Goal: Task Accomplishment & Management: Complete application form

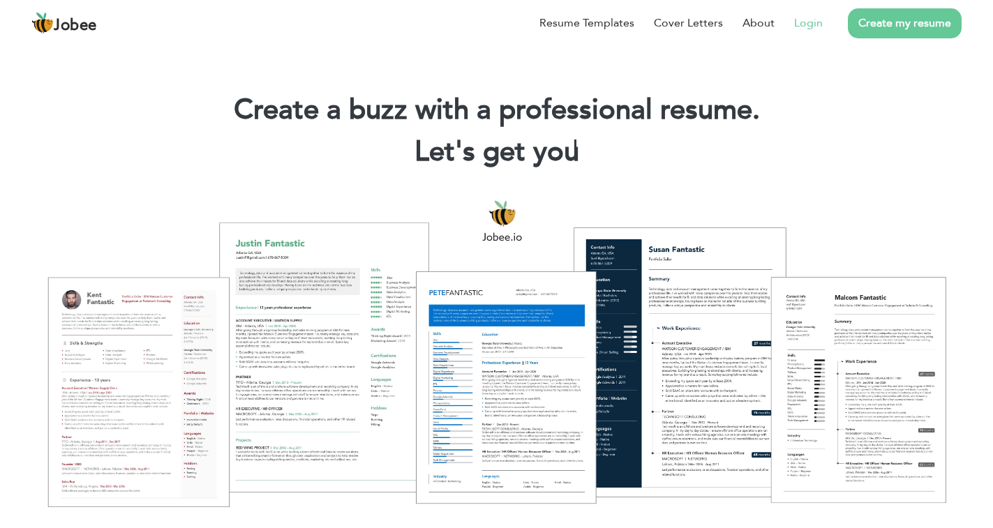
click at [813, 24] on link "Login" at bounding box center [808, 23] width 29 height 17
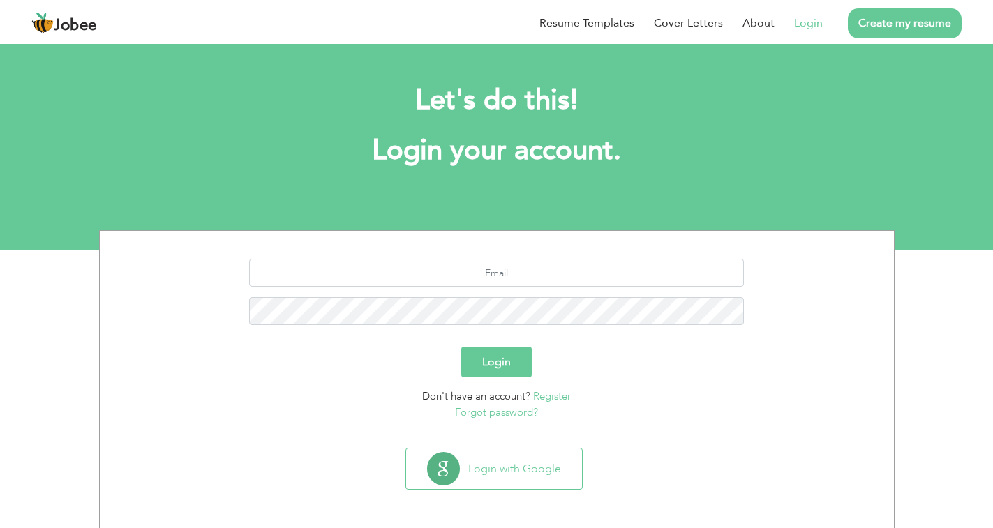
scroll to position [1, 0]
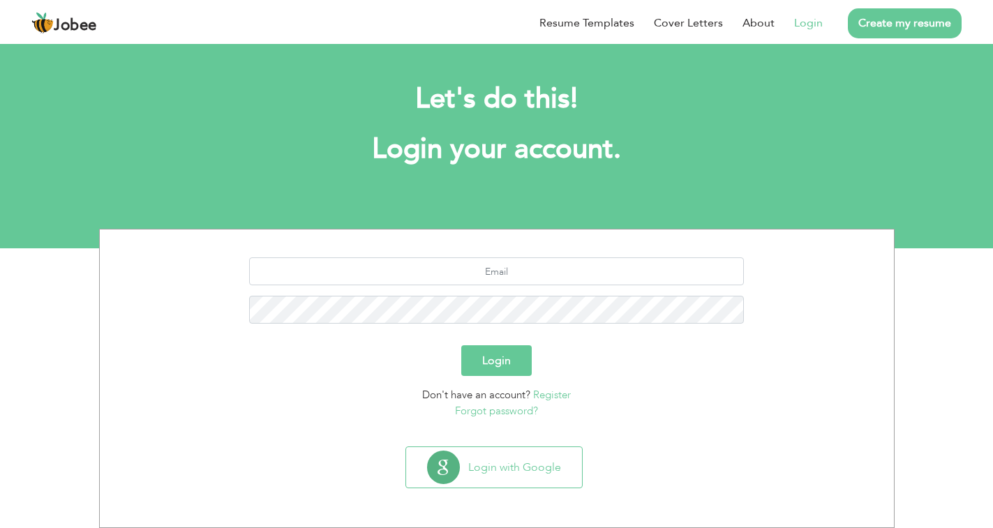
click at [554, 393] on link "Register" at bounding box center [552, 395] width 38 height 14
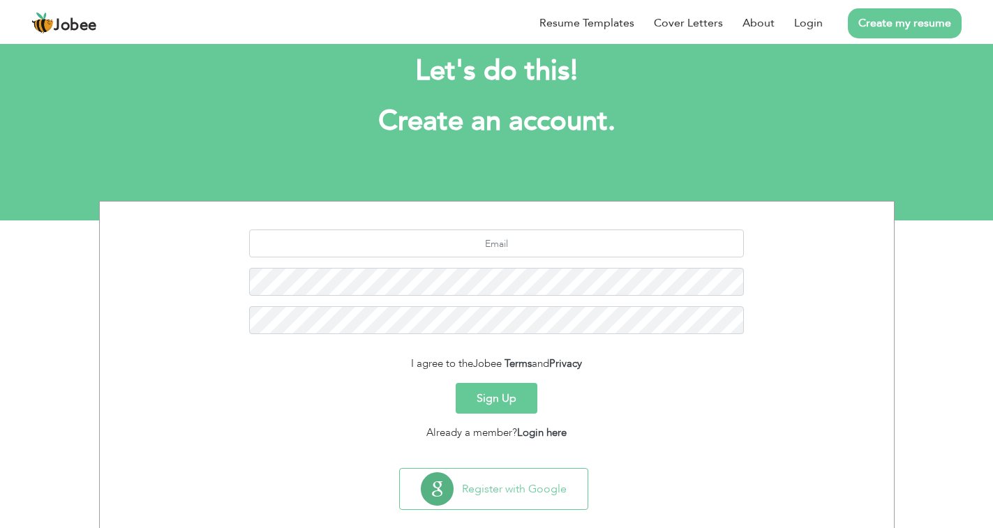
scroll to position [51, 0]
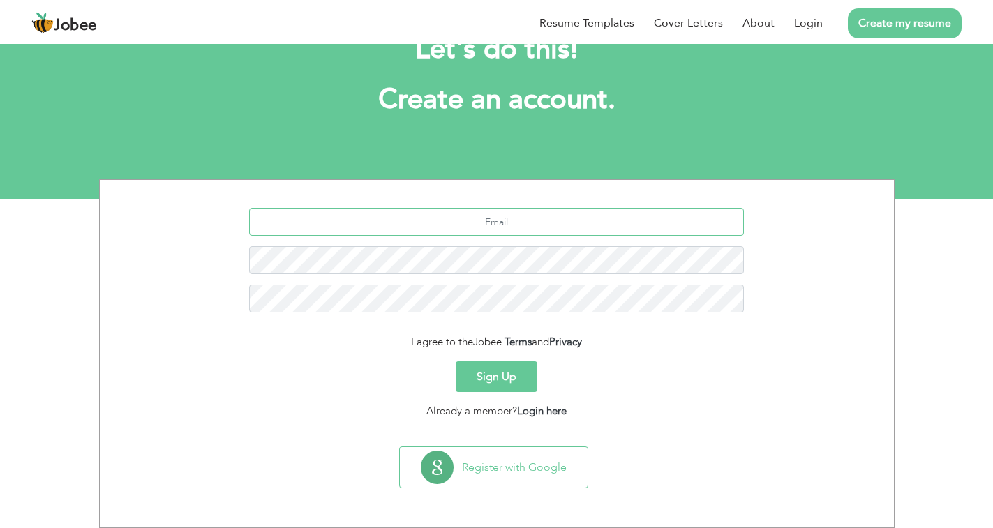
click at [551, 209] on input "text" at bounding box center [496, 222] width 495 height 28
type input "alitabattli811@gmail.com"
click at [523, 382] on button "Sign Up" at bounding box center [497, 377] width 82 height 31
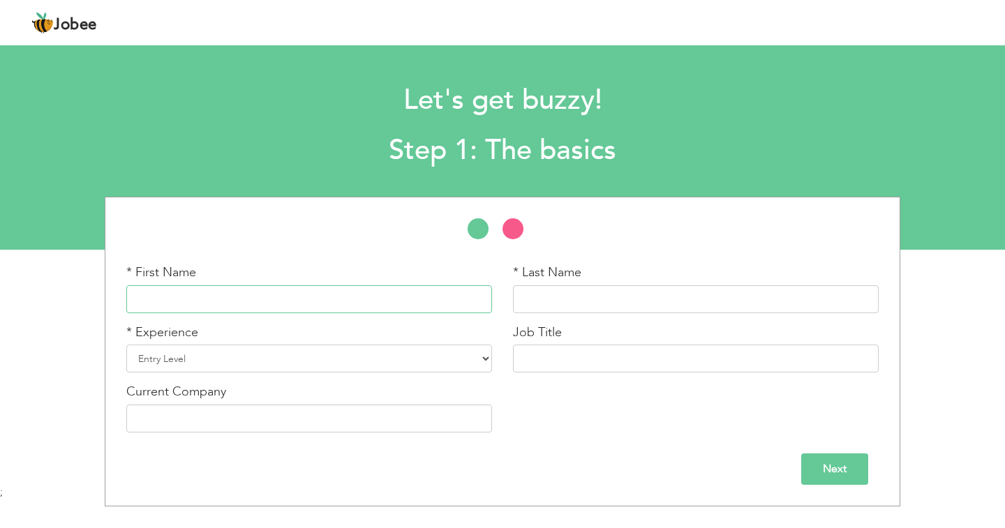
click at [297, 294] on input "text" at bounding box center [309, 300] width 366 height 28
type input "[PERSON_NAME]"
type input "Asghar"
click at [408, 350] on select "Entry Level Less than 1 Year 1 Year 2 Years 3 Years 4 Years 5 Years 6 Years 7 Y…" at bounding box center [309, 359] width 366 height 28
select select "7"
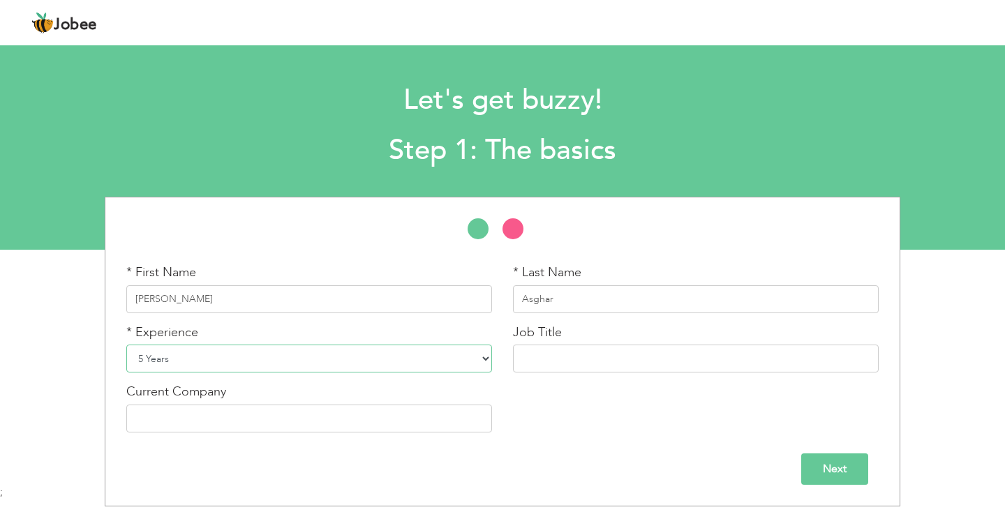
click at [126, 345] on select "Entry Level Less than 1 Year 1 Year 2 Years 3 Years 4 Years 5 Years 6 Years 7 Y…" at bounding box center [309, 359] width 366 height 28
click at [553, 365] on input "text" at bounding box center [696, 359] width 366 height 28
click at [273, 424] on input "text" at bounding box center [309, 419] width 366 height 28
drag, startPoint x: 630, startPoint y: 356, endPoint x: 382, endPoint y: 356, distance: 248.5
click at [382, 356] on div "* First Name Ali * Last Name Asghar * Experience Entry Level Less than 1 Year 1…" at bounding box center [502, 353] width 773 height 179
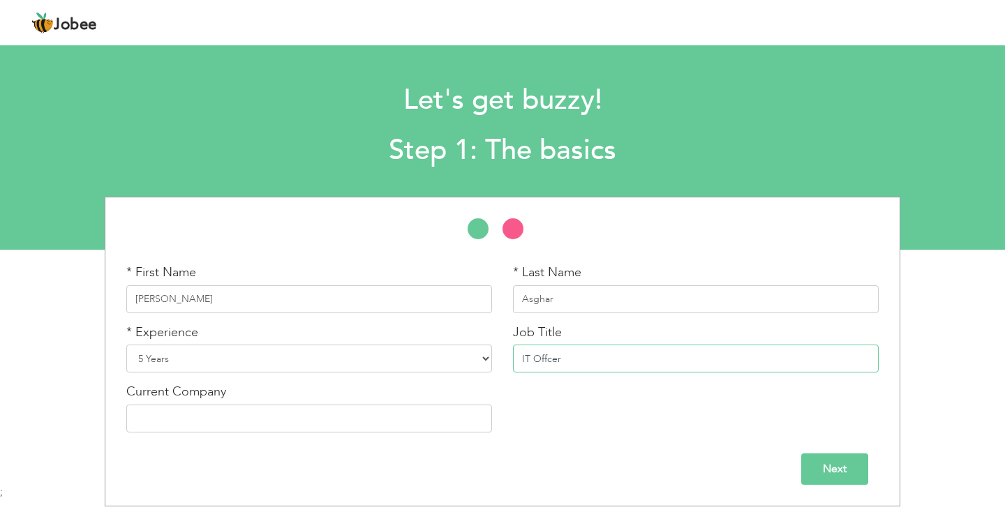
click at [545, 355] on input "IT Offcer" at bounding box center [696, 359] width 366 height 28
click at [599, 364] on input "IT Officer" at bounding box center [696, 359] width 366 height 28
type input "IT Officer"
click at [336, 417] on input "text" at bounding box center [309, 419] width 366 height 28
click at [152, 415] on input "text" at bounding box center [309, 419] width 366 height 28
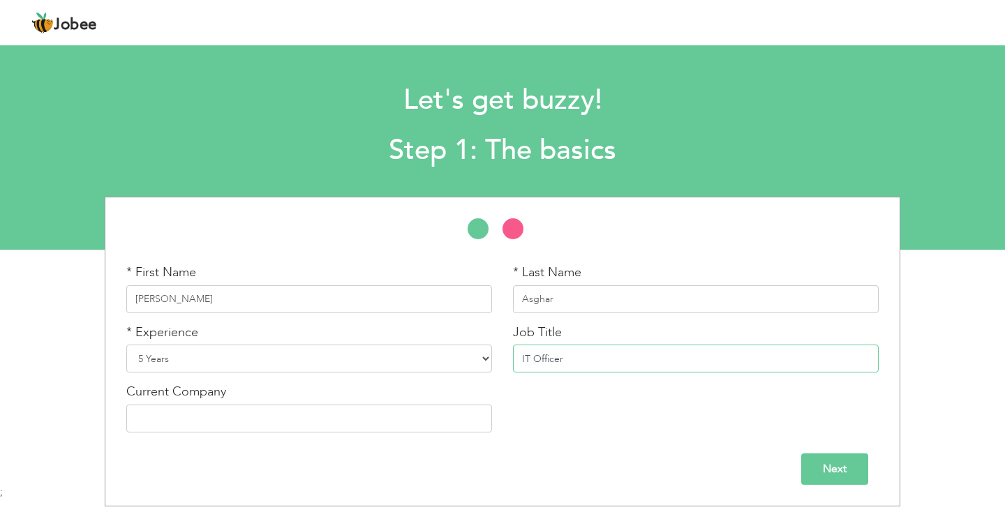
drag, startPoint x: 594, startPoint y: 352, endPoint x: 464, endPoint y: 354, distance: 130.6
click at [464, 354] on div "* First Name Ali * Last Name Asghar * Experience Entry Level Less than 1 Year 1…" at bounding box center [502, 353] width 773 height 179
click at [614, 354] on input "IT Officer" at bounding box center [696, 359] width 366 height 28
click at [363, 417] on input "text" at bounding box center [309, 419] width 366 height 28
type input "T"
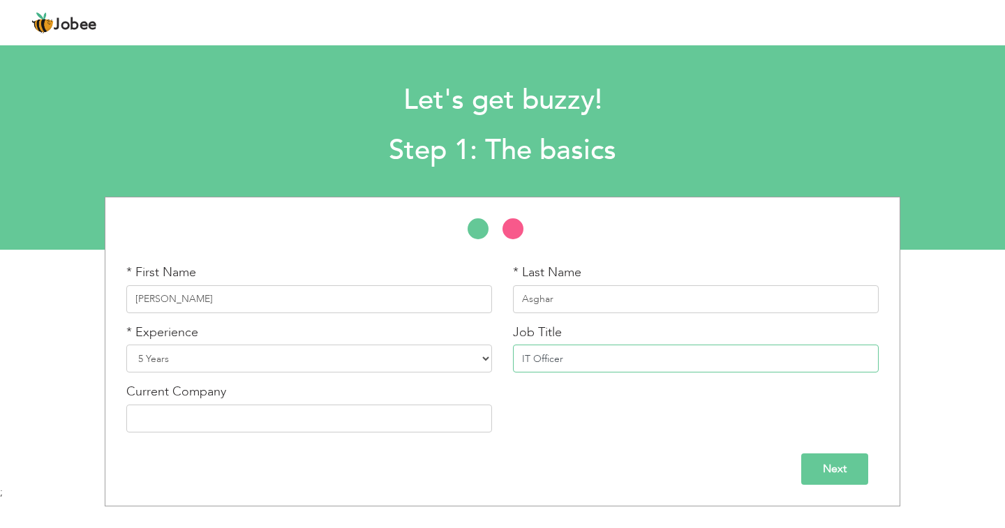
click at [624, 357] on input "IT Officer" at bounding box center [696, 359] width 366 height 28
type input "IT Incharge"
click at [359, 422] on input "text" at bounding box center [309, 419] width 366 height 28
type input "The Trust School"
click at [817, 477] on input "Next" at bounding box center [834, 469] width 67 height 31
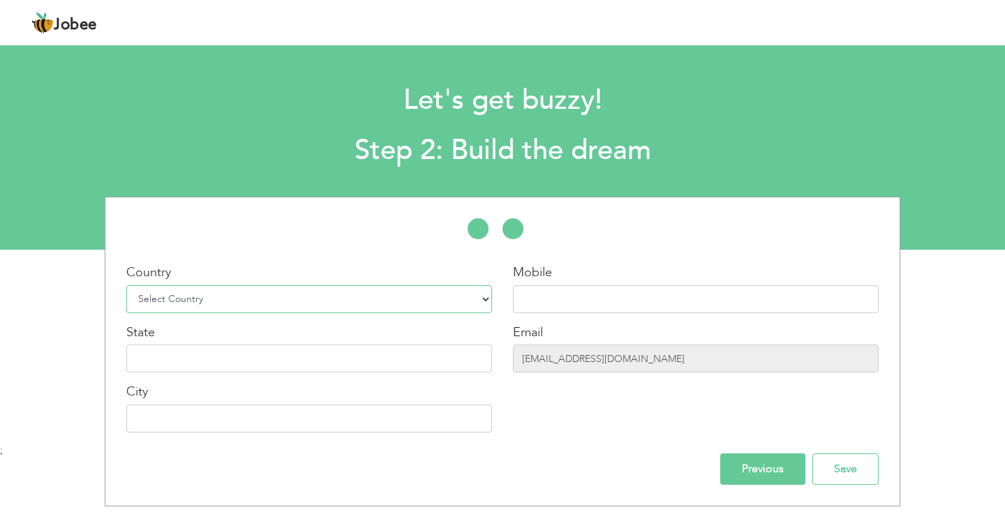
click at [216, 301] on select "Select Country Afghanistan Albania Algeria American Samoa Andorra Angola Anguil…" at bounding box center [309, 300] width 366 height 28
select select "166"
click at [126, 286] on select "Select Country Afghanistan Albania Algeria American Samoa Andorra Angola Anguil…" at bounding box center [309, 300] width 366 height 28
click at [559, 308] on input "text" at bounding box center [696, 300] width 366 height 28
type input "03064189785"
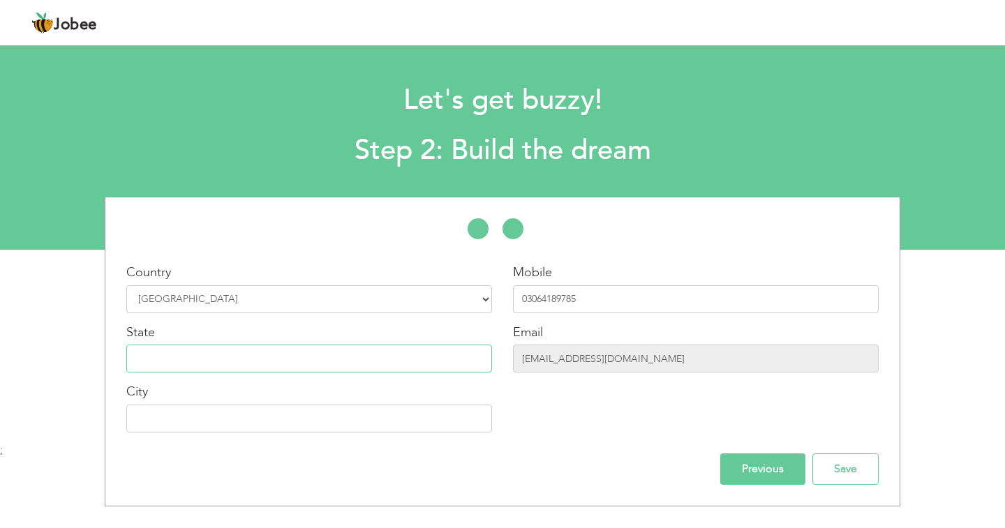
click at [195, 355] on input "text" at bounding box center [309, 359] width 366 height 28
click at [258, 429] on input "text" at bounding box center [309, 419] width 366 height 28
type input "[GEOGRAPHIC_DATA]"
click at [862, 471] on input "Save" at bounding box center [846, 469] width 66 height 31
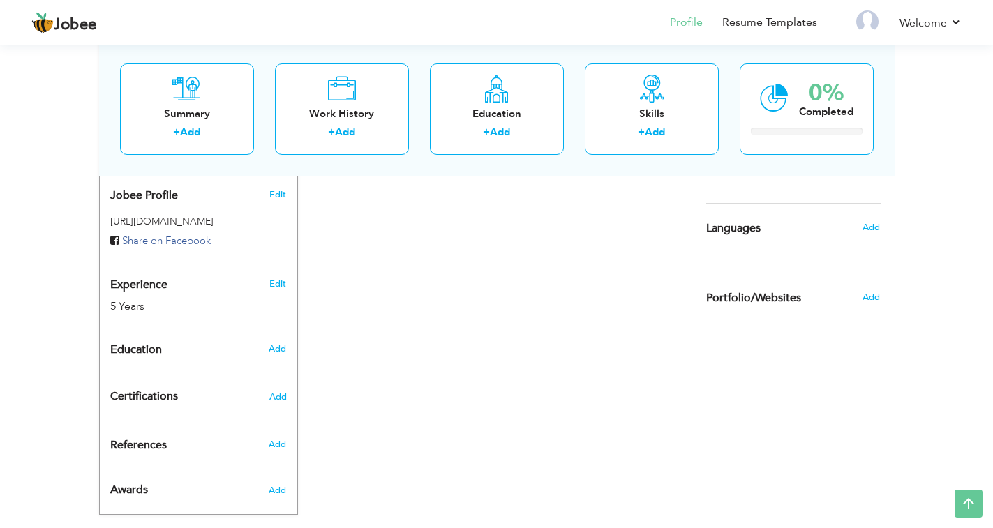
scroll to position [458, 0]
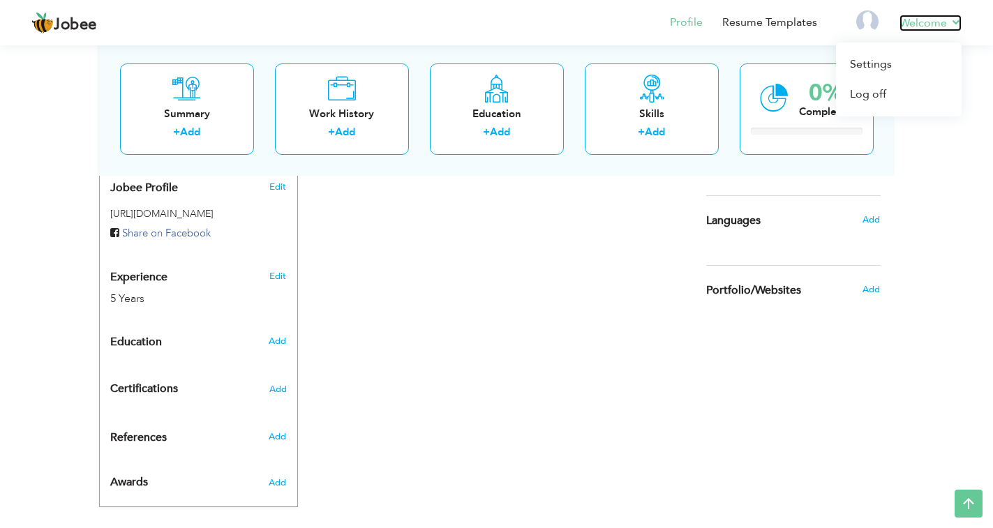
click at [933, 21] on link "Welcome" at bounding box center [931, 23] width 62 height 17
click at [873, 100] on link "Log off" at bounding box center [899, 95] width 126 height 30
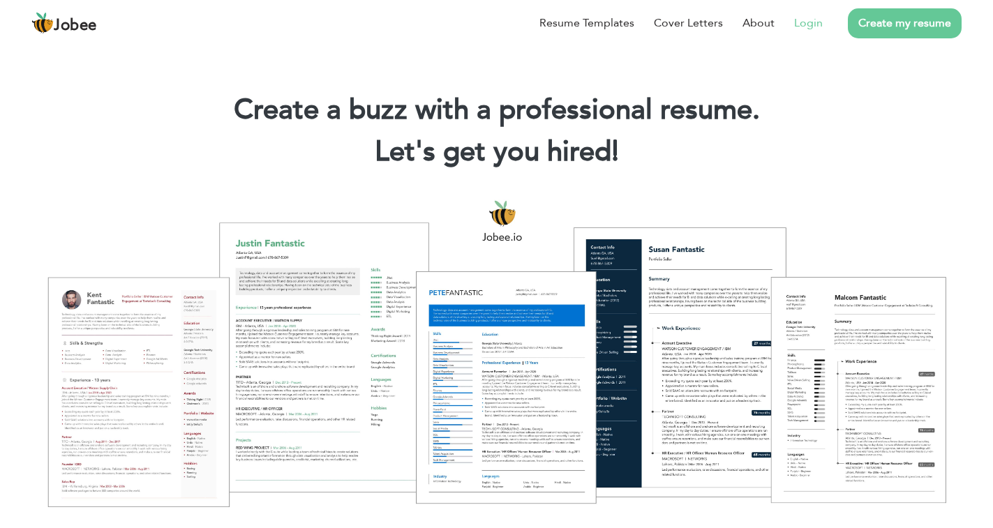
click at [818, 20] on link "Login" at bounding box center [808, 23] width 29 height 17
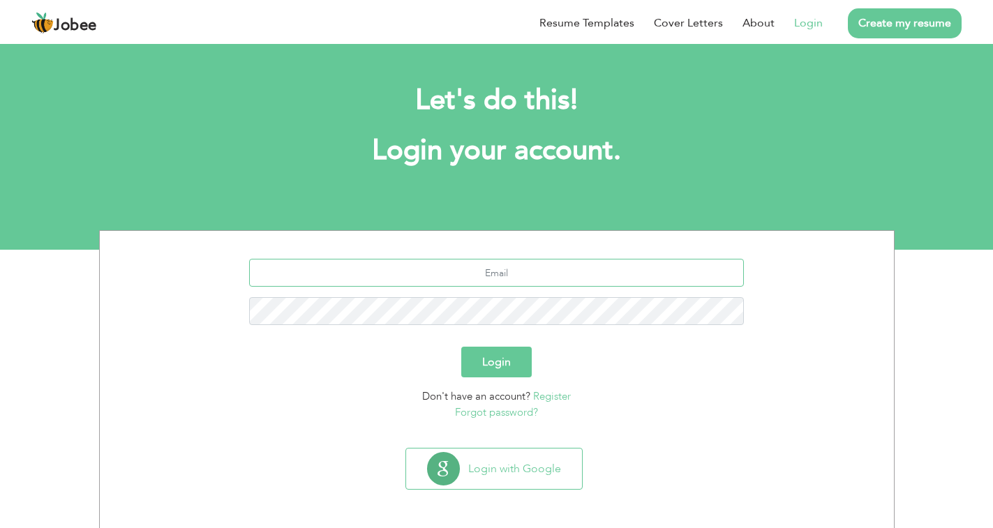
click at [493, 268] on input "text" at bounding box center [496, 273] width 495 height 28
type input "[EMAIL_ADDRESS][DOMAIN_NAME]"
click at [461, 347] on button "Login" at bounding box center [496, 362] width 71 height 31
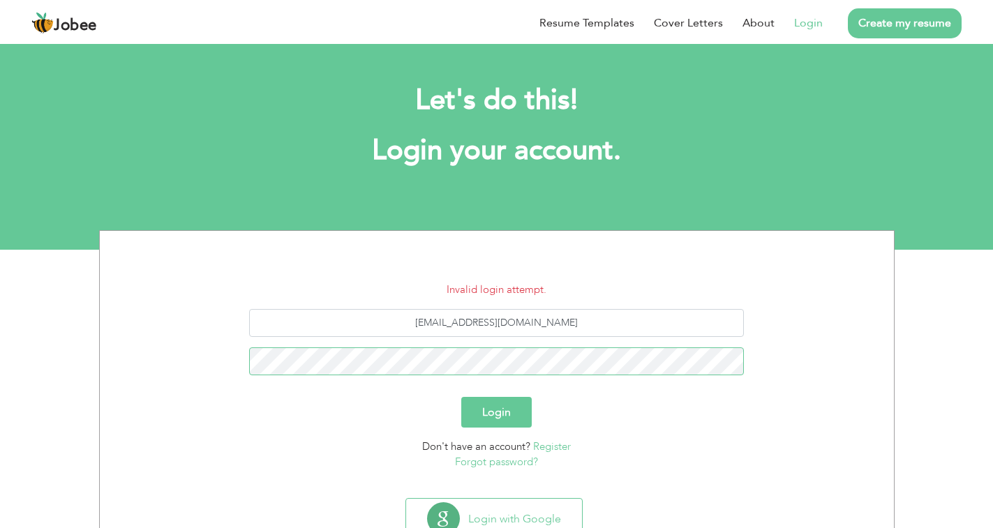
click at [461, 397] on button "Login" at bounding box center [496, 412] width 71 height 31
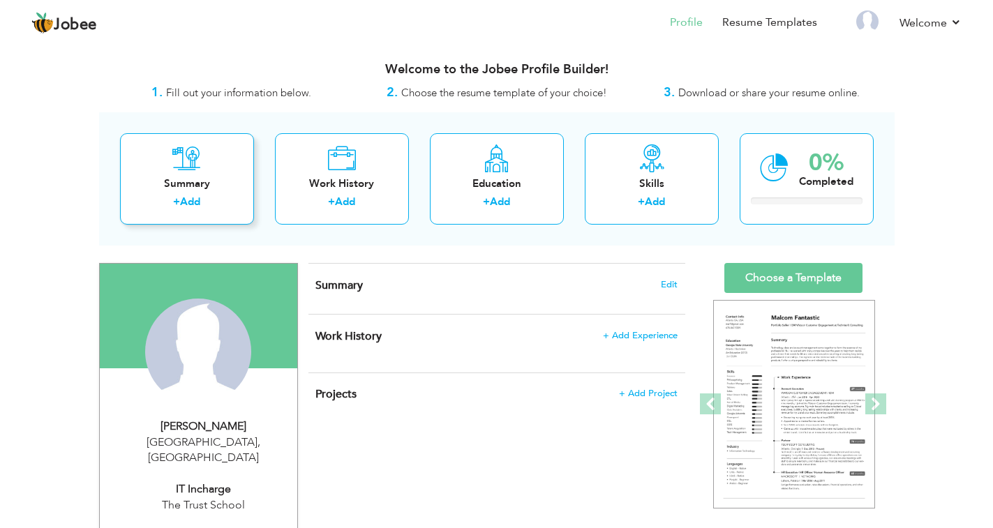
click at [180, 198] on label "+" at bounding box center [176, 202] width 7 height 15
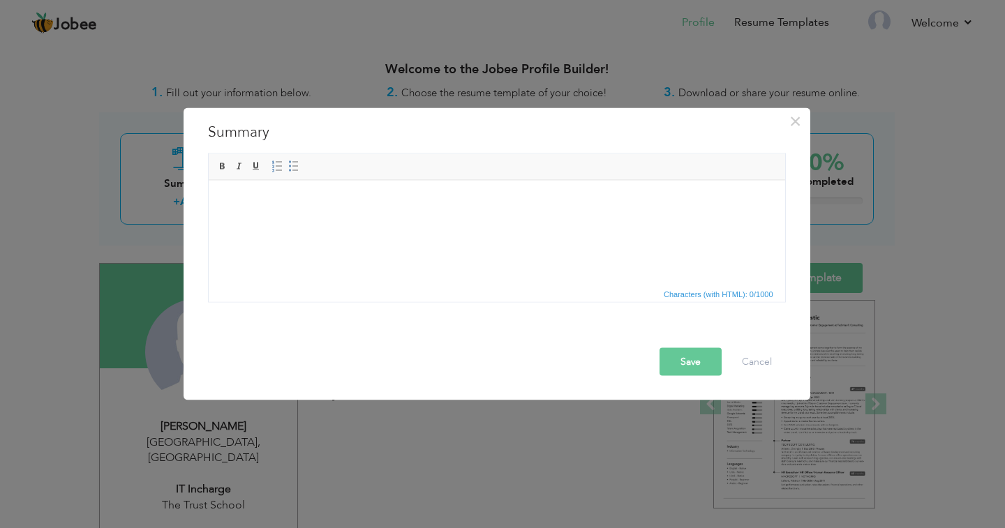
click at [292, 180] on html at bounding box center [496, 180] width 577 height 0
click at [251, 221] on html at bounding box center [496, 201] width 577 height 43
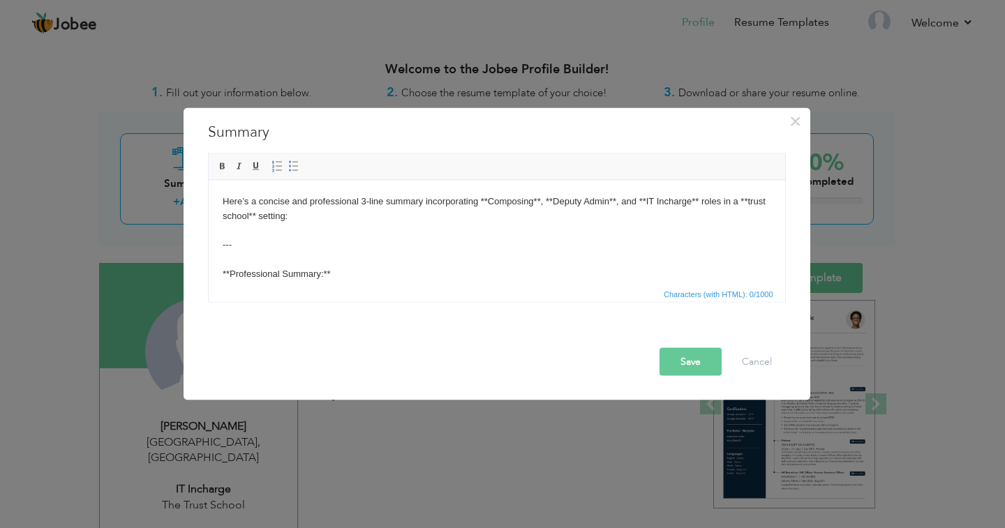
scroll to position [110, 0]
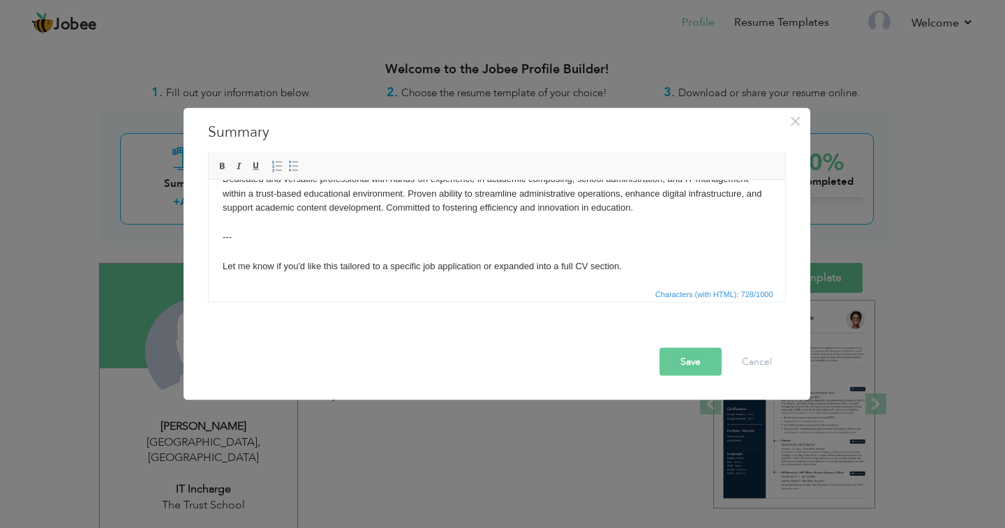
drag, startPoint x: 231, startPoint y: 285, endPoint x: 2, endPoint y: 60, distance: 320.9
click at [205, 232] on div "Rich Text Editor, summaryEditor Editor toolbars Basic Styles Bold Italic Underl…" at bounding box center [497, 227] width 599 height 149
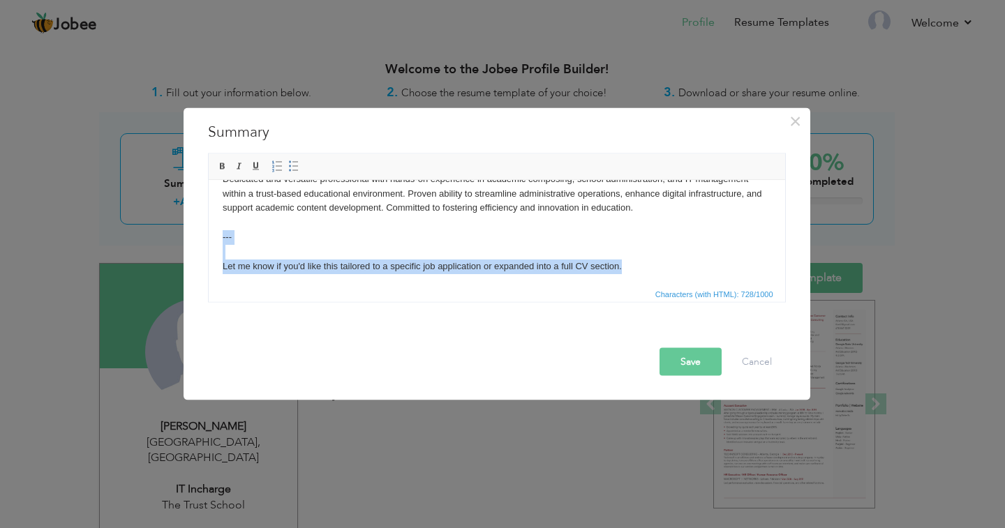
drag, startPoint x: 648, startPoint y: 267, endPoint x: 214, endPoint y: 235, distance: 434.7
click at [214, 235] on html "Here’s a concise and professional 3-line summary incorporating **Composing**, *…" at bounding box center [496, 186] width 577 height 231
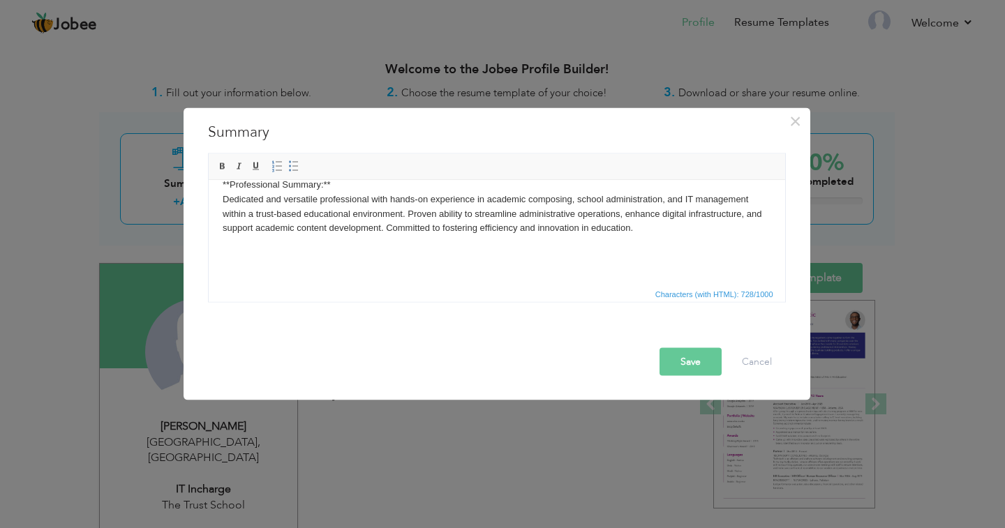
scroll to position [98, 0]
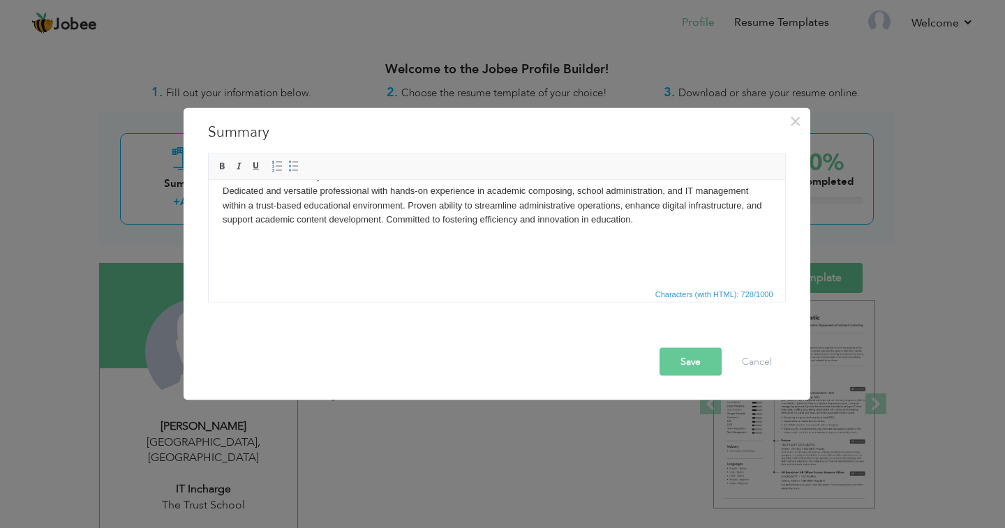
click at [316, 245] on body "Here’s a concise and professional 3-line summary incorporating **Composing**, *…" at bounding box center [496, 183] width 549 height 175
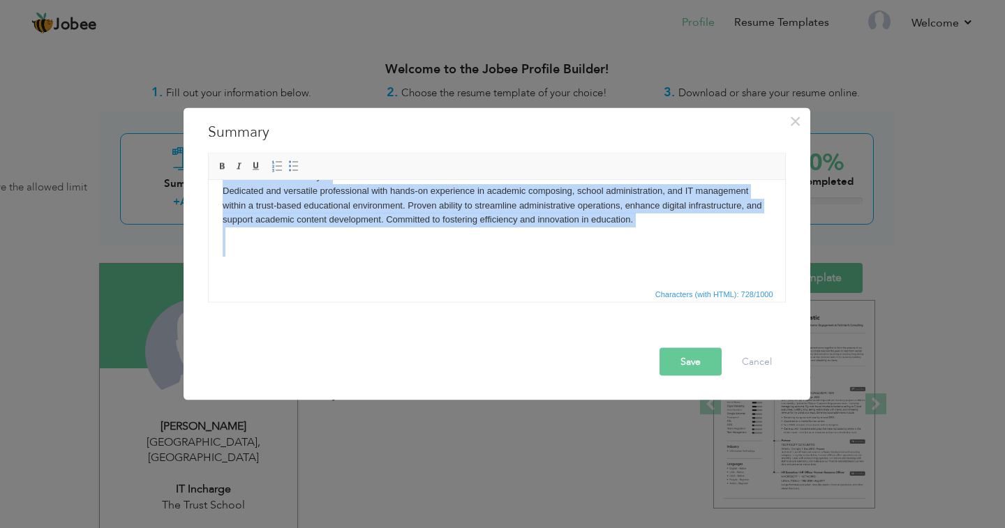
click at [378, 260] on body "Here’s a concise and professional 3-line summary incorporating **Composing**, *…" at bounding box center [496, 183] width 549 height 175
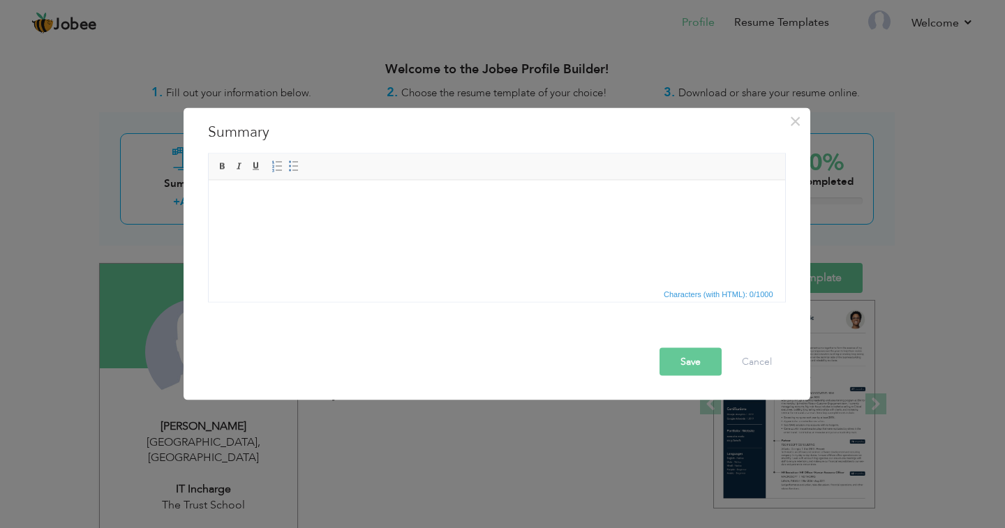
scroll to position [80, 0]
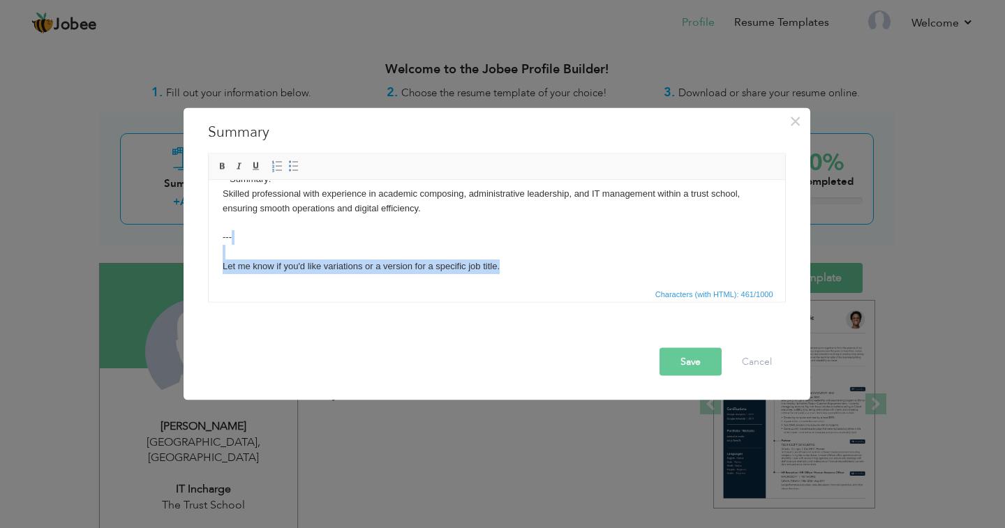
drag, startPoint x: 528, startPoint y: 262, endPoint x: 369, endPoint y: 438, distance: 237.2
click at [208, 258] on html "Certainly — here’s a **refined and very short (1–2 lines)** version with strong…" at bounding box center [496, 201] width 577 height 202
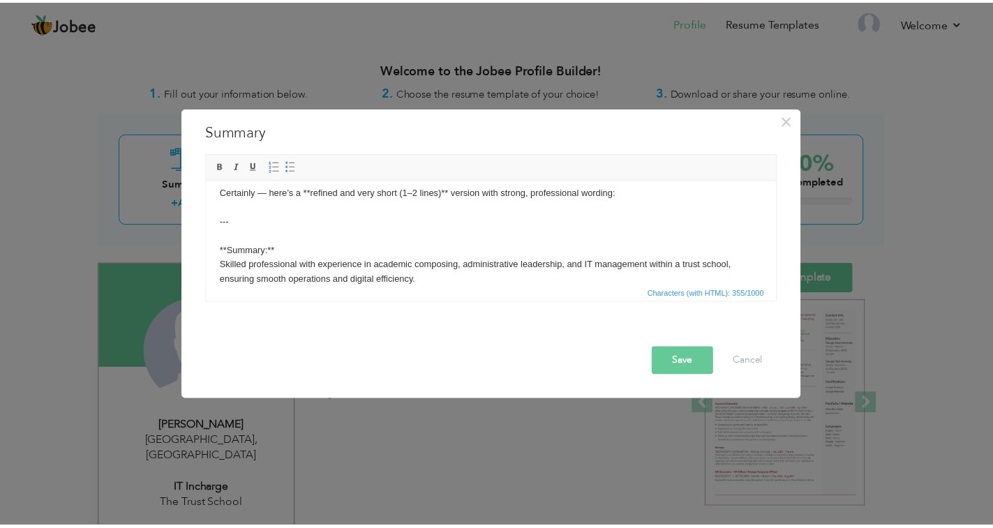
scroll to position [0, 0]
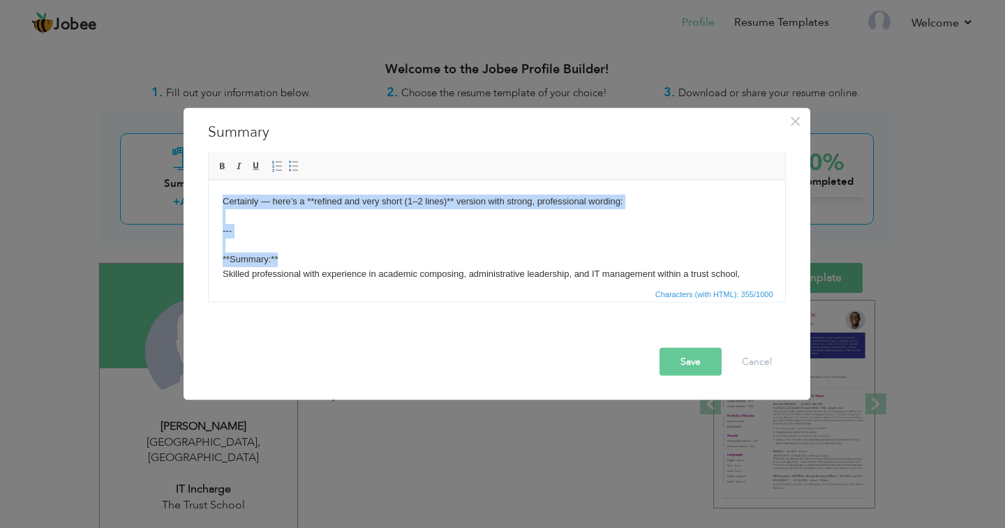
drag, startPoint x: 297, startPoint y: 260, endPoint x: 154, endPoint y: 167, distance: 171.0
click at [208, 180] on html "Certainly — here’s a **refined and very short (1–2 lines)** version with strong…" at bounding box center [496, 252] width 577 height 144
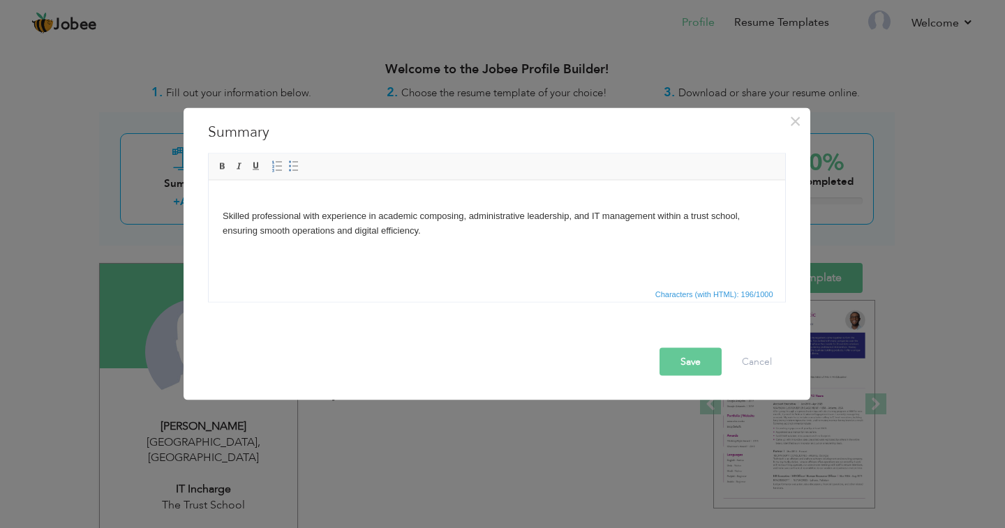
click at [219, 213] on html "Skilled professional with experience in academic composing, administrative lead…" at bounding box center [496, 223] width 577 height 86
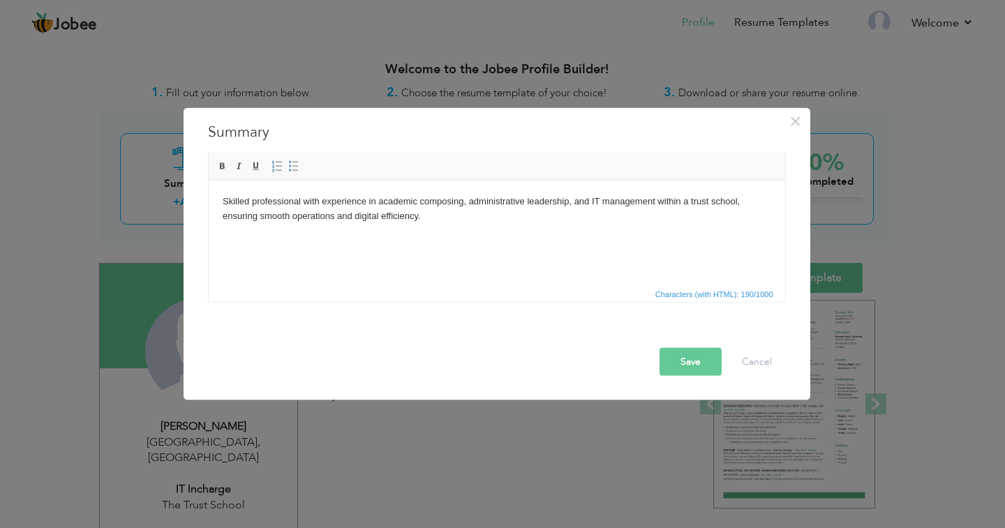
click at [396, 195] on body "Skilled professional with experience in academic composing, administrative lead…" at bounding box center [496, 215] width 549 height 43
click at [472, 204] on body "Skilled professional with experience in academic composing, administrative lead…" at bounding box center [496, 215] width 549 height 43
click at [436, 213] on body "Skilled professional with experience in academic composing, Administrative lead…" at bounding box center [496, 215] width 549 height 43
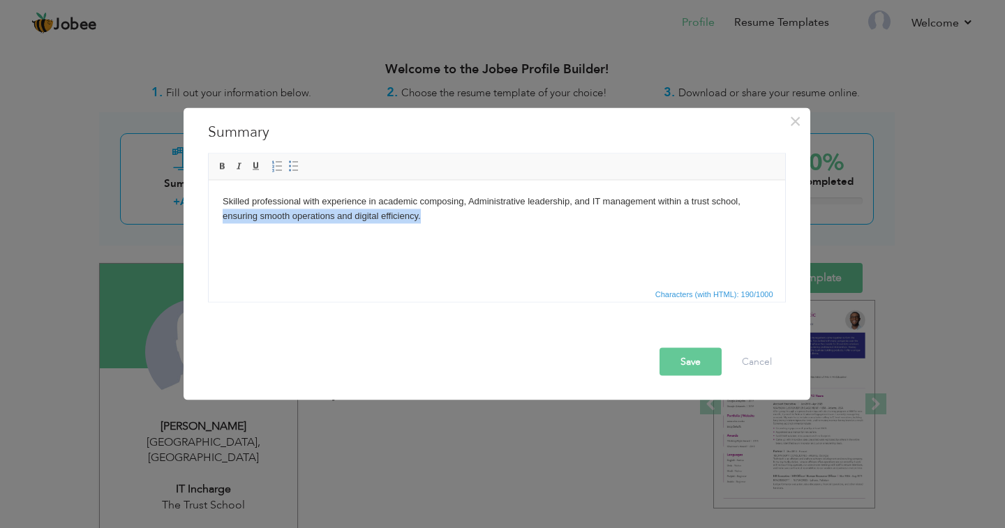
drag, startPoint x: 435, startPoint y: 212, endPoint x: 212, endPoint y: 210, distance: 223.4
click at [212, 210] on html "Skilled professional with experience in academic composing, Administrative lead…" at bounding box center [496, 215] width 577 height 71
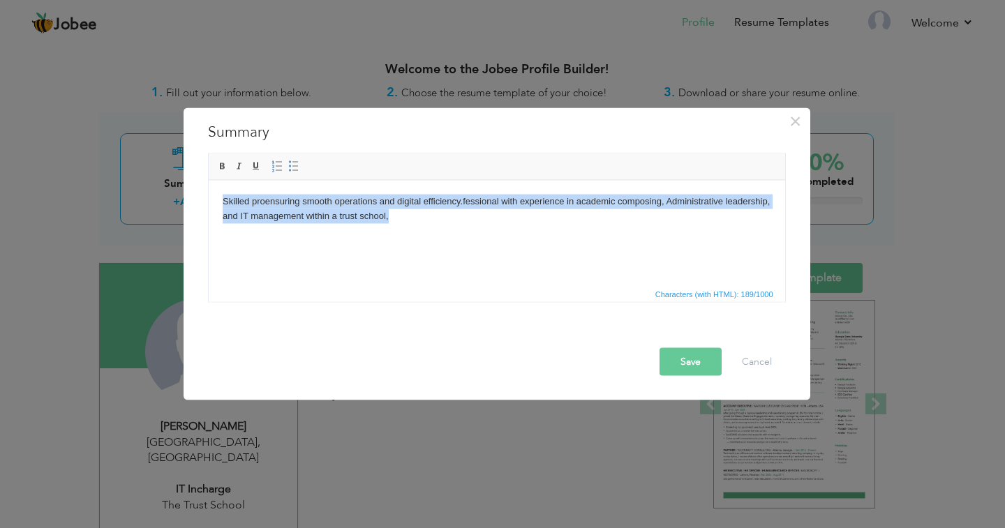
drag, startPoint x: 393, startPoint y: 216, endPoint x: 197, endPoint y: 179, distance: 199.6
click at [208, 180] on html "Skilled pro ensuring smooth operations and digital efficiency. fessional with e…" at bounding box center [496, 215] width 577 height 71
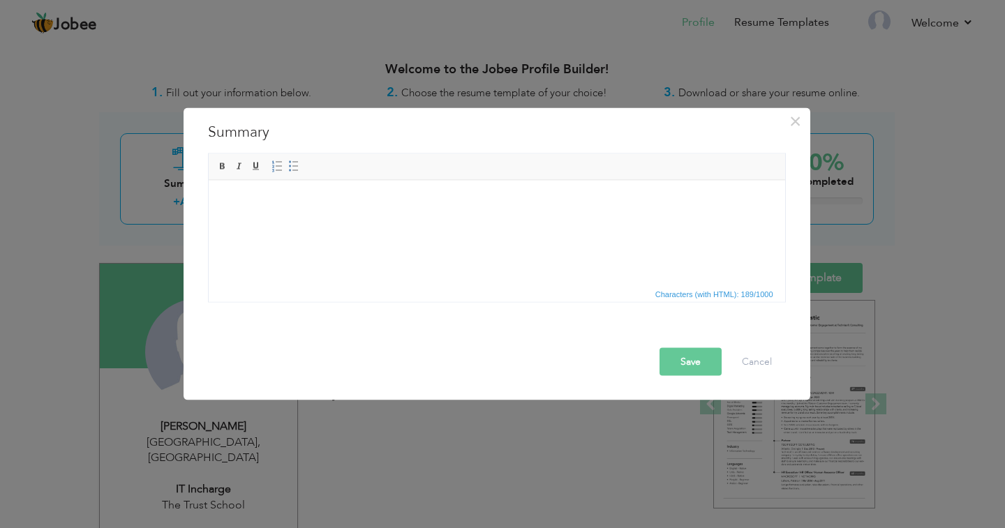
click at [283, 215] on body at bounding box center [496, 208] width 549 height 29
drag, startPoint x: 398, startPoint y: 237, endPoint x: 216, endPoint y: 235, distance: 182.2
click at [216, 235] on html "to become creative in my work and prove myself a valuble asset for the organiza…" at bounding box center [496, 215] width 577 height 71
click at [564, 216] on body "to become creative in my work and prove myself a valuble asset for the organiza…" at bounding box center [496, 215] width 549 height 43
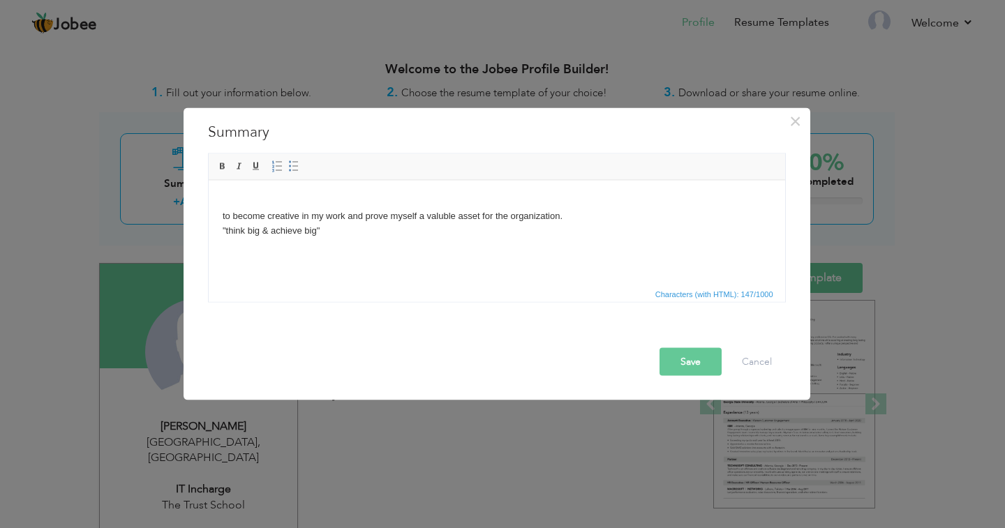
click at [228, 216] on body "to become creative in my work and prove myself a valuble asset for the organiza…" at bounding box center [496, 223] width 549 height 58
click at [443, 215] on body "To become creative in my work and prove myself a valuble asset for the organiza…" at bounding box center [496, 223] width 549 height 58
click at [682, 366] on button "Save" at bounding box center [691, 362] width 62 height 28
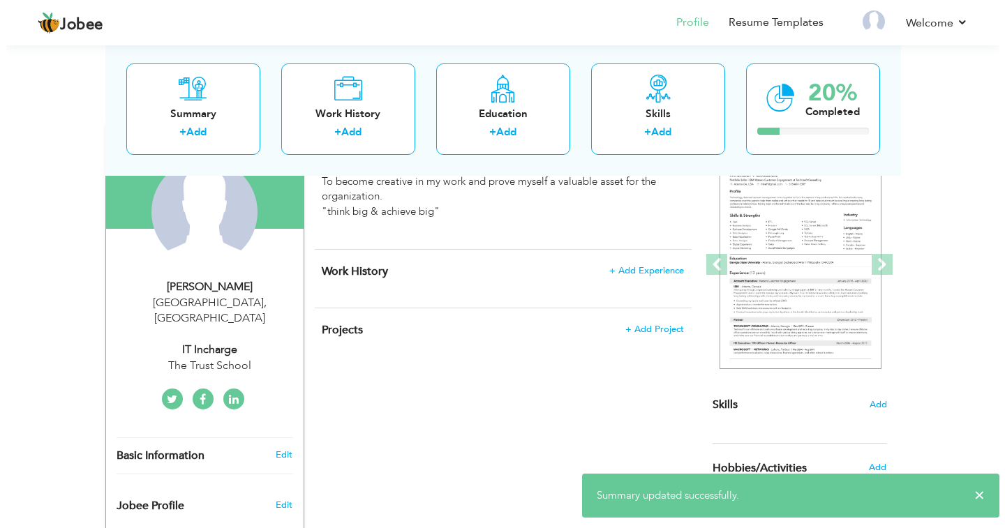
scroll to position [70, 0]
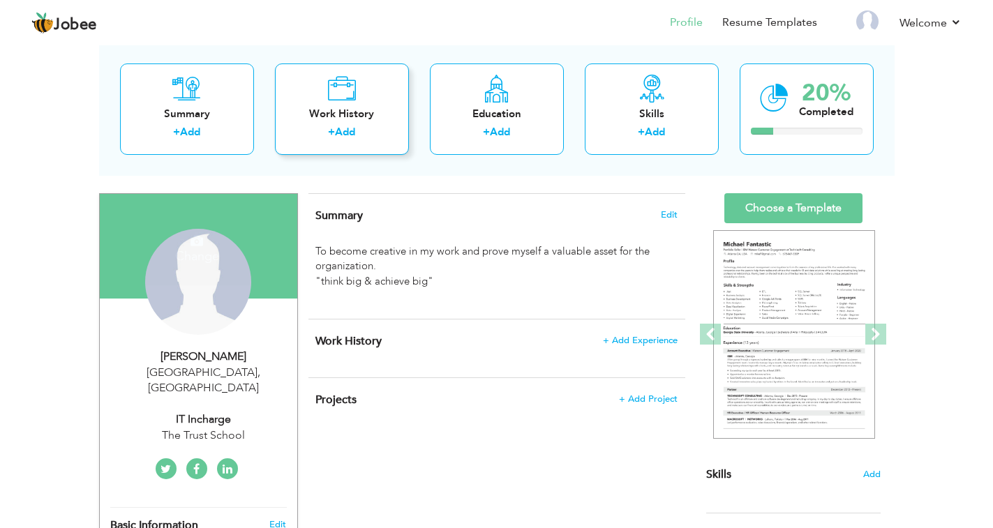
click at [363, 83] on div "Work History + Add" at bounding box center [342, 109] width 134 height 91
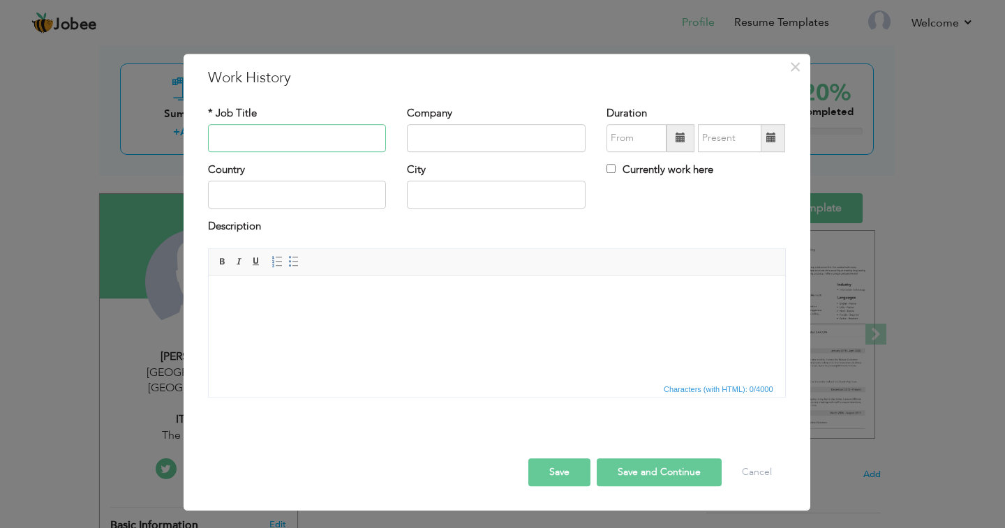
click at [289, 146] on input "text" at bounding box center [297, 138] width 179 height 28
type input "Composer"
type input "The Trust School"
click at [688, 140] on span at bounding box center [681, 138] width 28 height 28
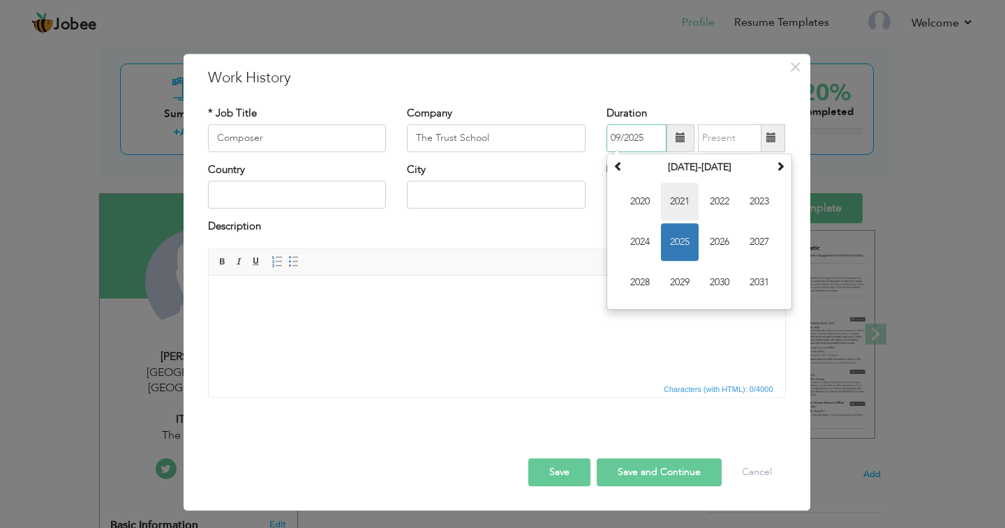
click at [685, 205] on span "2021" at bounding box center [680, 202] width 38 height 38
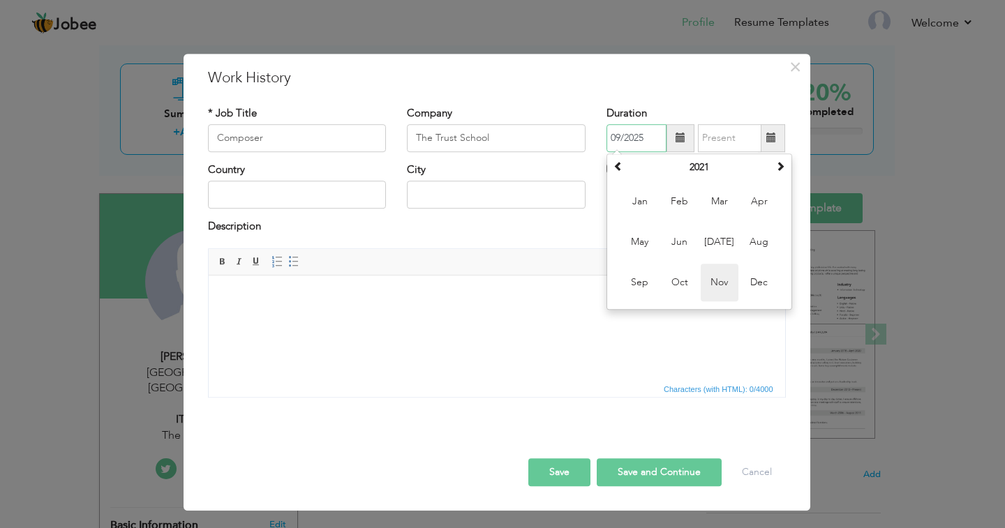
click at [716, 279] on span "Nov" at bounding box center [720, 283] width 38 height 38
type input "11/2021"
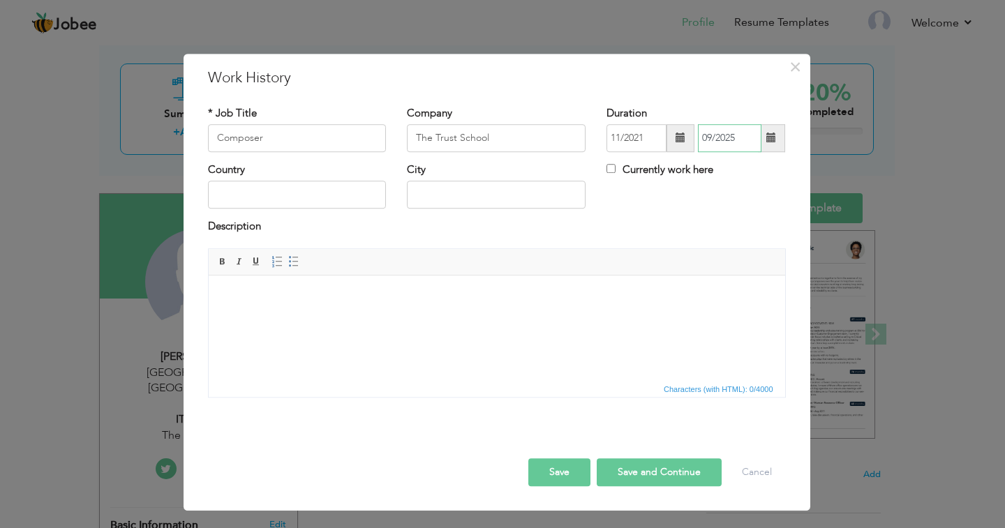
click at [747, 141] on input "09/2025" at bounding box center [730, 138] width 64 height 28
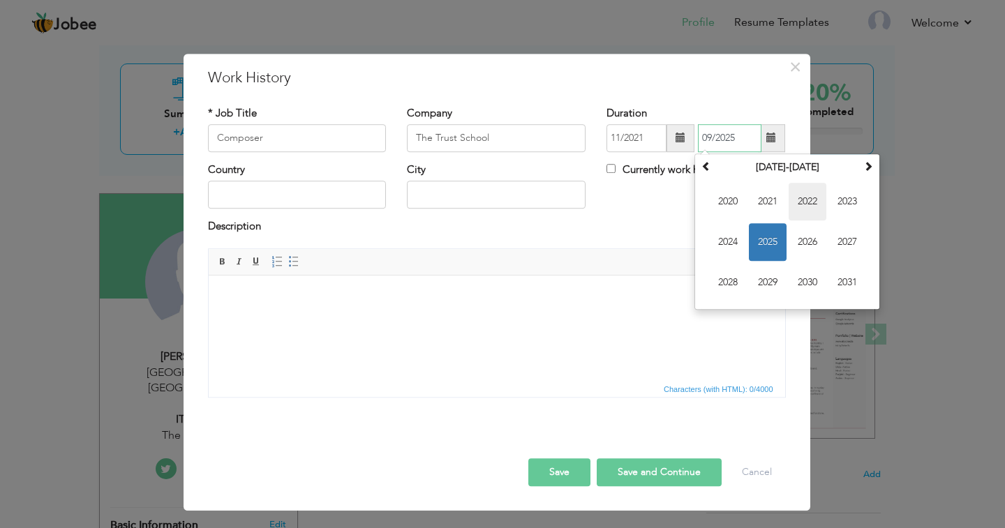
click at [806, 201] on span "2022" at bounding box center [808, 202] width 38 height 38
click at [810, 200] on span "Mar" at bounding box center [808, 202] width 38 height 38
type input "03/2022"
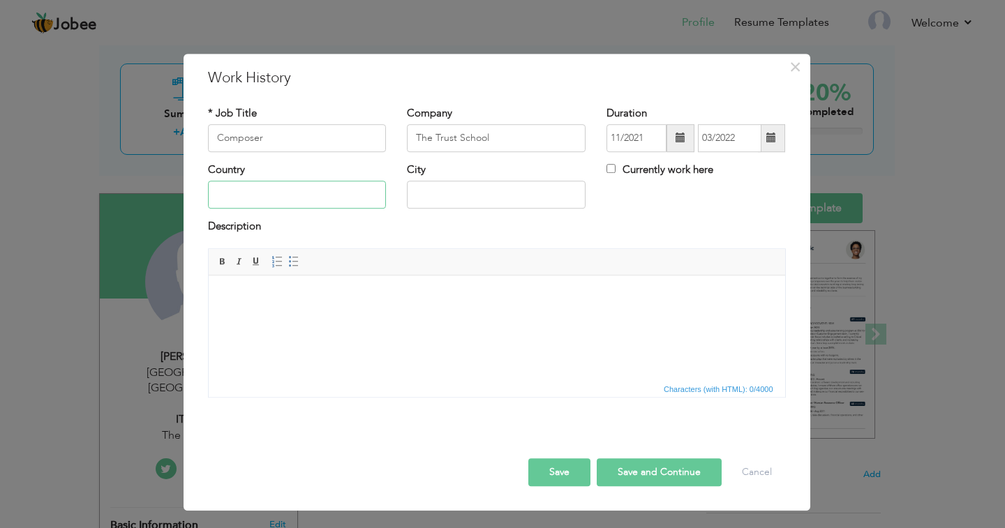
click at [281, 196] on input "text" at bounding box center [297, 195] width 179 height 28
type input "Paksitan"
type input "Lahore"
click at [288, 318] on html at bounding box center [496, 296] width 577 height 43
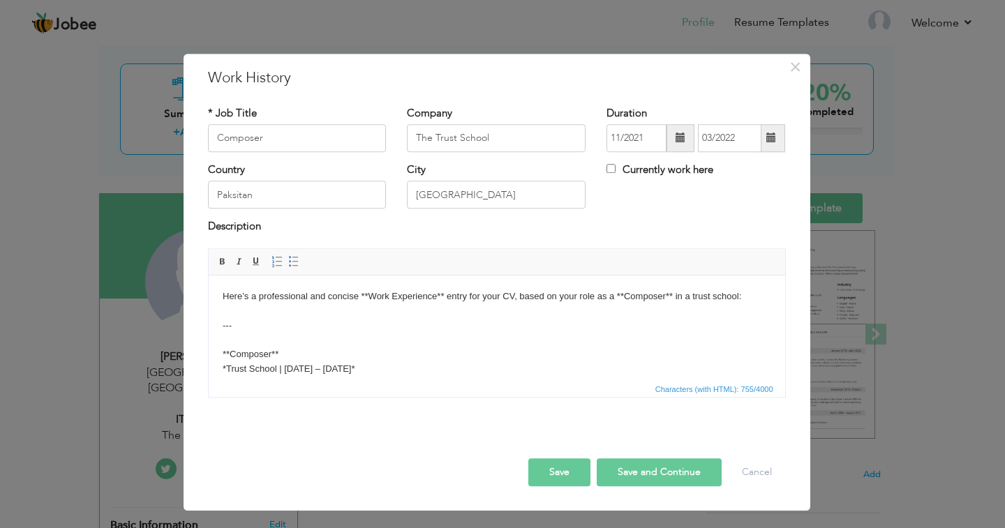
scroll to position [153, 0]
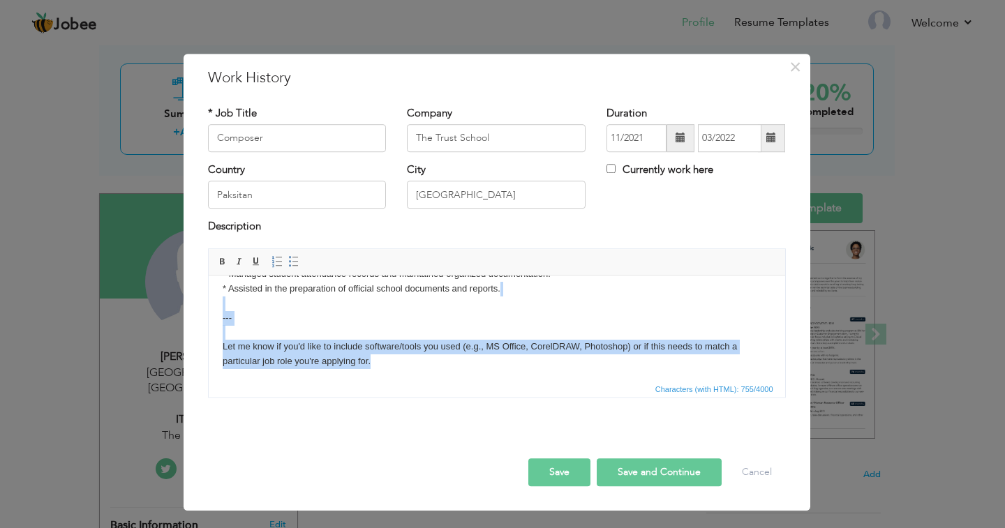
drag, startPoint x: 383, startPoint y: 366, endPoint x: 390, endPoint y: 584, distance: 217.2
click at [208, 308] on html "Here’s a professional and concise **Work Experience** entry for your CV, based …" at bounding box center [496, 259] width 577 height 275
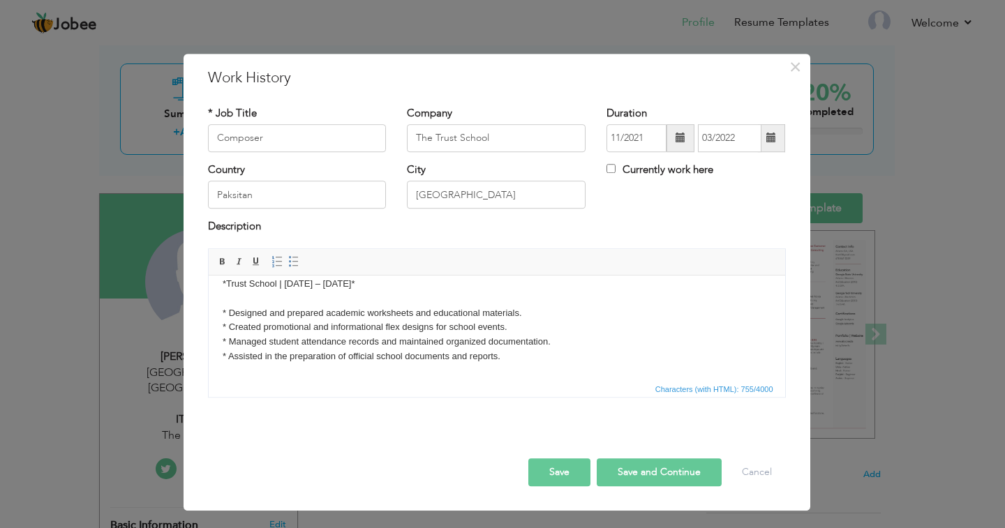
scroll to position [15, 0]
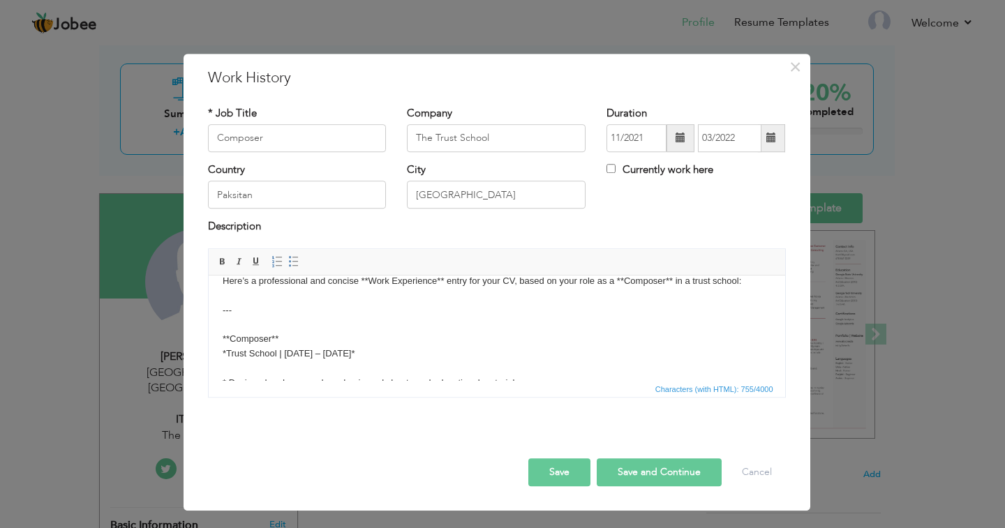
click at [385, 346] on body "Here’s a professional and concise **Work Experience** entry for your CV, based …" at bounding box center [496, 368] width 549 height 188
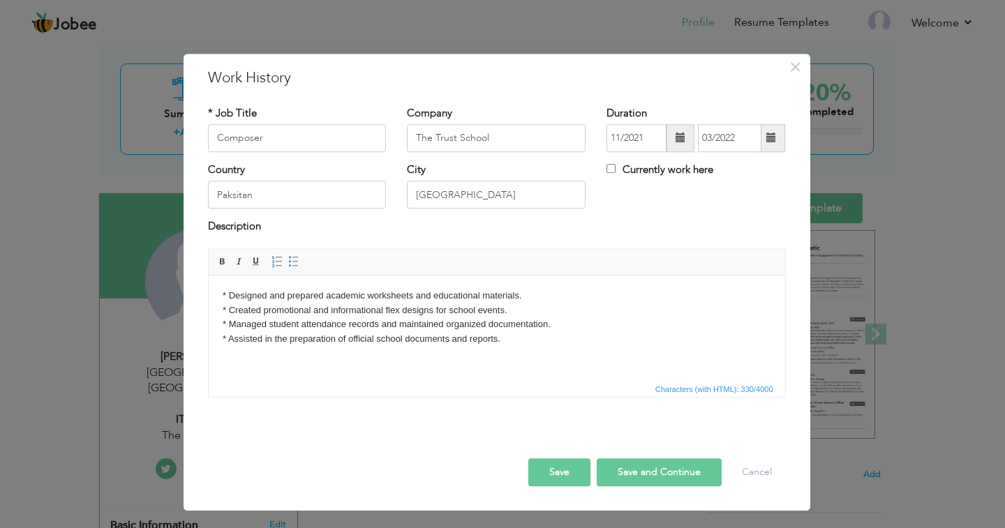
scroll to position [10, 0]
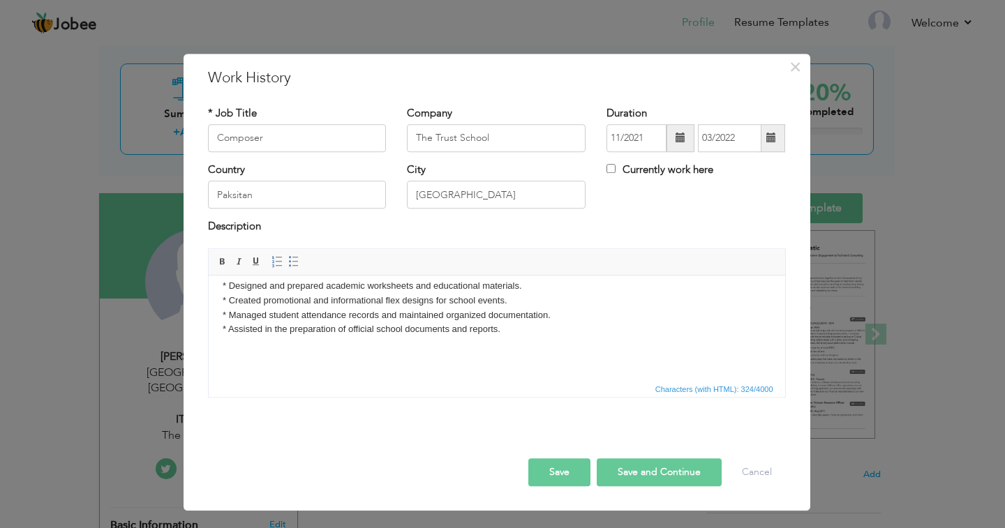
click at [660, 465] on button "Save and Continue" at bounding box center [659, 473] width 125 height 28
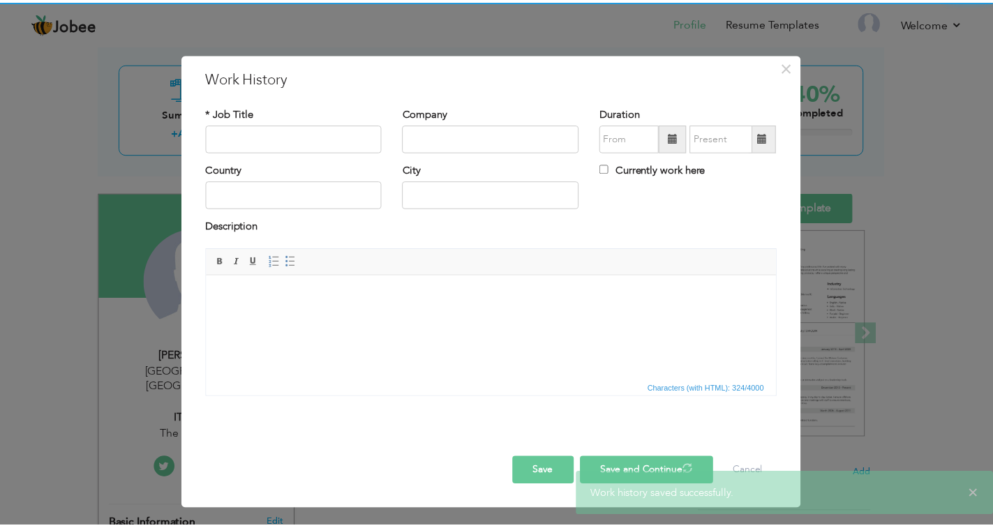
scroll to position [0, 0]
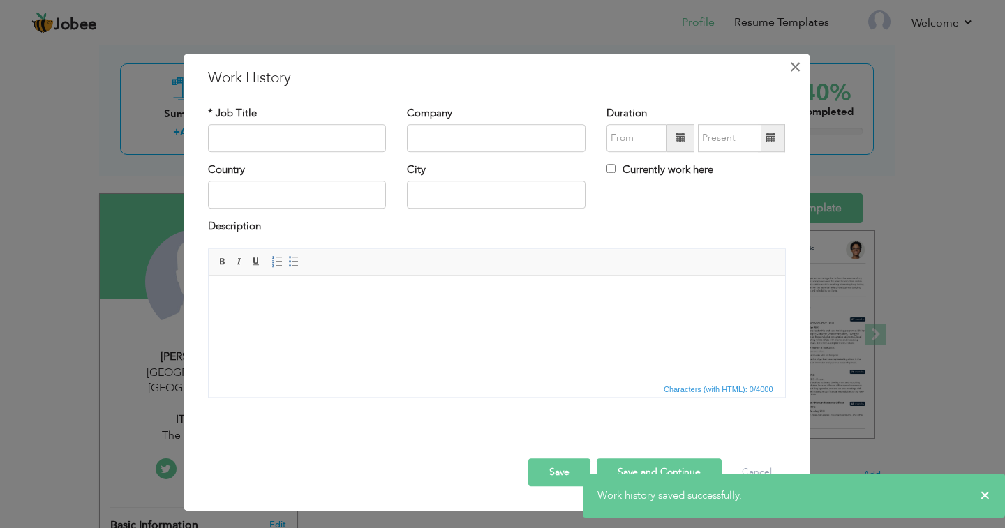
click at [793, 69] on span "×" at bounding box center [796, 66] width 12 height 25
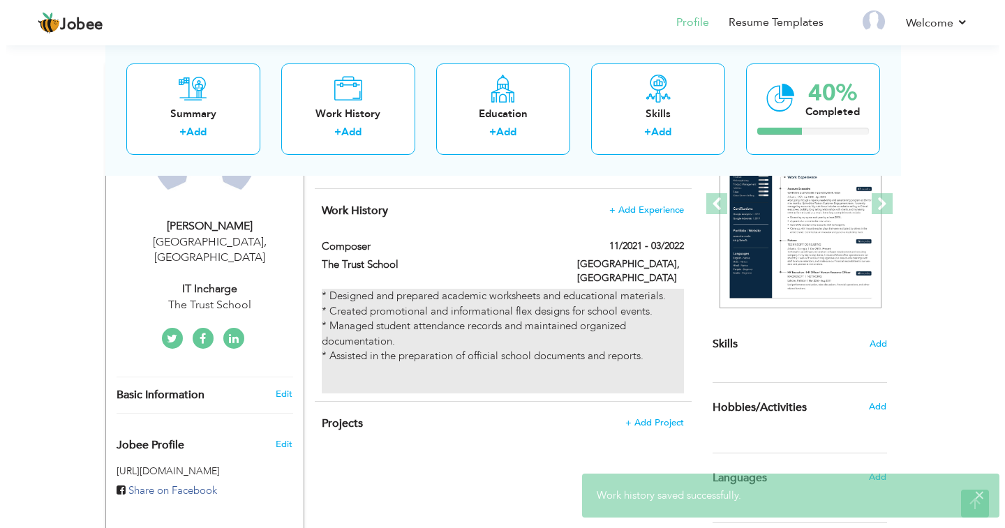
scroll to position [209, 0]
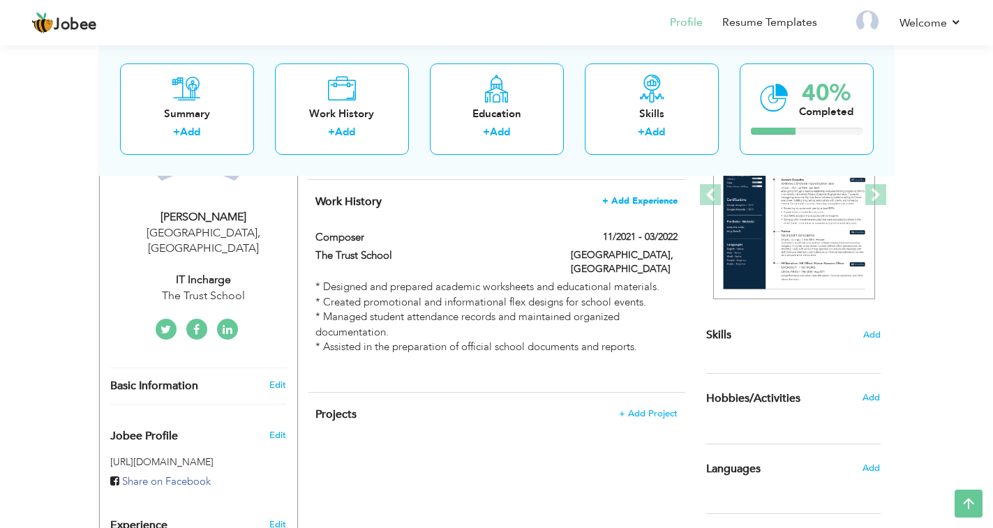
click at [644, 198] on span "+ Add Experience" at bounding box center [639, 201] width 75 height 10
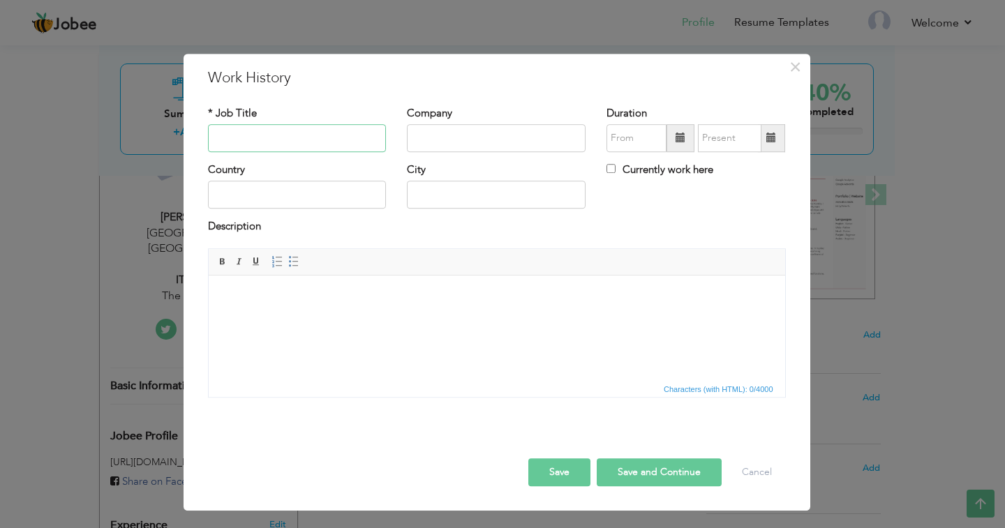
click at [297, 138] on input "text" at bounding box center [297, 138] width 179 height 28
type input "The Trust School"
drag, startPoint x: 297, startPoint y: 138, endPoint x: 122, endPoint y: 121, distance: 176.0
click at [122, 121] on div "× Work History * Job Title The Trust School Company Duration Country City" at bounding box center [502, 264] width 1005 height 528
click at [437, 137] on input "text" at bounding box center [496, 138] width 179 height 28
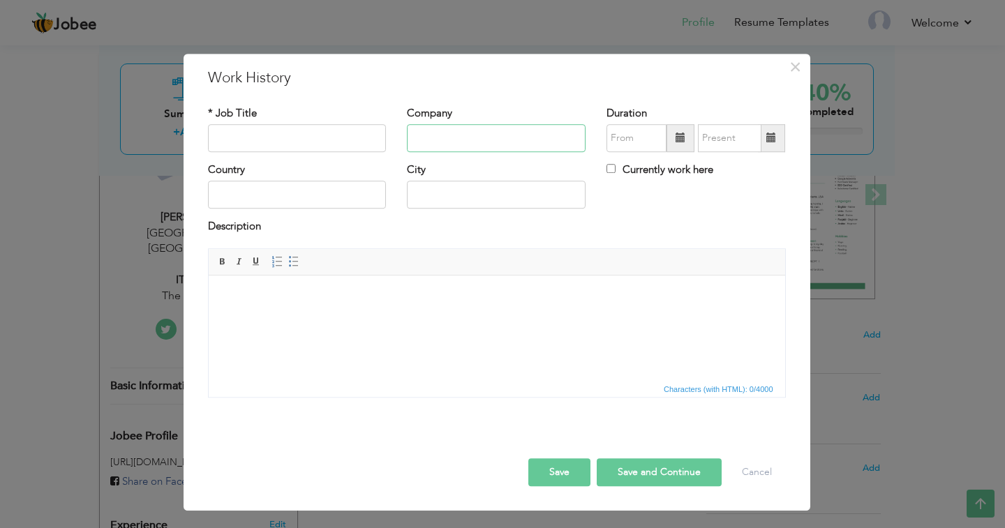
paste input "The Trust School"
type input "The Trust School"
click at [325, 138] on input "text" at bounding box center [297, 138] width 179 height 28
type input "Deputy Admin"
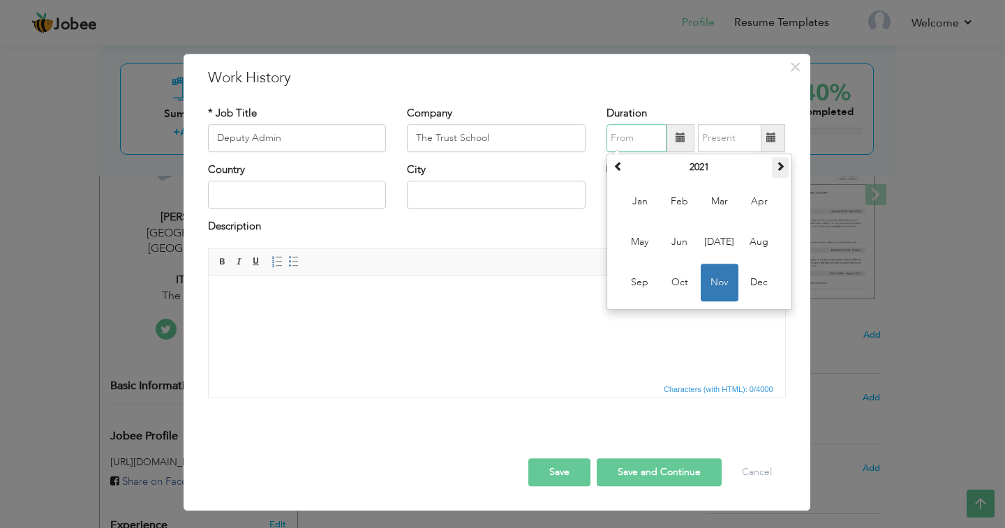
click at [781, 169] on span at bounding box center [781, 166] width 10 height 10
click at [759, 200] on span "Apr" at bounding box center [760, 202] width 38 height 38
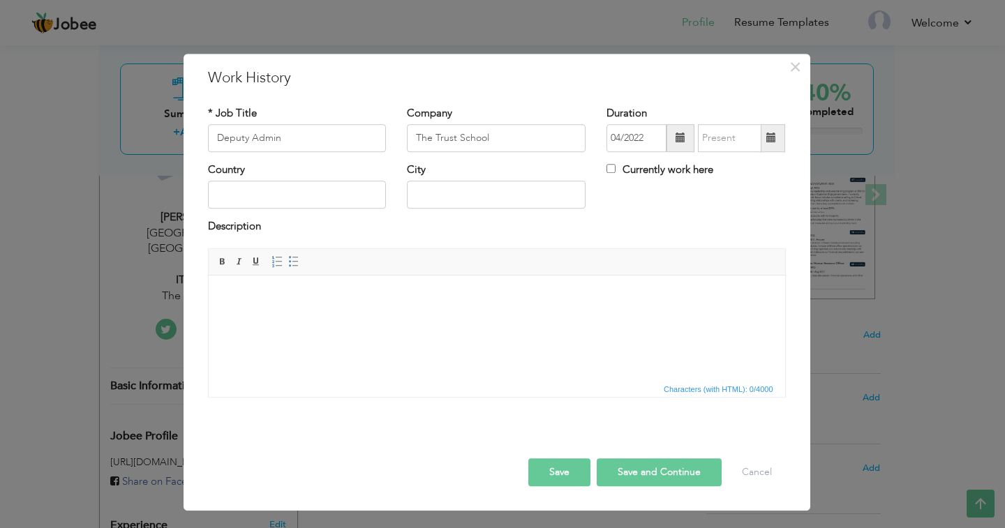
click at [773, 138] on span at bounding box center [771, 138] width 10 height 10
click at [672, 134] on span at bounding box center [681, 138] width 28 height 28
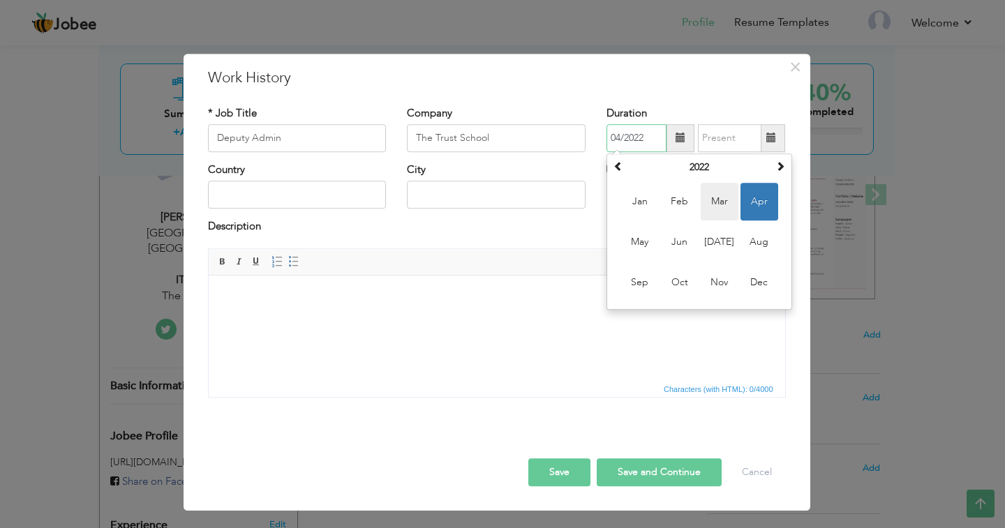
click at [720, 200] on span "Mar" at bounding box center [720, 202] width 38 height 38
type input "03/2022"
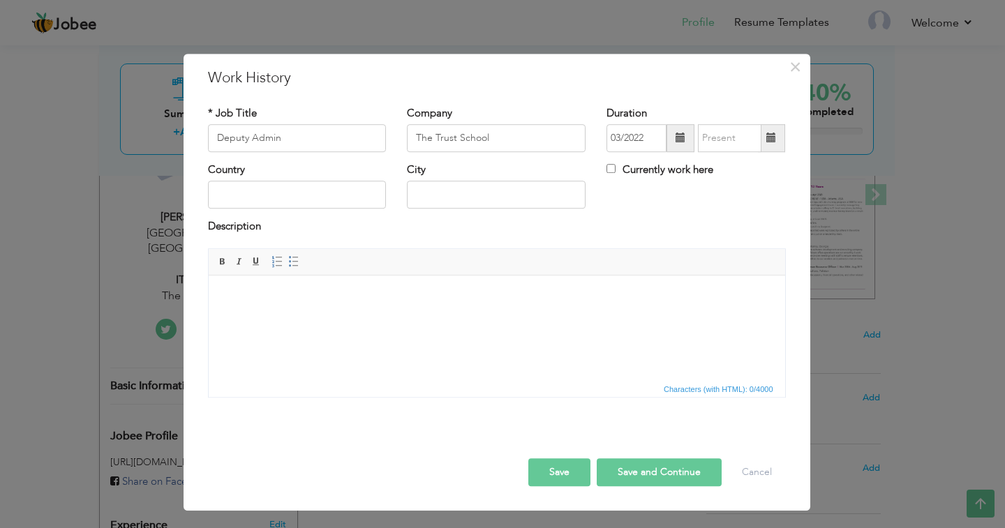
click at [768, 138] on span at bounding box center [771, 138] width 10 height 10
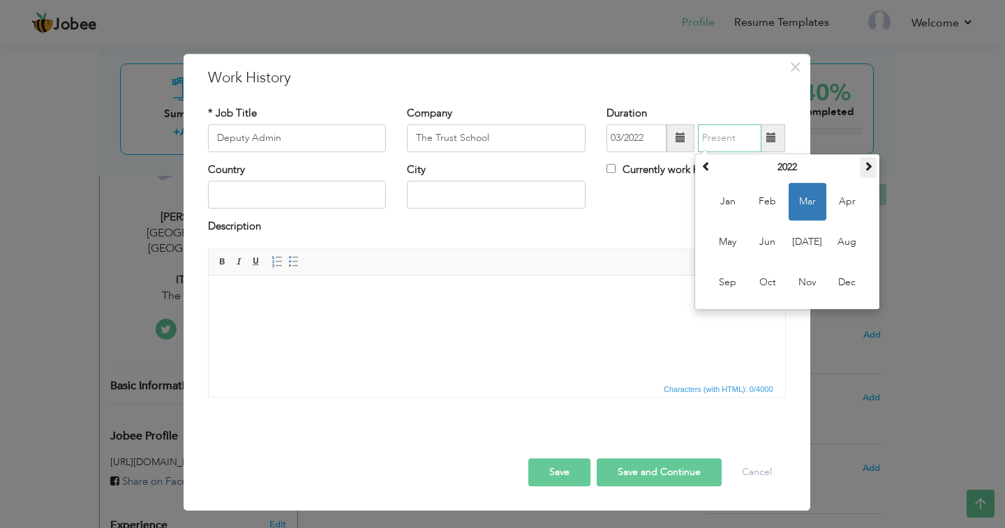
click at [870, 161] on span at bounding box center [868, 166] width 10 height 10
click at [845, 200] on span "Apr" at bounding box center [848, 202] width 38 height 38
type input "04/2023"
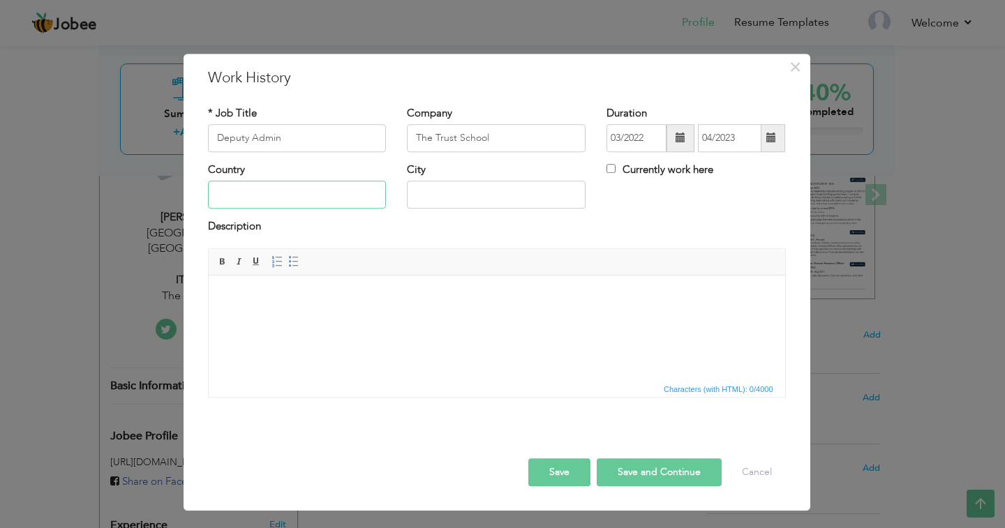
click at [305, 192] on input "text" at bounding box center [297, 195] width 179 height 28
type input "Pakistan"
type input "Lahore"
click at [268, 316] on html at bounding box center [496, 296] width 577 height 43
click at [313, 306] on html at bounding box center [496, 296] width 577 height 43
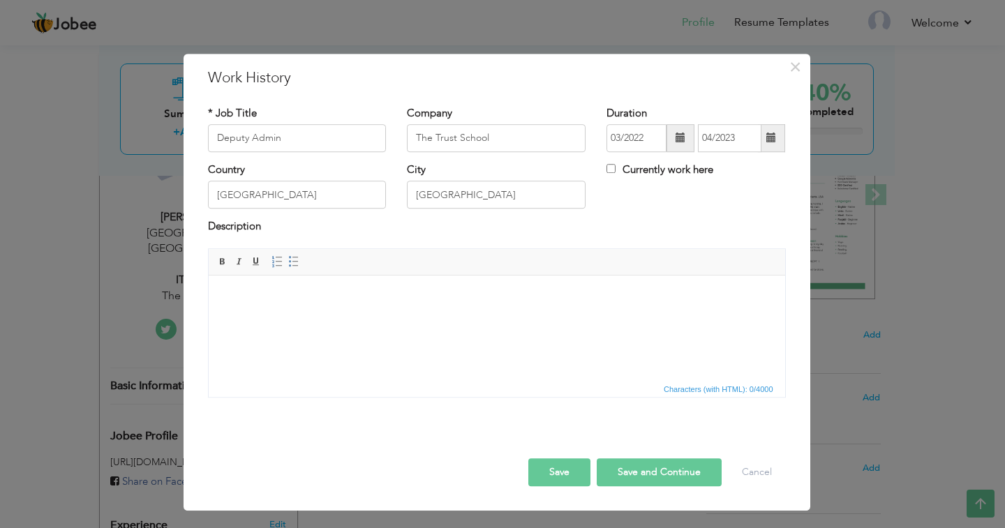
paste body
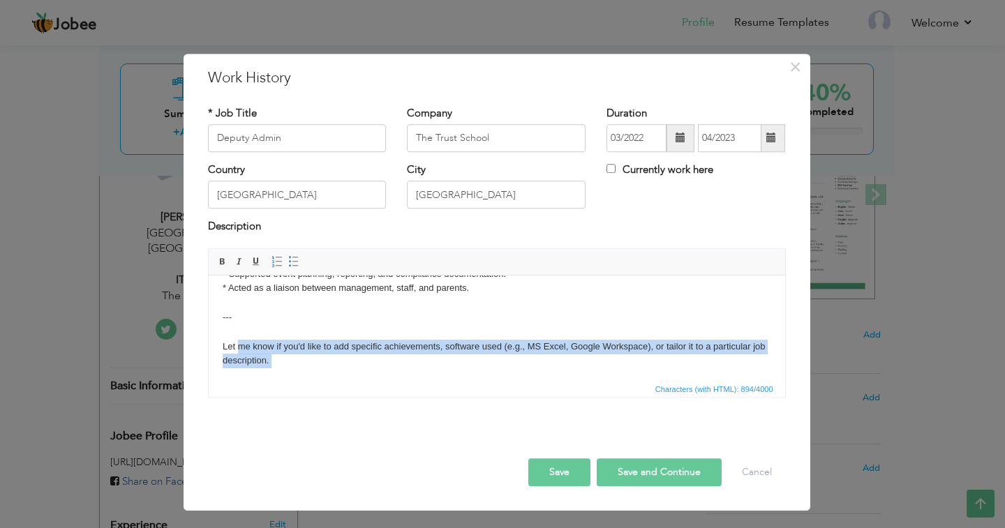
scroll to position [198, 0]
drag, startPoint x: 279, startPoint y: 376, endPoint x: 397, endPoint y: 581, distance: 236.1
click at [208, 305] on html "Certainly! Here’s a professional bullet-point list of responsibilities for your…" at bounding box center [496, 236] width 577 height 318
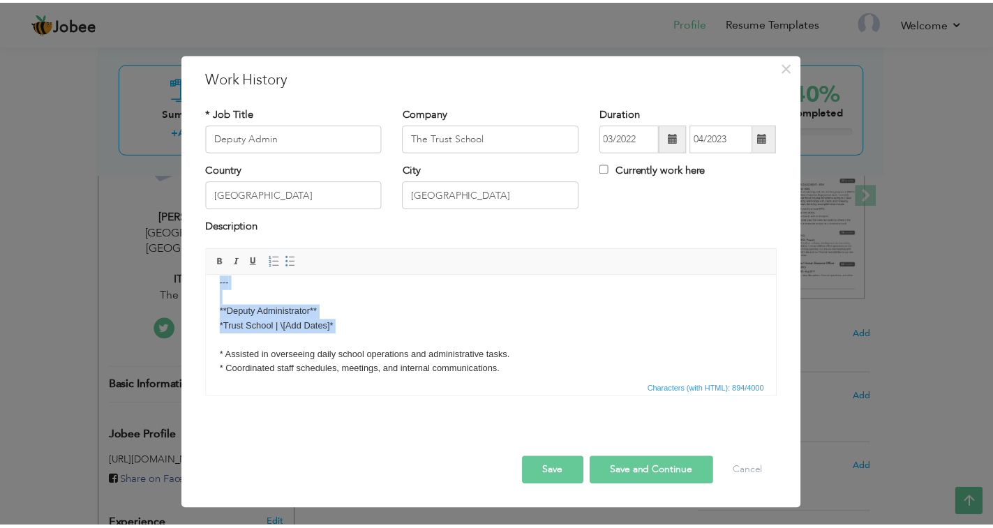
scroll to position [0, 0]
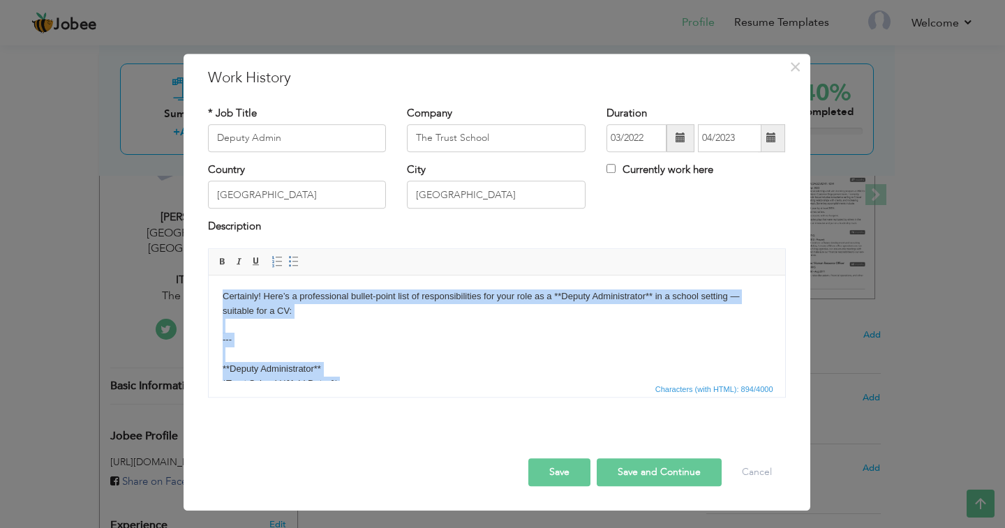
drag, startPoint x: 225, startPoint y: 331, endPoint x: 192, endPoint y: 258, distance: 79.7
click at [208, 275] on html "Certainly! Here’s a professional bullet-point list of responsibilities for your…" at bounding box center [496, 398] width 577 height 246
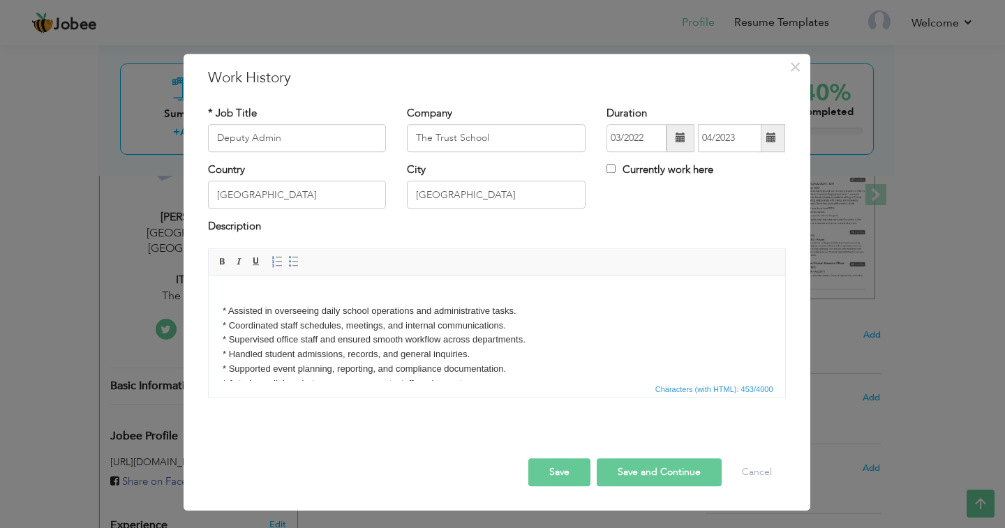
drag, startPoint x: 224, startPoint y: 304, endPoint x: 291, endPoint y: 318, distance: 68.5
click at [223, 304] on body "* Assisted in overseeing daily school operations and administrative tasks. * Co…" at bounding box center [496, 347] width 549 height 116
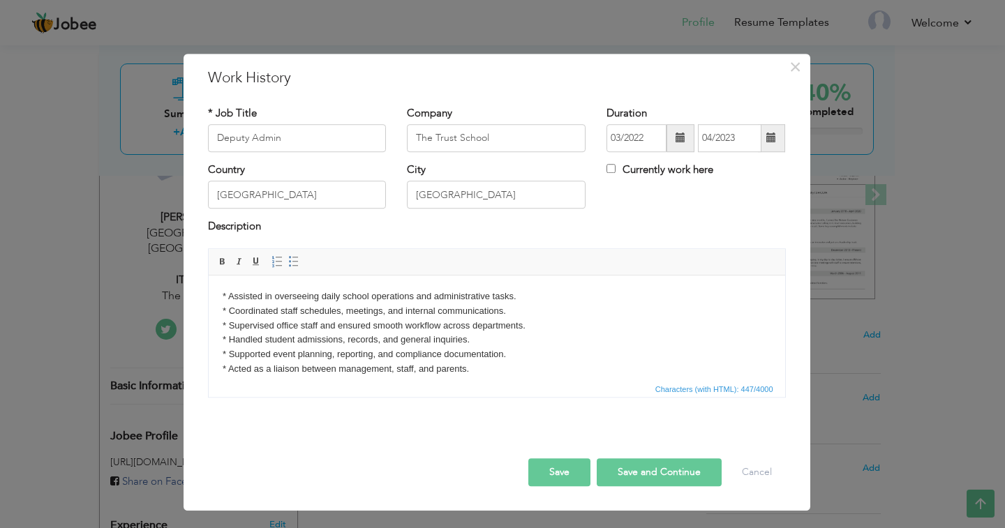
click at [650, 469] on button "Save and Continue" at bounding box center [659, 473] width 125 height 28
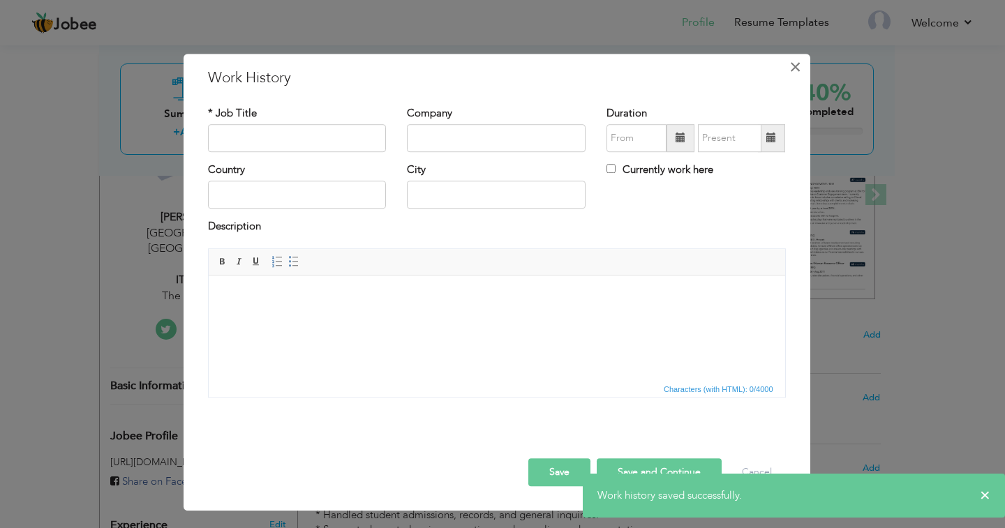
click at [792, 71] on span "×" at bounding box center [796, 66] width 12 height 25
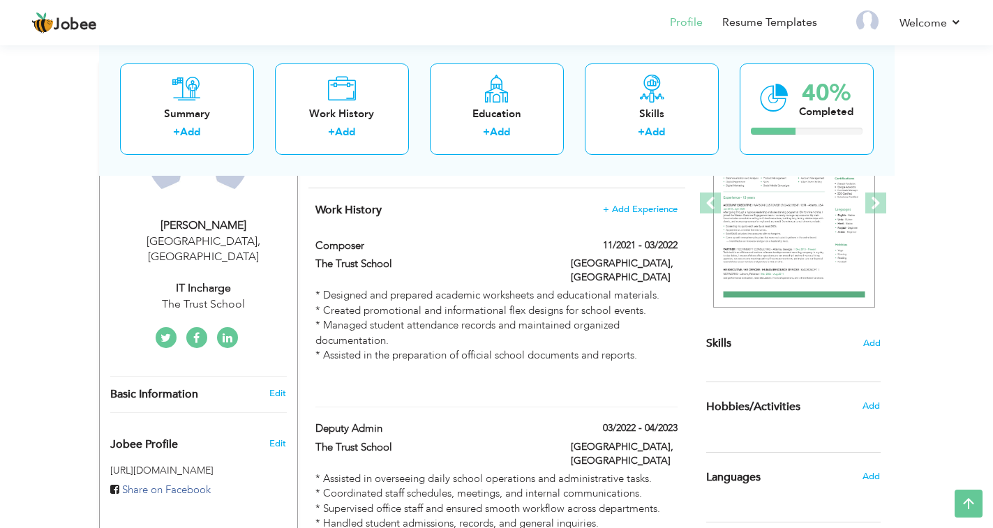
scroll to position [109, 0]
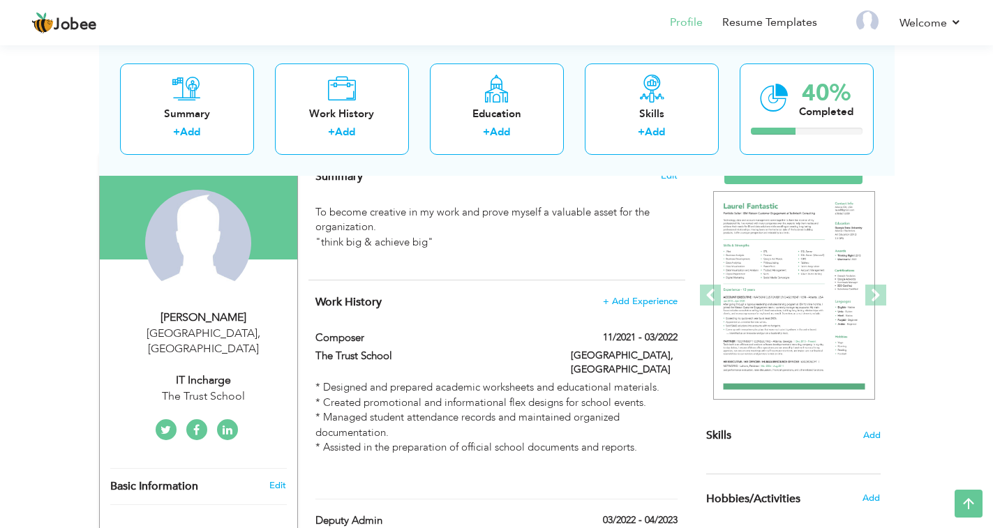
click at [632, 289] on div "Work History + Add Experience Composer 11/2021 - 03/2022 Composer 11/2021 - 03/…" at bounding box center [497, 479] width 377 height 396
click at [630, 297] on span "+ Add Experience" at bounding box center [639, 302] width 75 height 10
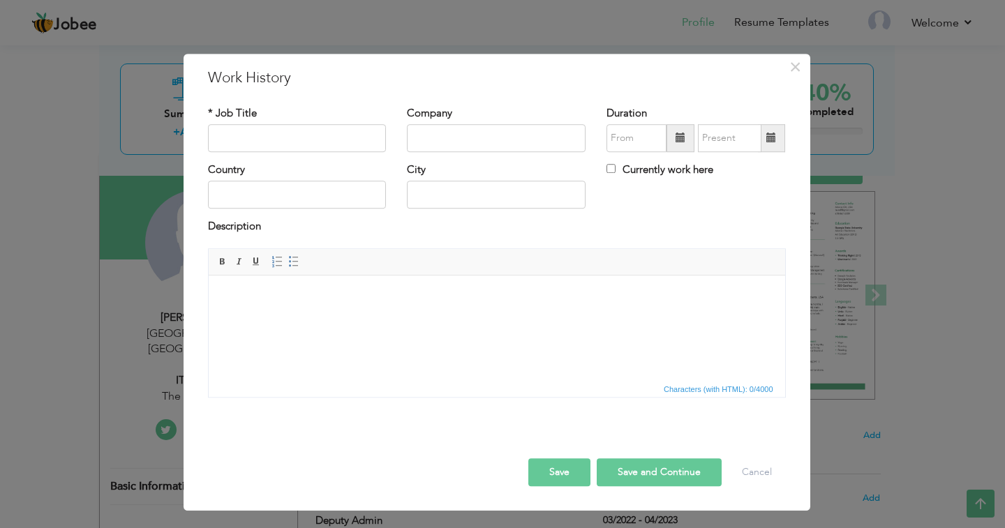
click at [304, 121] on div "* Job Title" at bounding box center [297, 129] width 179 height 46
click at [306, 132] on input "text" at bounding box center [297, 138] width 179 height 28
click at [240, 142] on input "IT Incharge" at bounding box center [297, 138] width 179 height 28
click at [240, 138] on input "IT IN charge" at bounding box center [297, 138] width 179 height 28
type input "IT incharge"
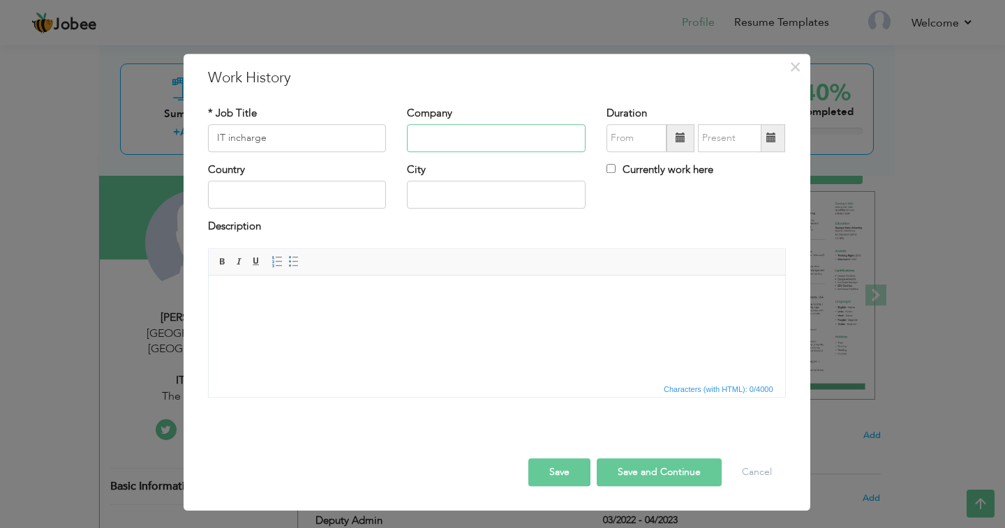
click at [502, 135] on input "text" at bounding box center [496, 138] width 179 height 28
type input "The Trust School"
click at [683, 138] on span at bounding box center [681, 138] width 10 height 10
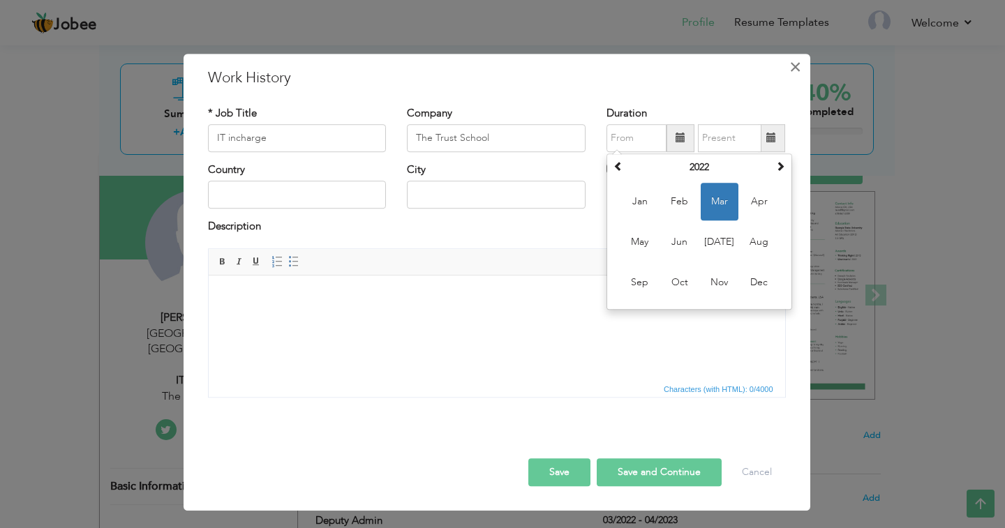
click at [796, 71] on span "×" at bounding box center [796, 66] width 12 height 25
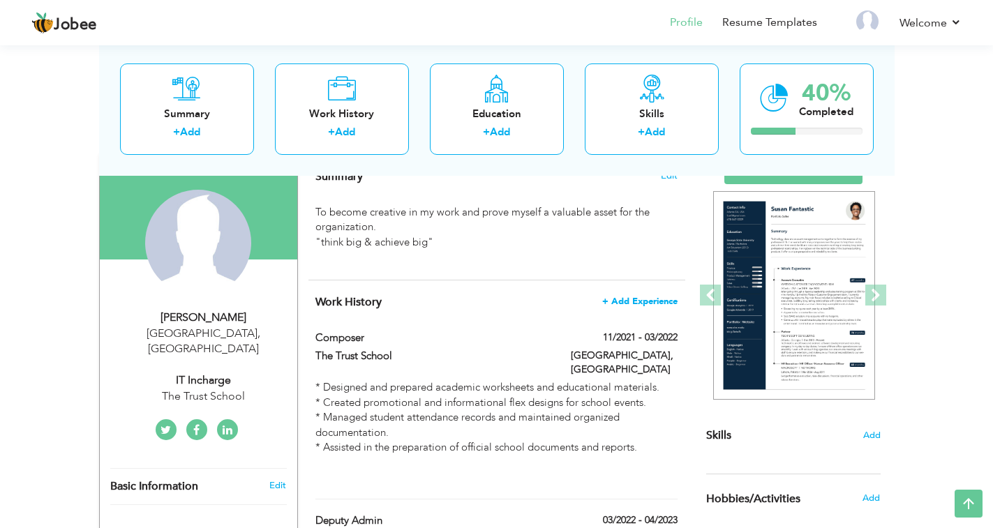
click at [643, 302] on span "+ Add Experience" at bounding box center [639, 302] width 75 height 10
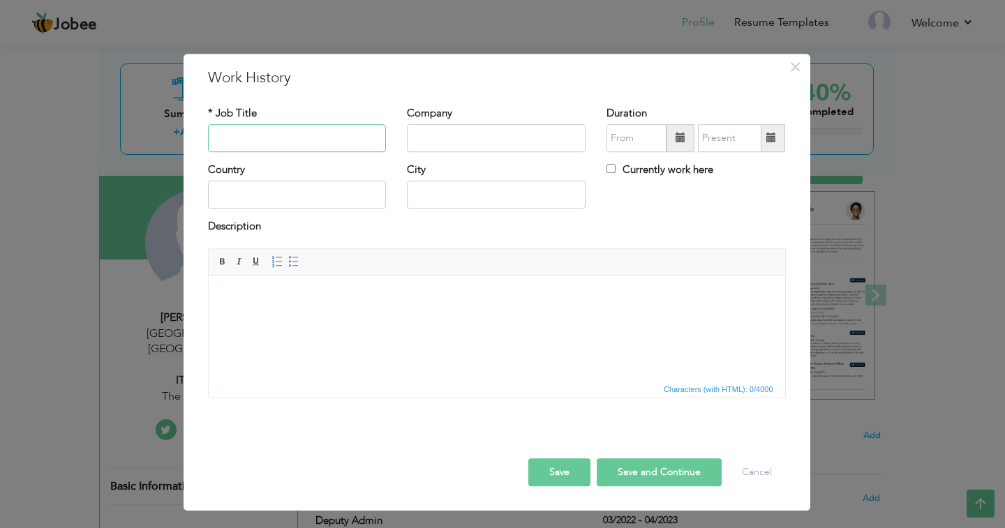
click at [341, 136] on input "text" at bounding box center [297, 138] width 179 height 28
type input "T"
type input "IT Assistant"
click at [454, 129] on input "text" at bounding box center [496, 138] width 179 height 28
click at [435, 140] on input "text" at bounding box center [496, 138] width 179 height 28
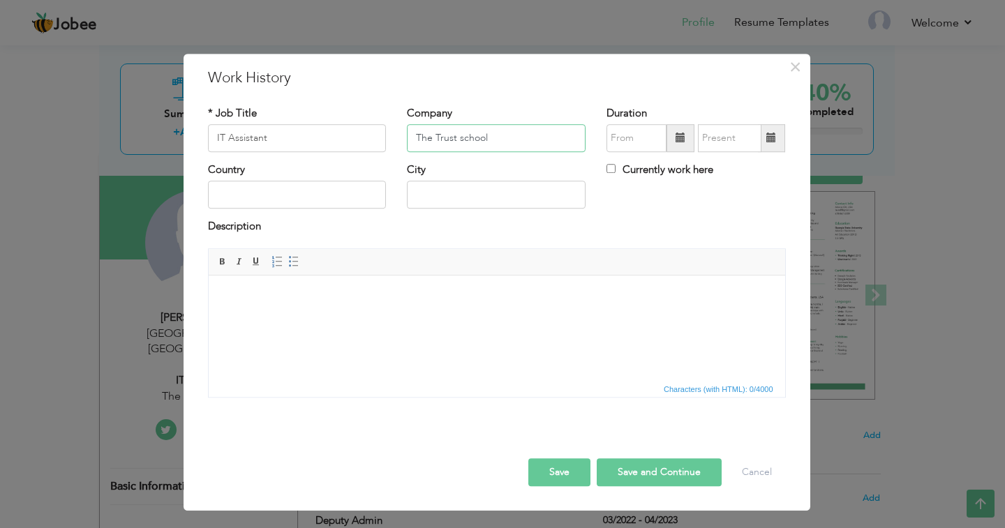
click at [470, 140] on input "The Trust school" at bounding box center [496, 138] width 179 height 28
type input "The Trust School"
drag, startPoint x: 584, startPoint y: 64, endPoint x: 603, endPoint y: 140, distance: 77.9
click at [603, 140] on div "× Work History * Job Title IT Assistant Company The Trust School Duration Count…" at bounding box center [497, 282] width 627 height 457
click at [572, 32] on div "× Work History * Job Title IT Assistant Company The Trust School Duration" at bounding box center [502, 264] width 1005 height 528
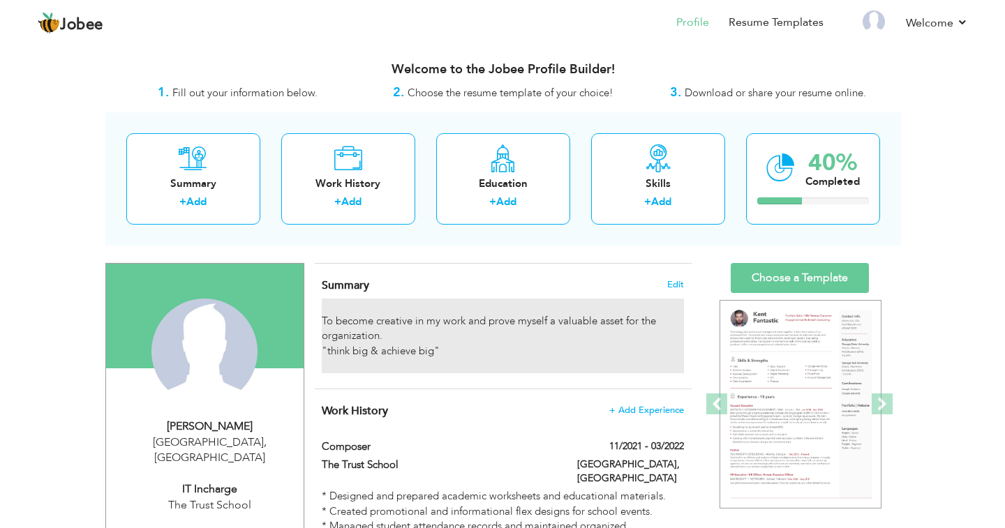
scroll to position [140, 0]
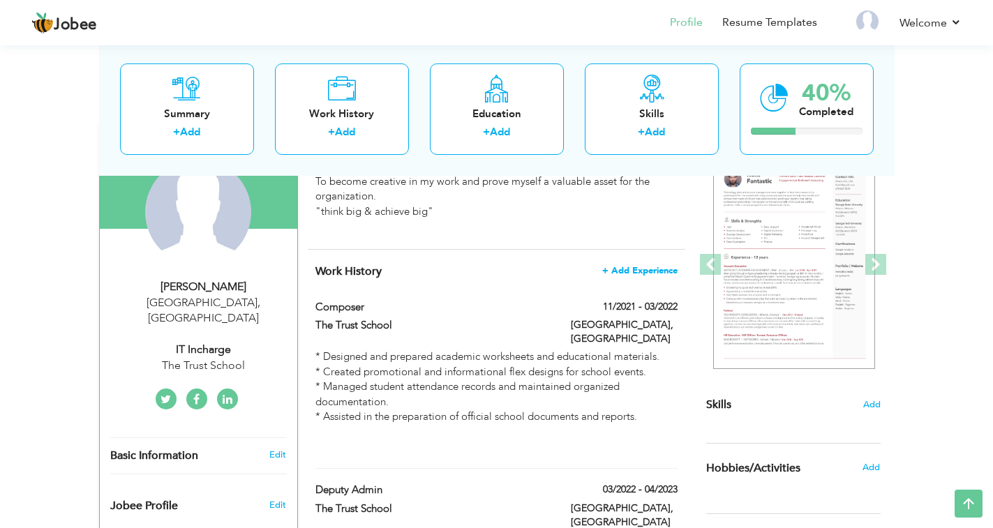
click at [632, 269] on span "+ Add Experience" at bounding box center [639, 271] width 75 height 10
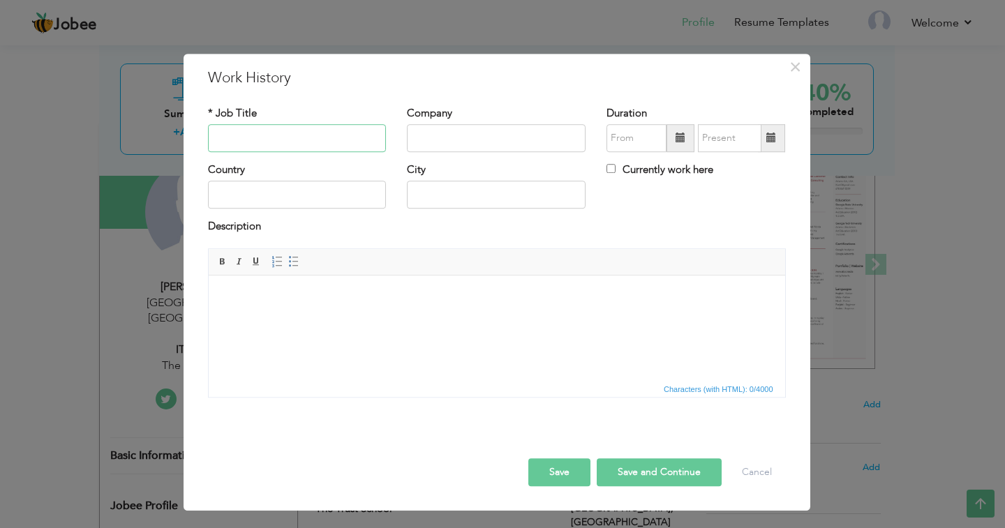
click at [350, 133] on input "text" at bounding box center [297, 138] width 179 height 28
type input "IT Assistant"
type input "The Trust School"
click at [677, 135] on span at bounding box center [681, 138] width 10 height 10
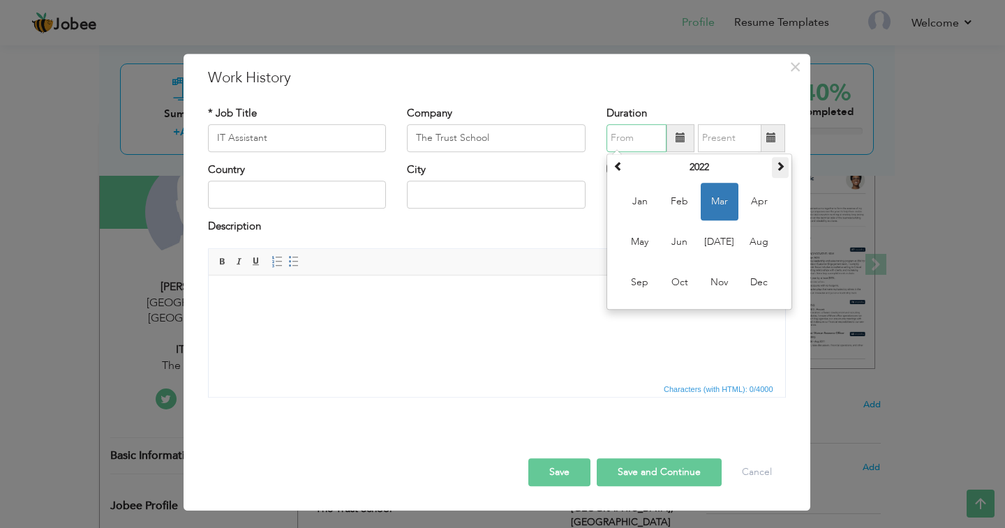
click at [776, 166] on span at bounding box center [781, 166] width 10 height 10
click at [637, 242] on span "May" at bounding box center [640, 242] width 38 height 38
type input "05/2023"
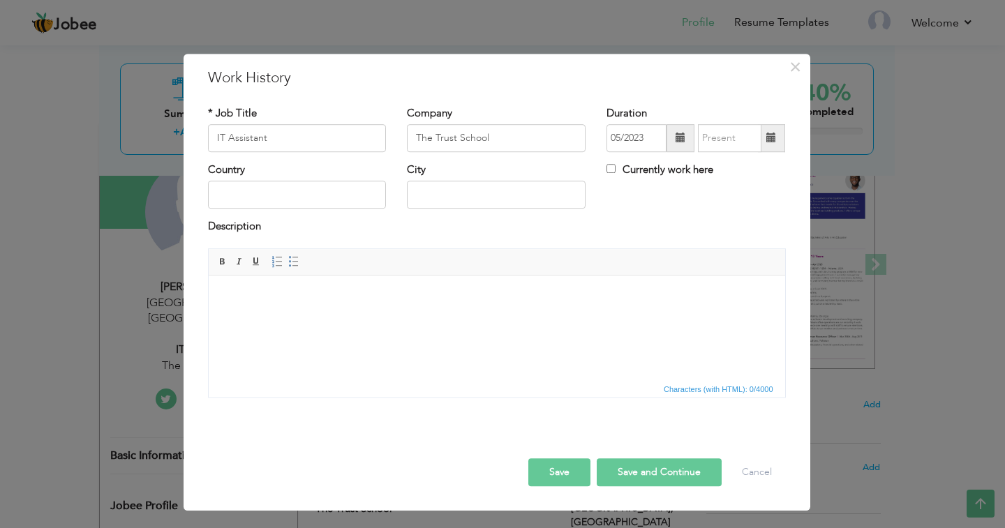
click at [766, 135] on span at bounding box center [771, 138] width 27 height 28
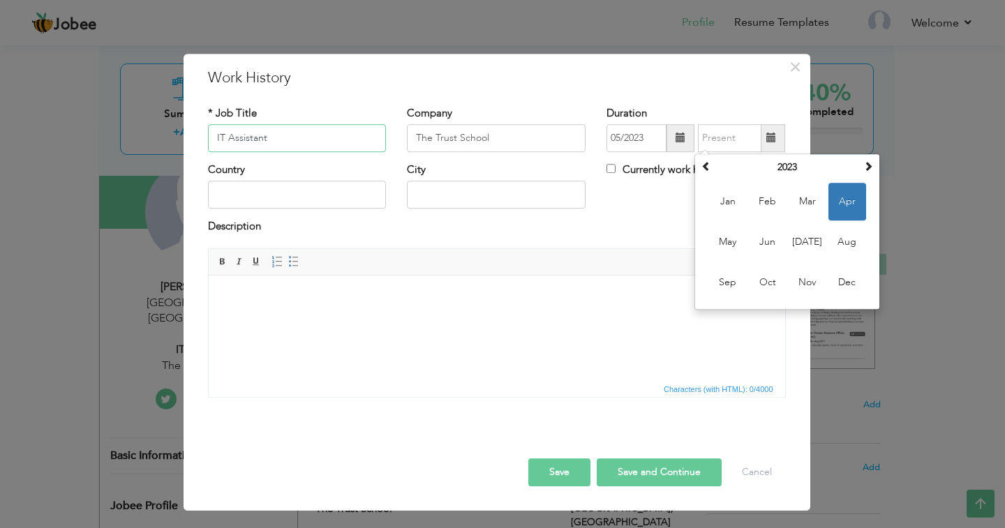
click at [297, 137] on input "IT Assistant" at bounding box center [297, 138] width 179 height 28
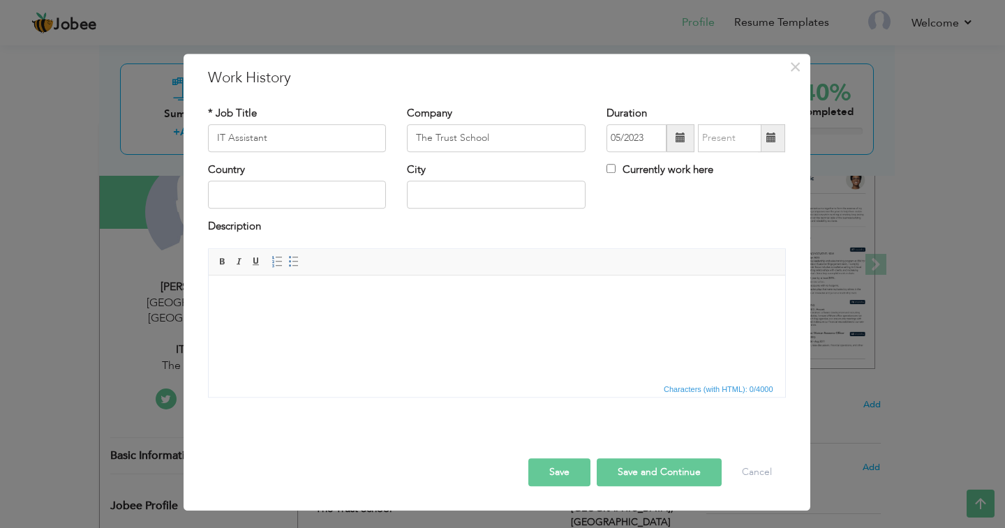
click at [770, 138] on span at bounding box center [771, 138] width 10 height 10
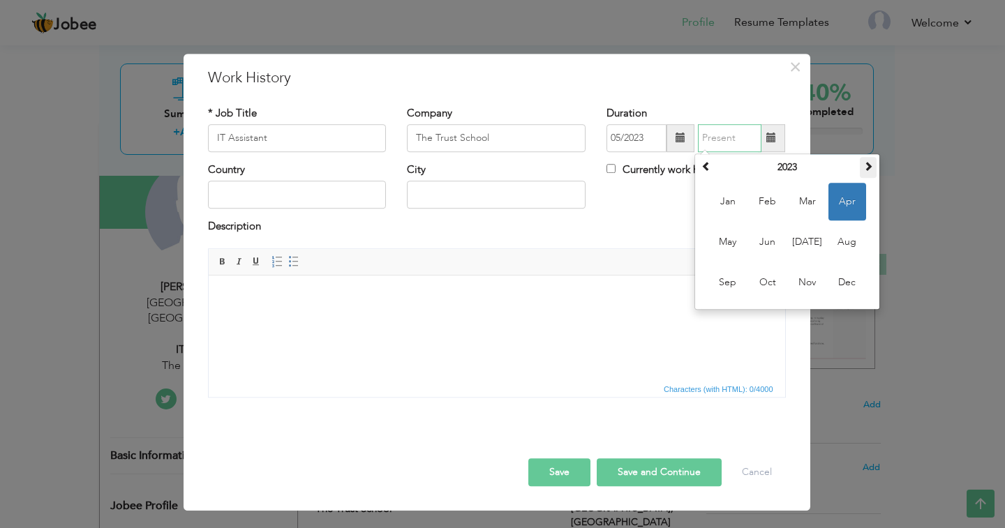
click at [873, 163] on span at bounding box center [868, 166] width 10 height 10
click at [725, 200] on span "Jan" at bounding box center [728, 202] width 38 height 38
type input "01/2024"
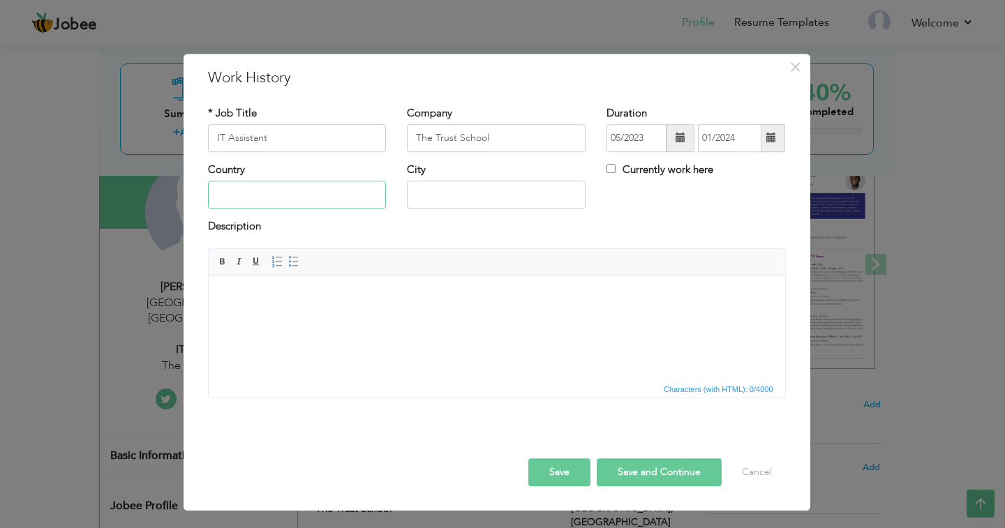
click at [297, 195] on input "text" at bounding box center [297, 195] width 179 height 28
type input "Pakistan"
type input "Lahore"
click at [261, 318] on html at bounding box center [496, 296] width 577 height 43
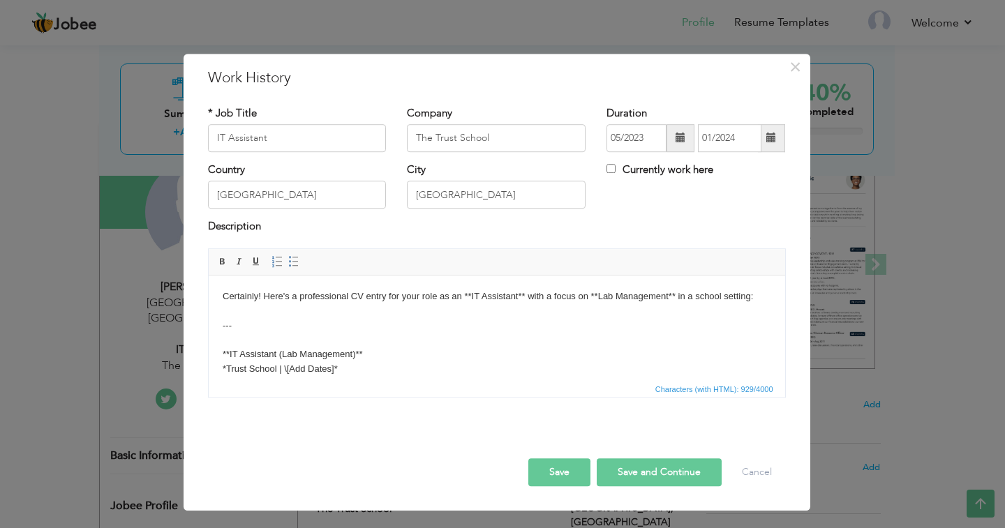
scroll to position [168, 0]
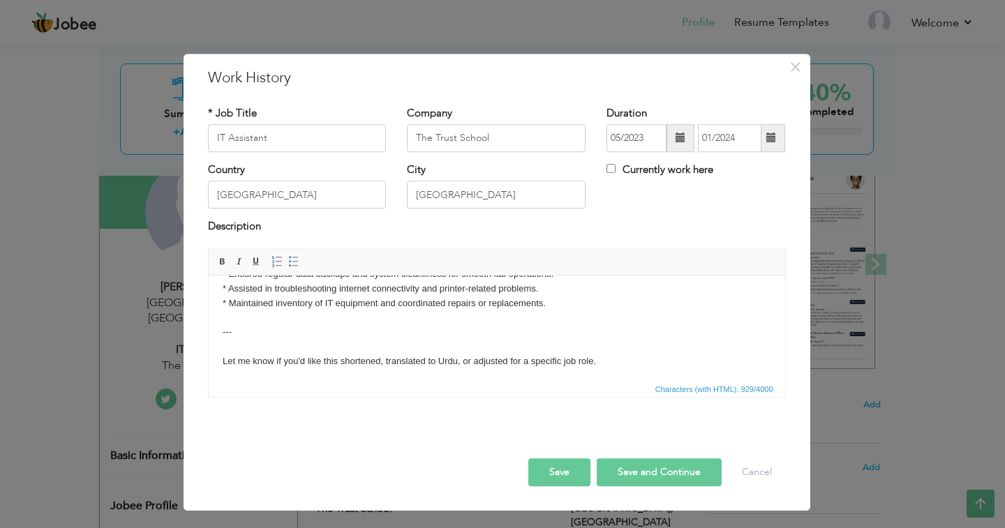
drag, startPoint x: 286, startPoint y: 388, endPoint x: 165, endPoint y: 307, distance: 145.4
click at [165, 307] on div "× Work History * Job Title IT Assistant Company The Trust School Duration" at bounding box center [502, 264] width 1005 height 528
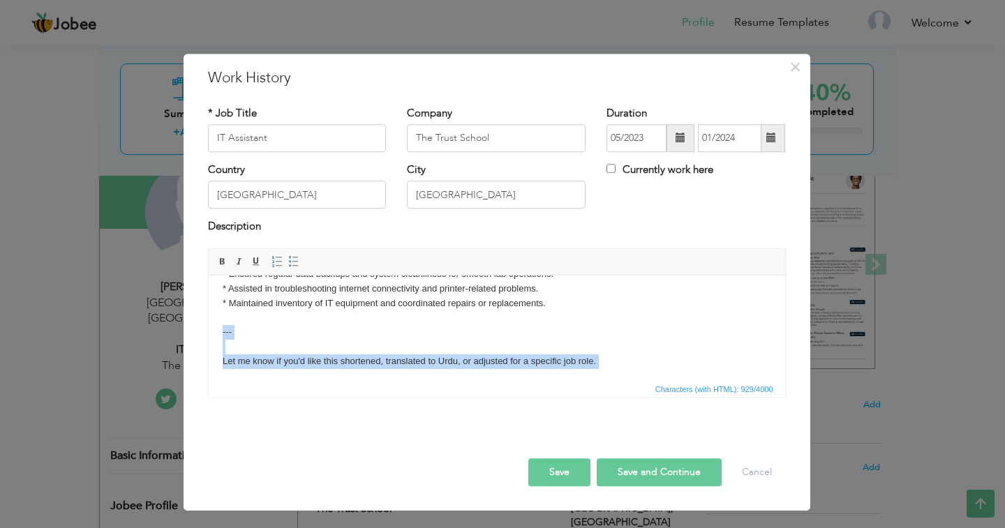
drag, startPoint x: 253, startPoint y: 376, endPoint x: 414, endPoint y: 608, distance: 281.9
click at [208, 332] on html "Certainly! Here's a professional CV entry for your role as an **IT Assistant** …" at bounding box center [496, 252] width 577 height 289
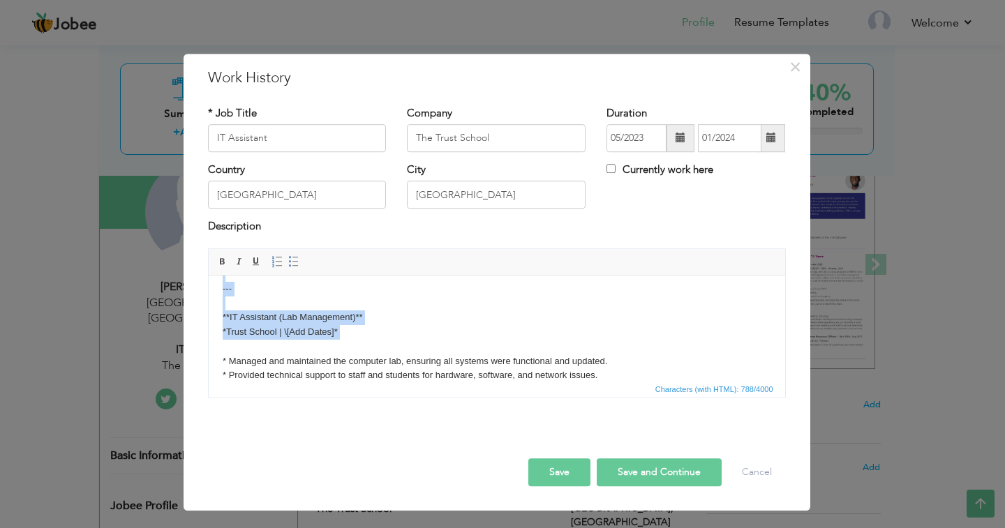
scroll to position [0, 0]
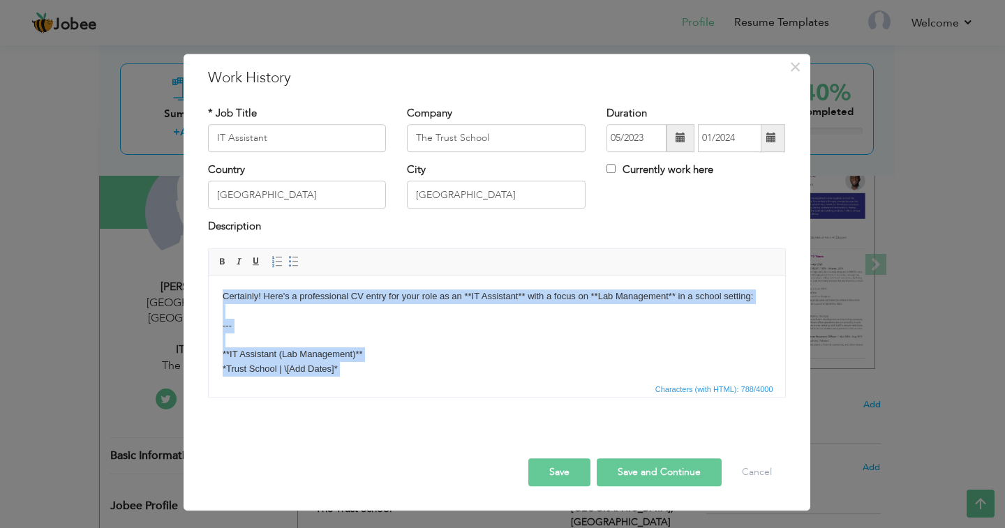
drag, startPoint x: 327, startPoint y: 339, endPoint x: 387, endPoint y: 487, distance: 159.1
click at [208, 275] on html "Certainly! Here's a professional CV entry for your role as an **IT Assistant** …" at bounding box center [496, 383] width 577 height 216
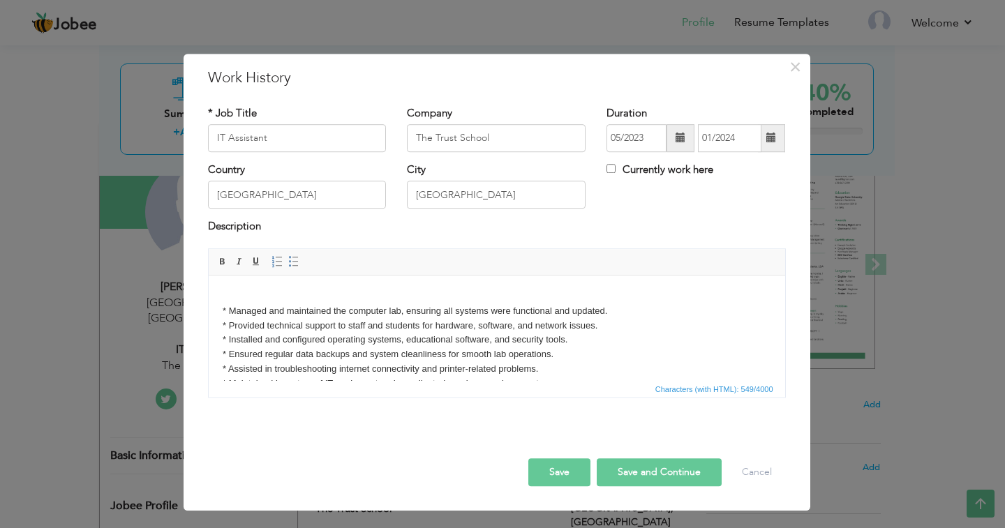
click at [224, 307] on body "* Managed and maintained the computer lab, ensuring all systems were functional…" at bounding box center [496, 340] width 549 height 102
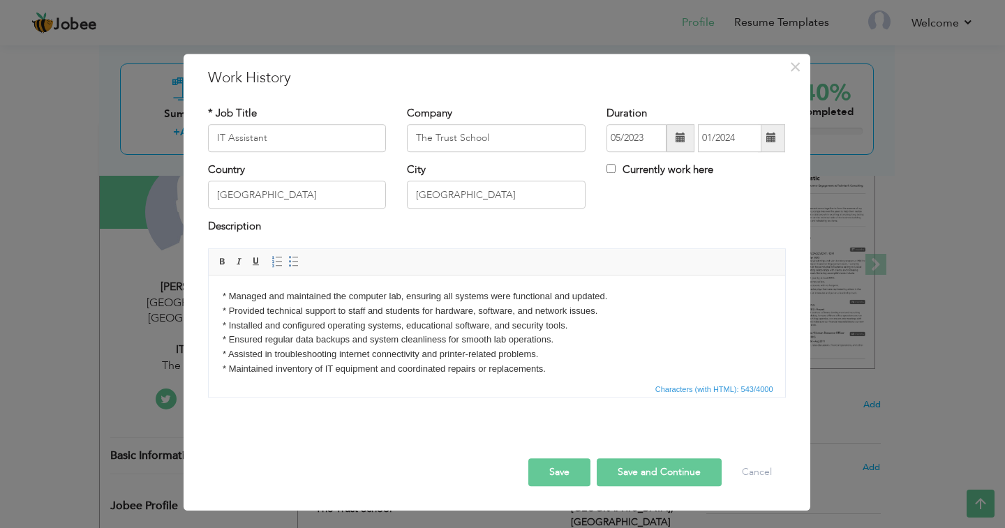
scroll to position [10, 0]
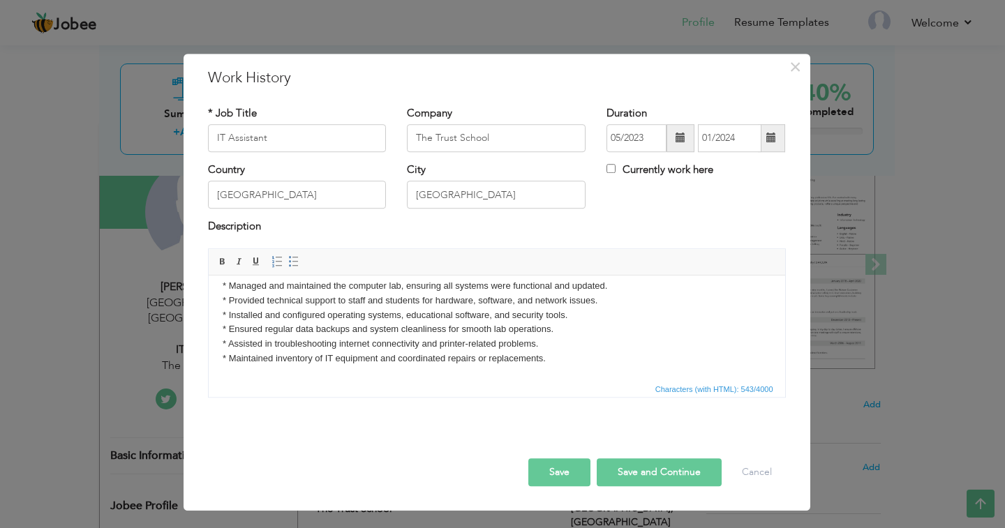
click at [652, 470] on button "Save and Continue" at bounding box center [659, 473] width 125 height 28
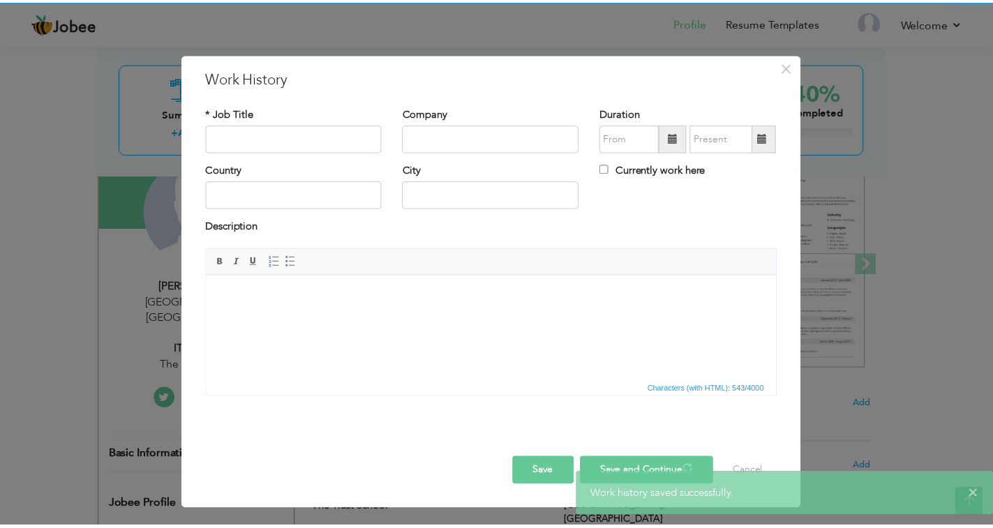
scroll to position [0, 0]
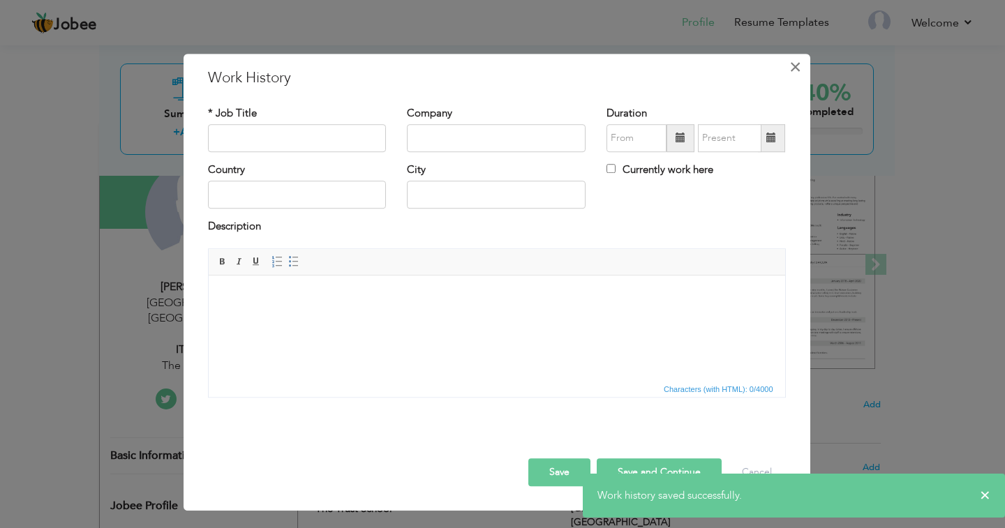
click at [796, 67] on span "×" at bounding box center [796, 66] width 12 height 25
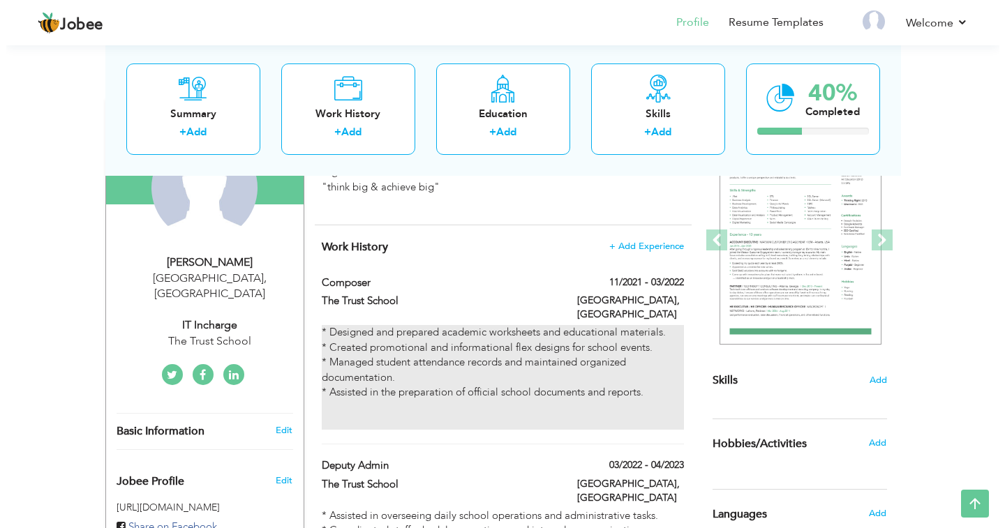
scroll to position [140, 0]
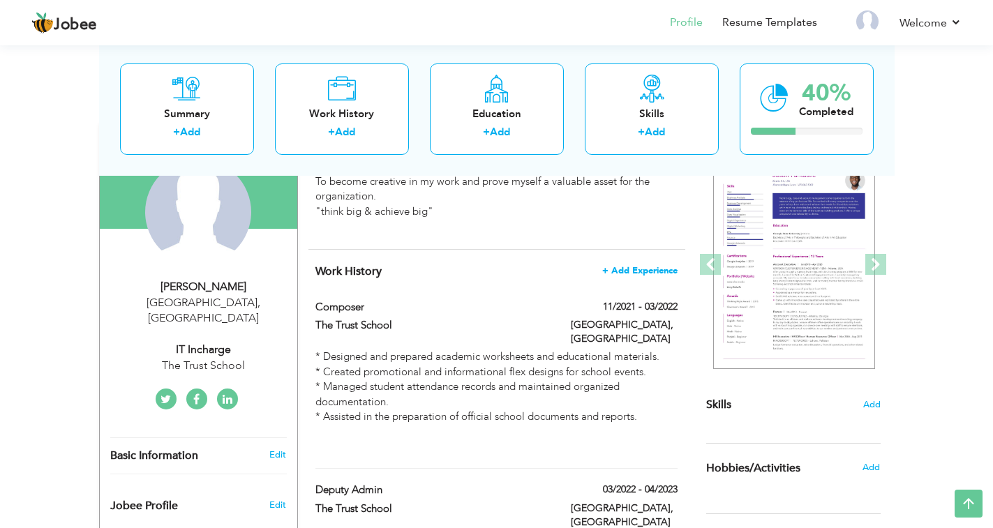
click at [645, 269] on span "+ Add Experience" at bounding box center [639, 271] width 75 height 10
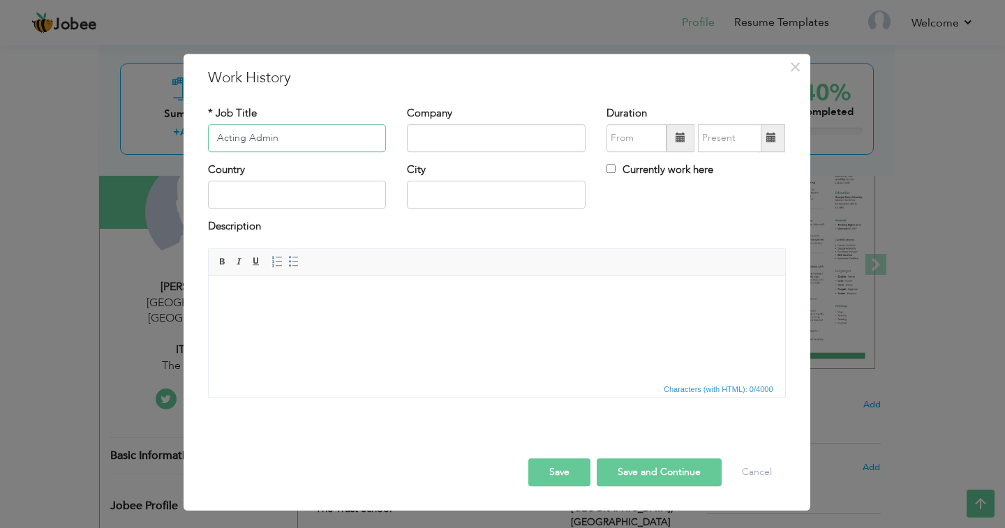
type input "Acting Admin"
type input "The Trust School"
click at [678, 140] on span at bounding box center [681, 138] width 10 height 10
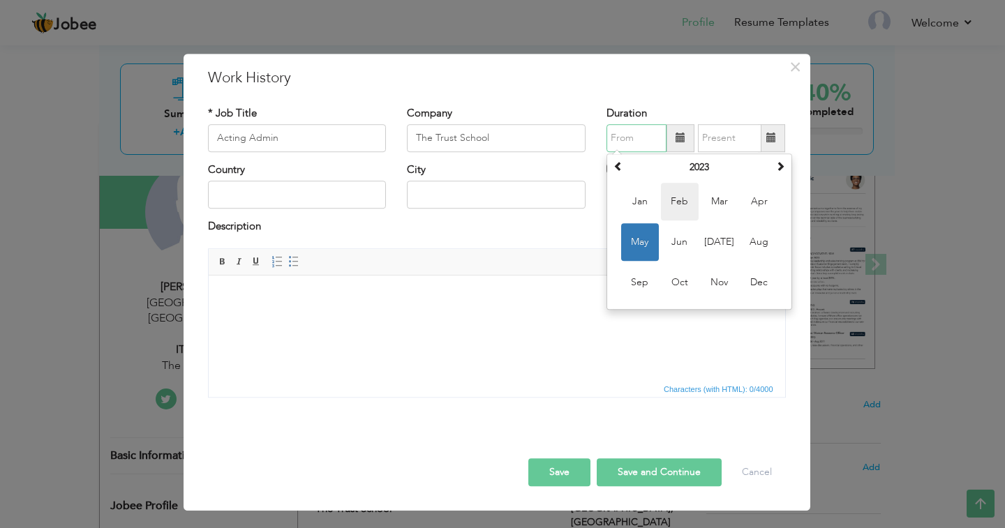
click at [670, 202] on span "Feb" at bounding box center [680, 202] width 38 height 38
type input "02/2023"
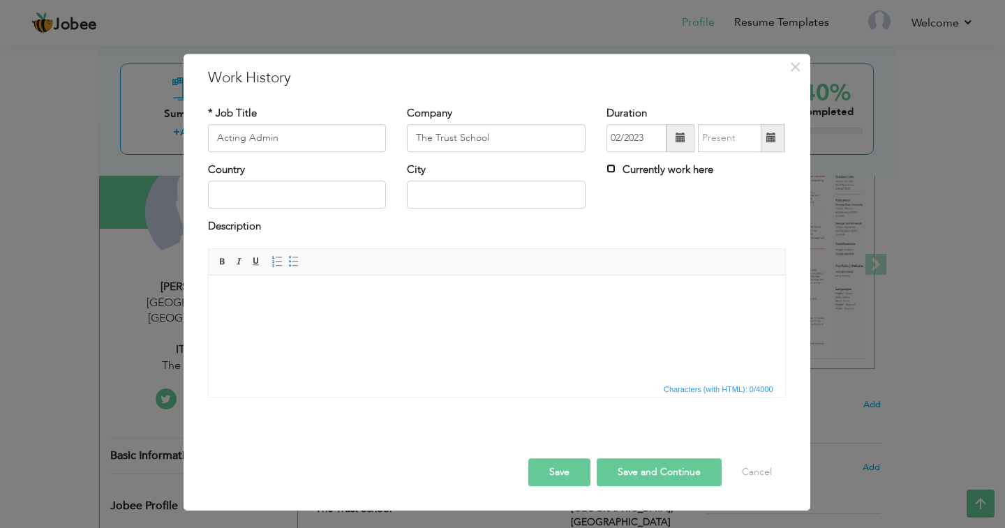
click at [613, 170] on input "Currently work here" at bounding box center [611, 168] width 9 height 9
checkbox input "true"
click at [325, 196] on input "text" at bounding box center [297, 195] width 179 height 28
type input "Pakistan"
type input "Lahore"
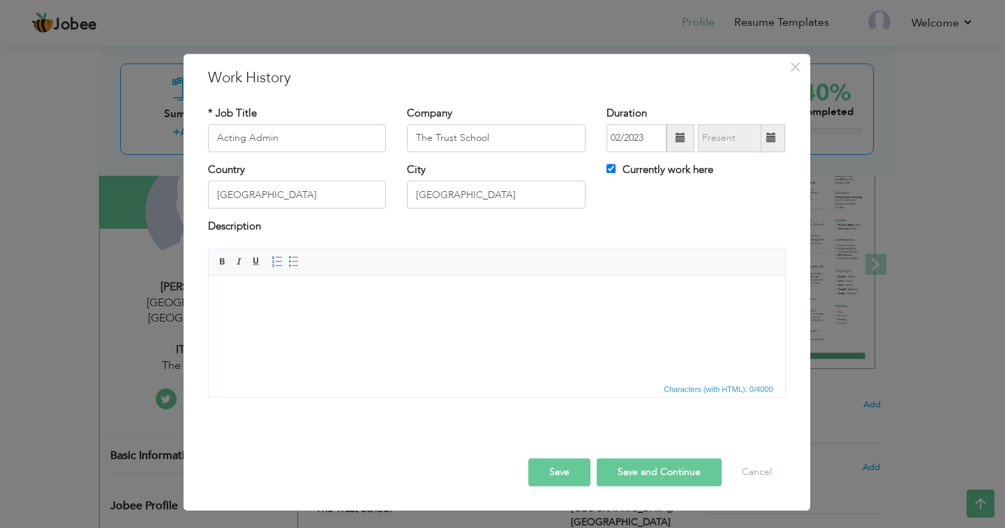
click at [282, 318] on html at bounding box center [496, 296] width 577 height 43
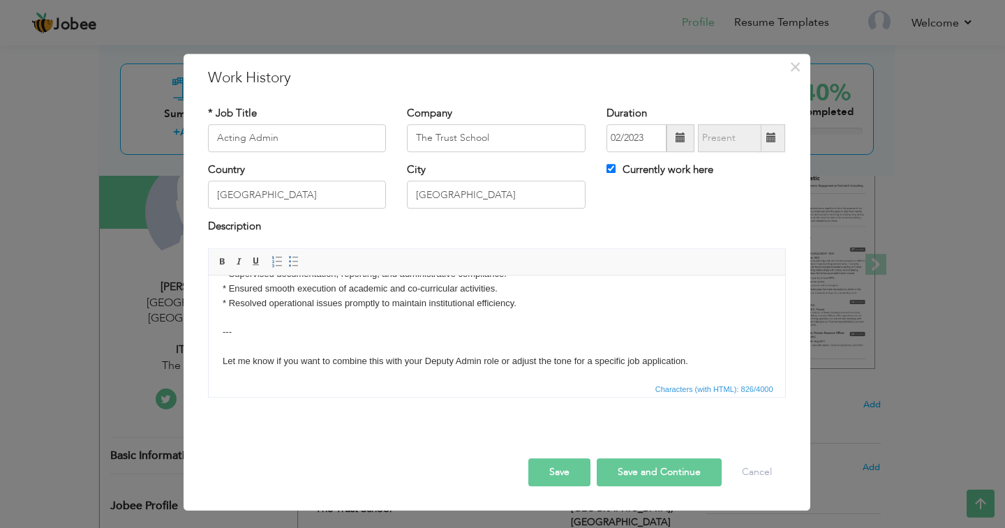
scroll to position [171, 0]
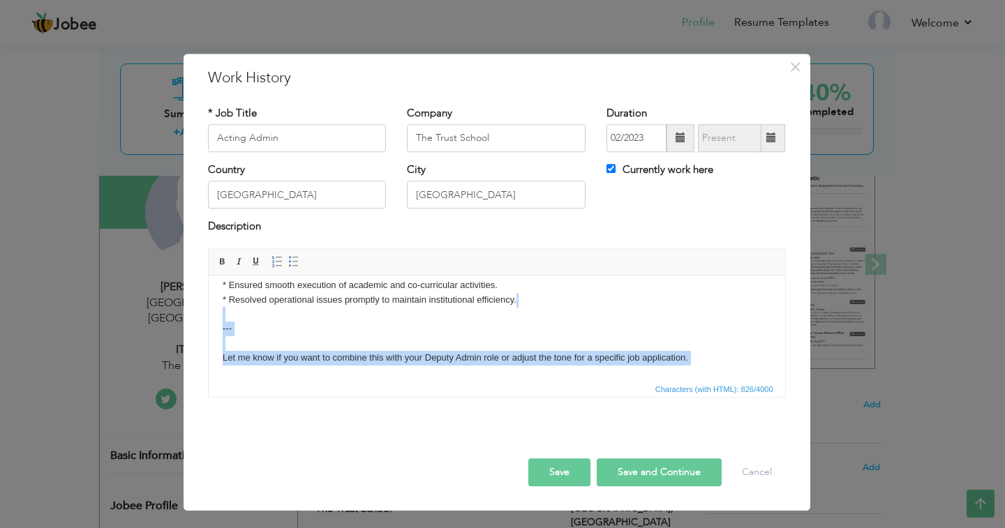
drag, startPoint x: 269, startPoint y: 374, endPoint x: 205, endPoint y: 313, distance: 89.4
click at [208, 313] on html "Certainly! Here’s a professional CV entry for your role as an **Acting Administ…" at bounding box center [496, 248] width 577 height 289
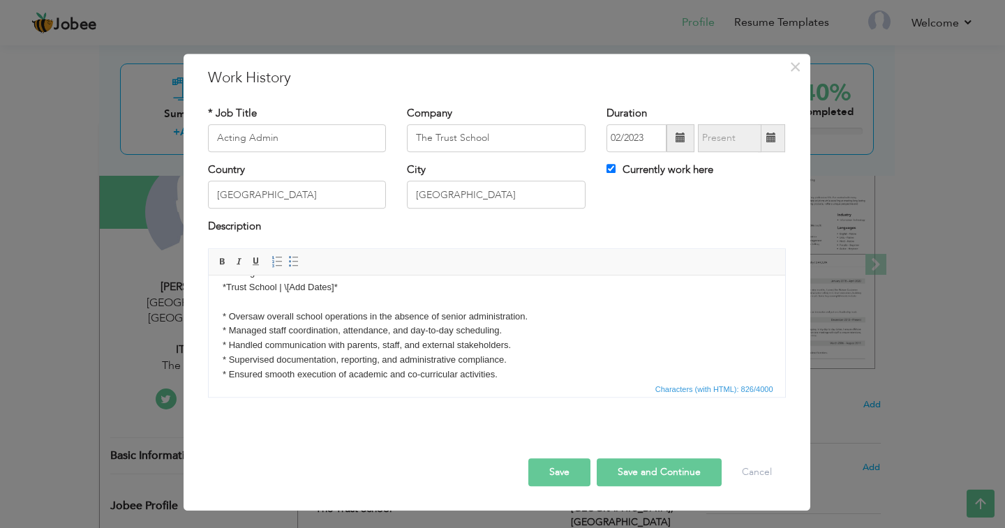
scroll to position [57, 0]
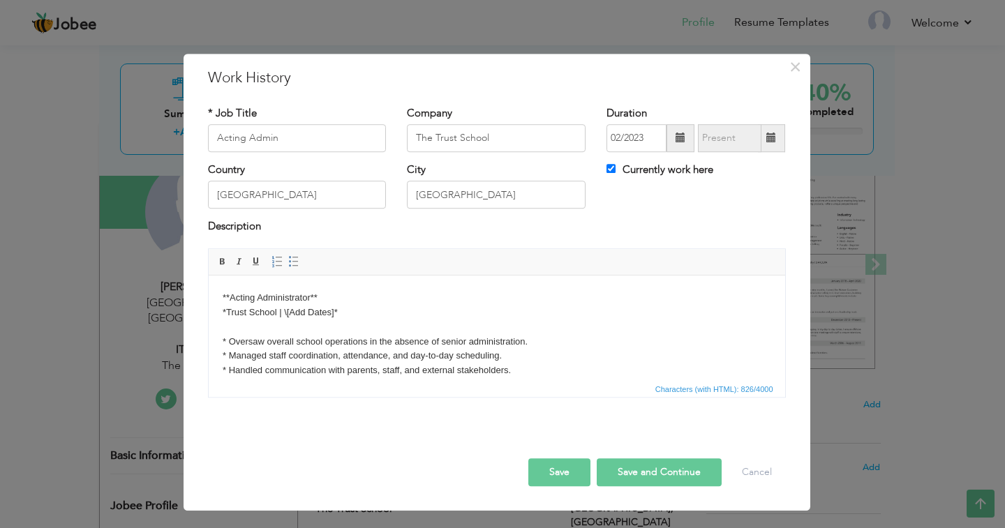
click at [223, 329] on body "Certainly! Here’s a professional CV entry for your role as an **Acting Administ…" at bounding box center [496, 333] width 549 height 203
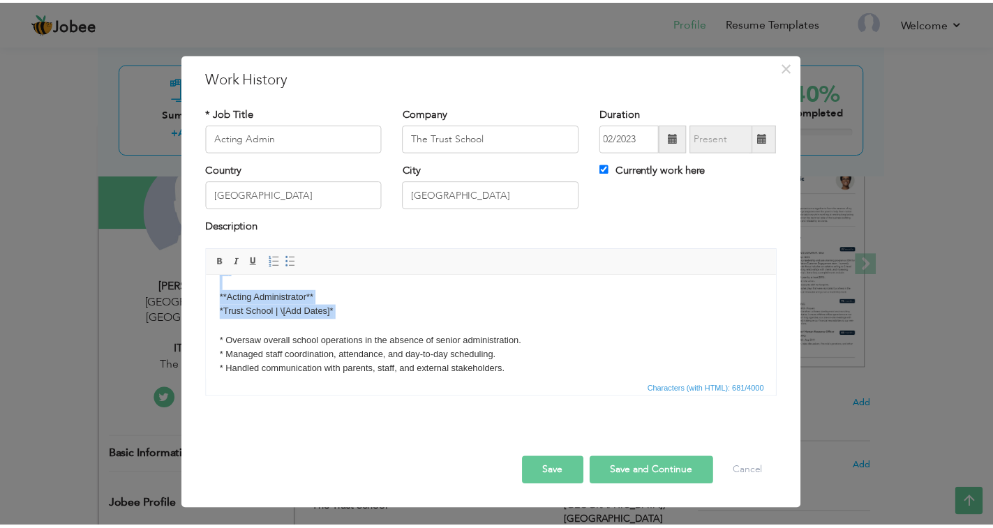
scroll to position [0, 0]
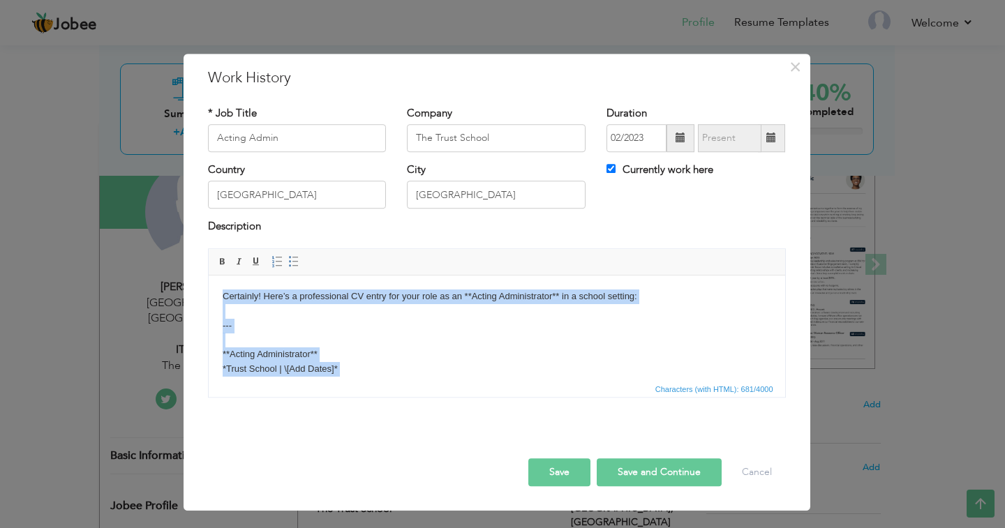
drag, startPoint x: 253, startPoint y: 325, endPoint x: 385, endPoint y: 526, distance: 240.8
click at [208, 275] on html "Certainly! Here’s a professional CV entry for your role as an **Acting Administ…" at bounding box center [496, 390] width 577 height 231
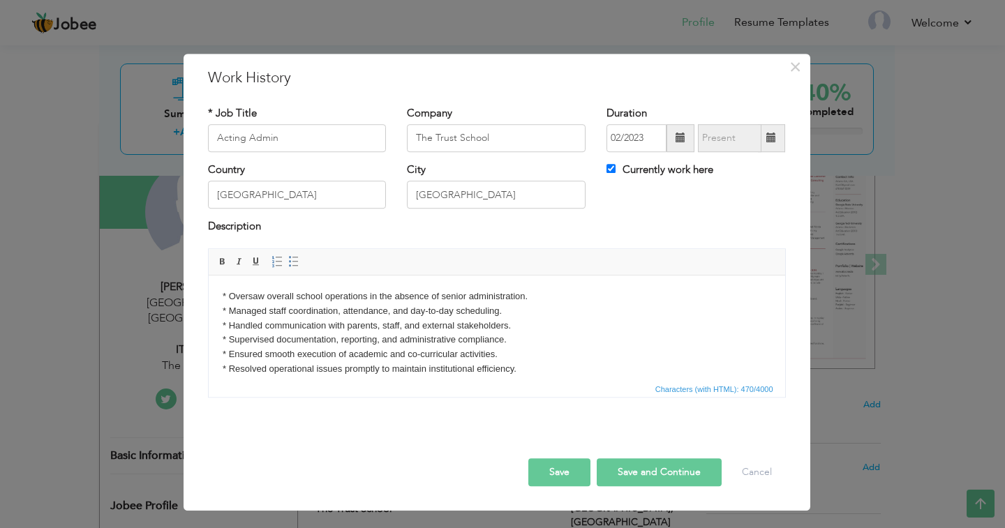
click at [382, 407] on div "Rich Text Editor, workEditor Editor toolbars Basic Styles Bold Italic Underline…" at bounding box center [497, 329] width 599 height 160
click at [678, 475] on button "Save and Continue" at bounding box center [659, 473] width 125 height 28
checkbox input "false"
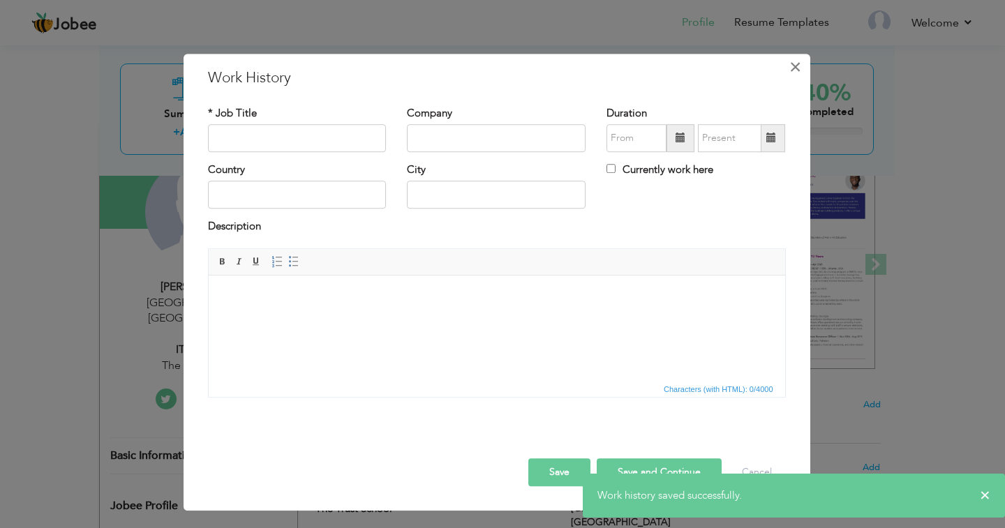
click at [795, 67] on span "×" at bounding box center [796, 66] width 12 height 25
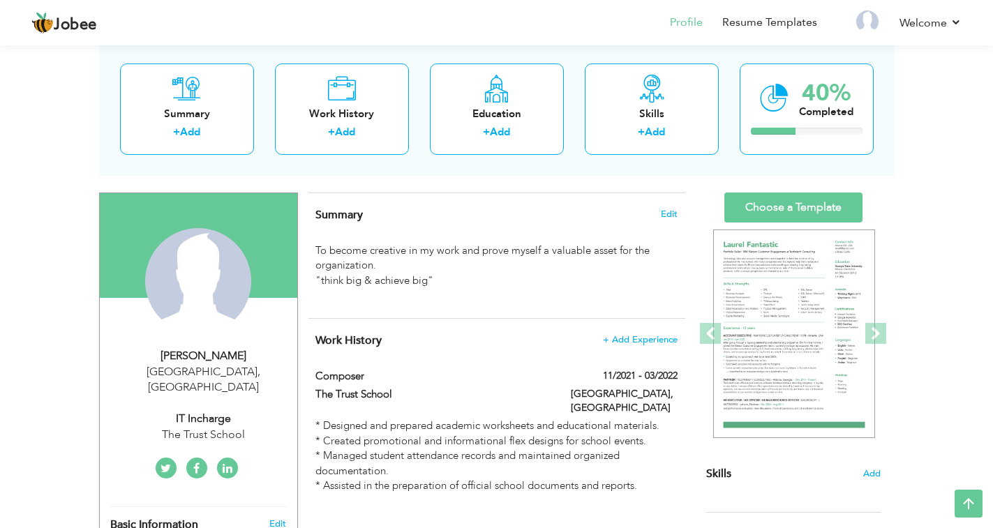
scroll to position [59, 0]
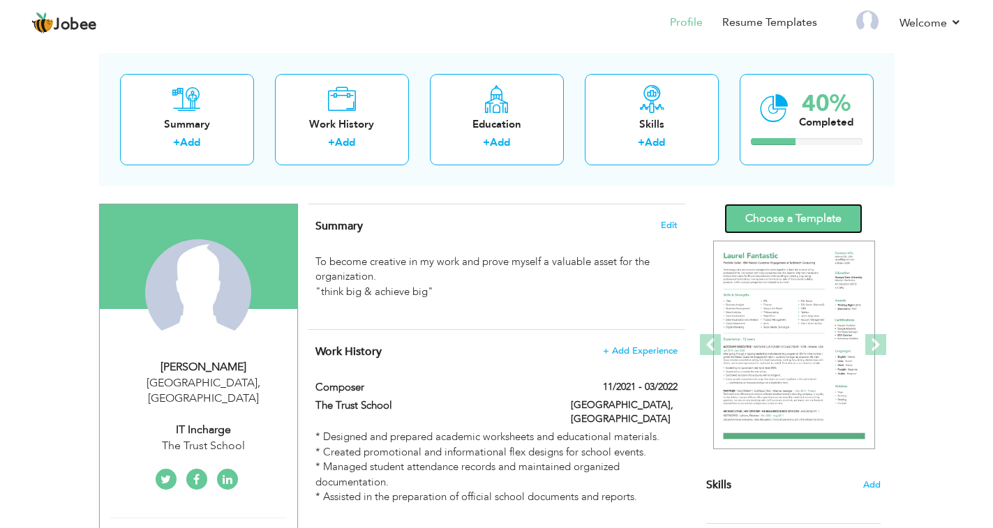
click at [772, 214] on link "Choose a Template" at bounding box center [794, 219] width 138 height 30
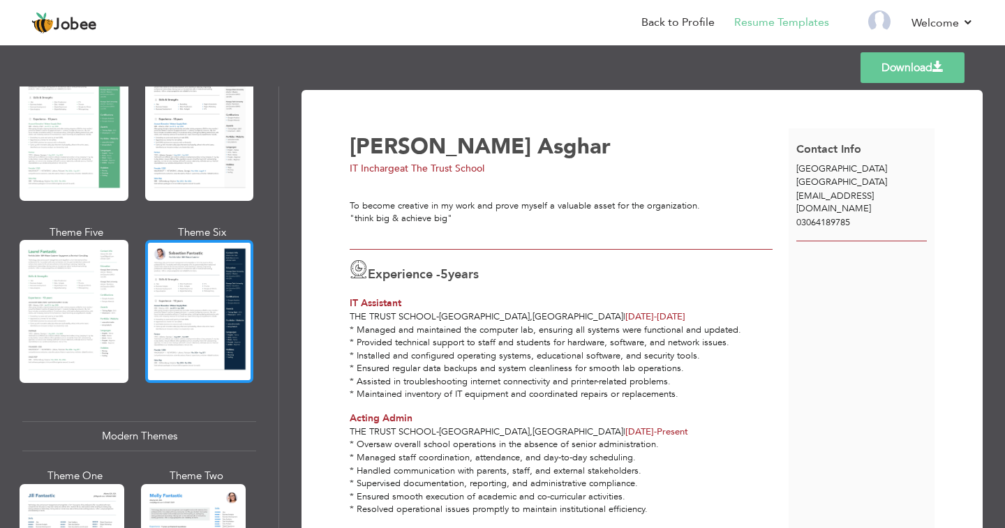
scroll to position [170, 0]
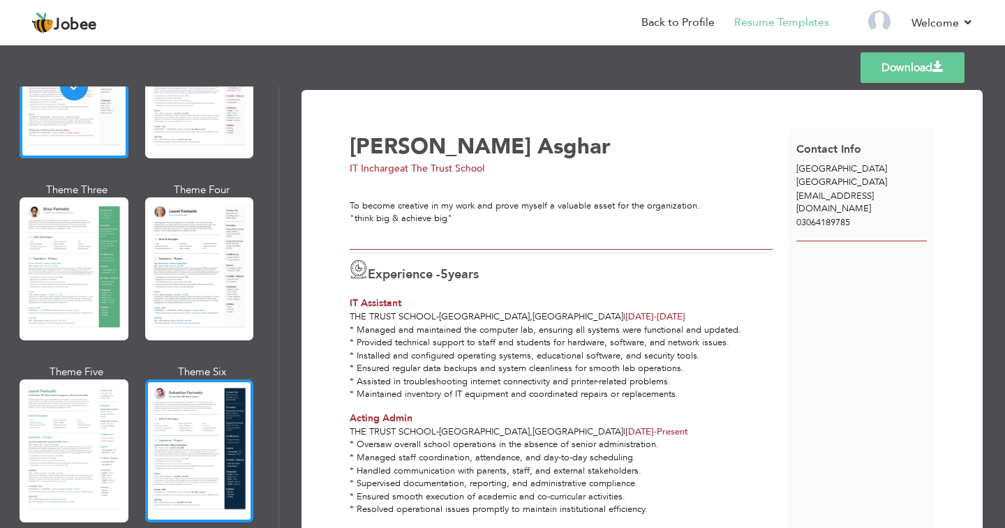
click at [201, 420] on div at bounding box center [199, 451] width 109 height 143
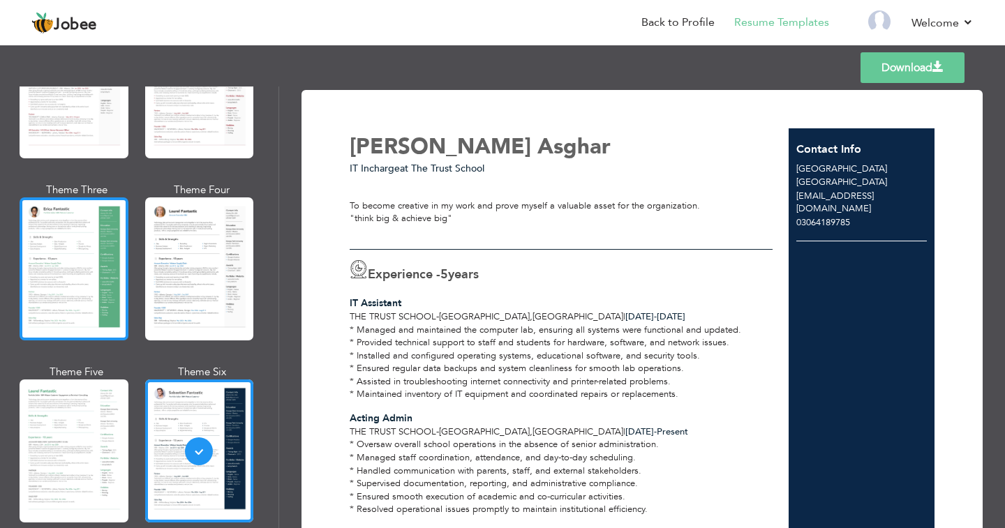
click at [36, 273] on div at bounding box center [74, 269] width 109 height 143
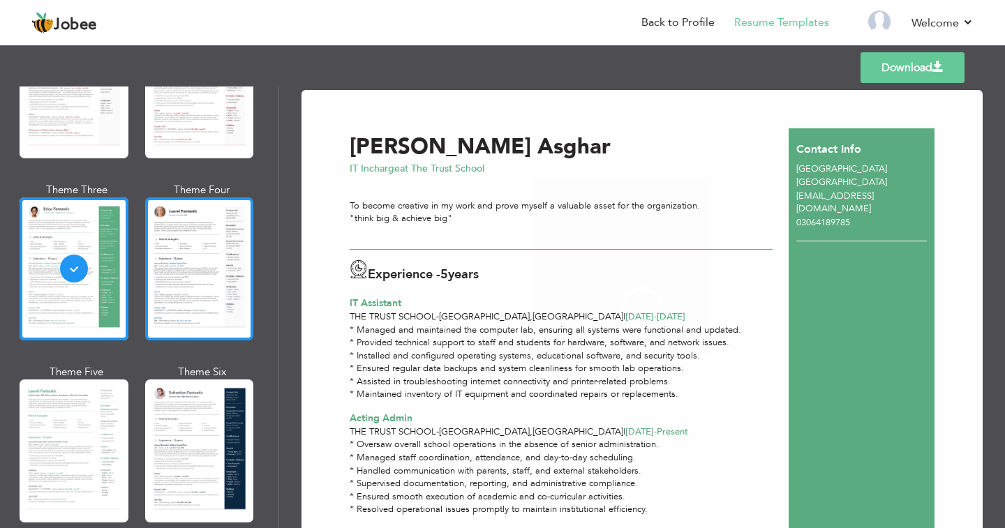
click at [229, 262] on div at bounding box center [199, 269] width 109 height 143
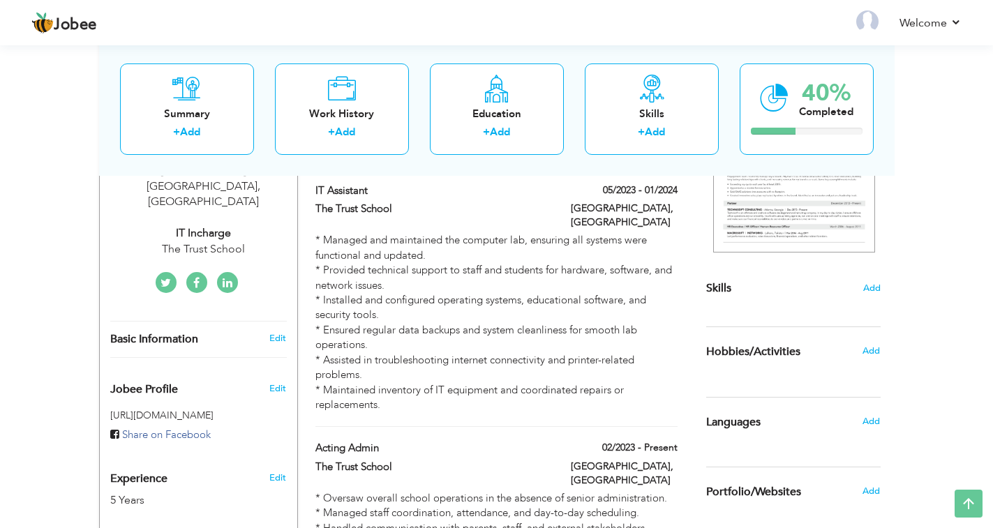
scroll to position [59, 0]
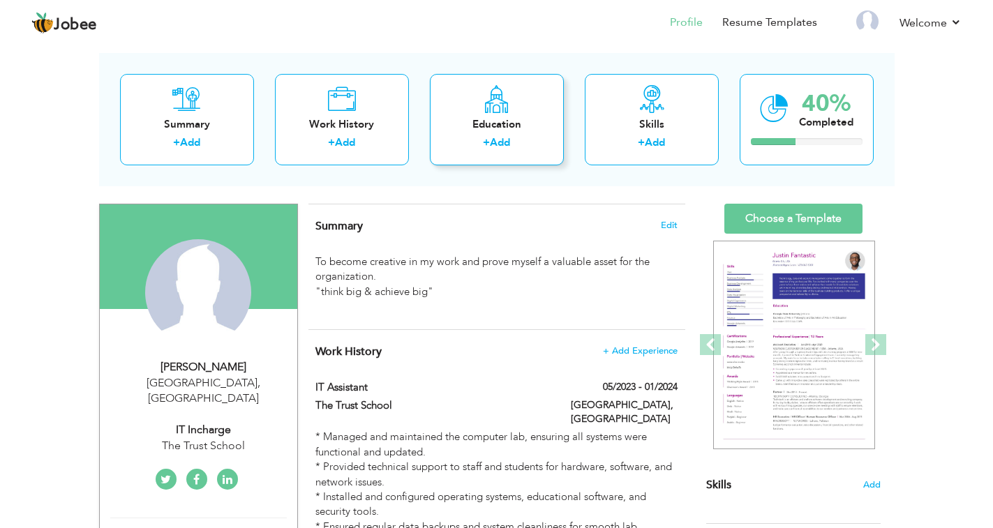
click at [506, 119] on div "Education" at bounding box center [497, 124] width 112 height 15
radio input "true"
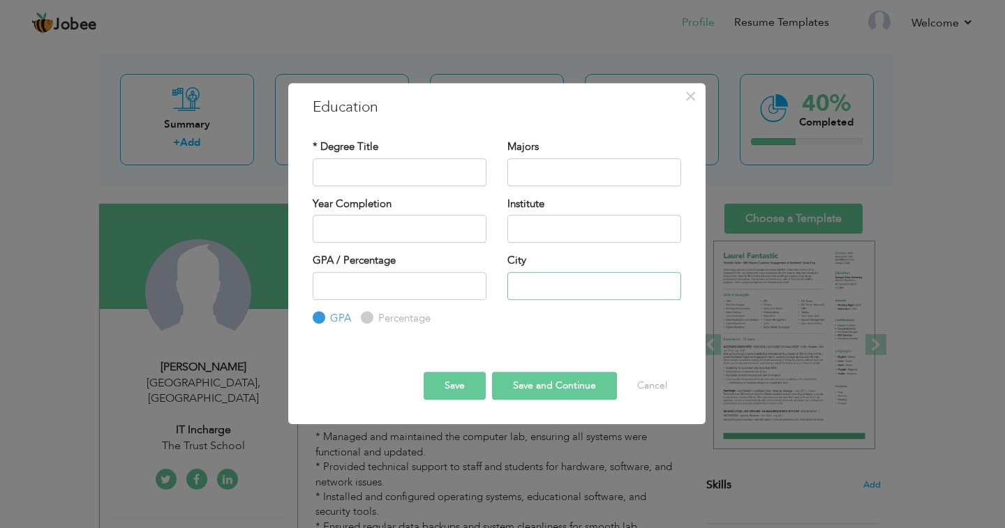
click at [535, 290] on input "text" at bounding box center [594, 286] width 174 height 28
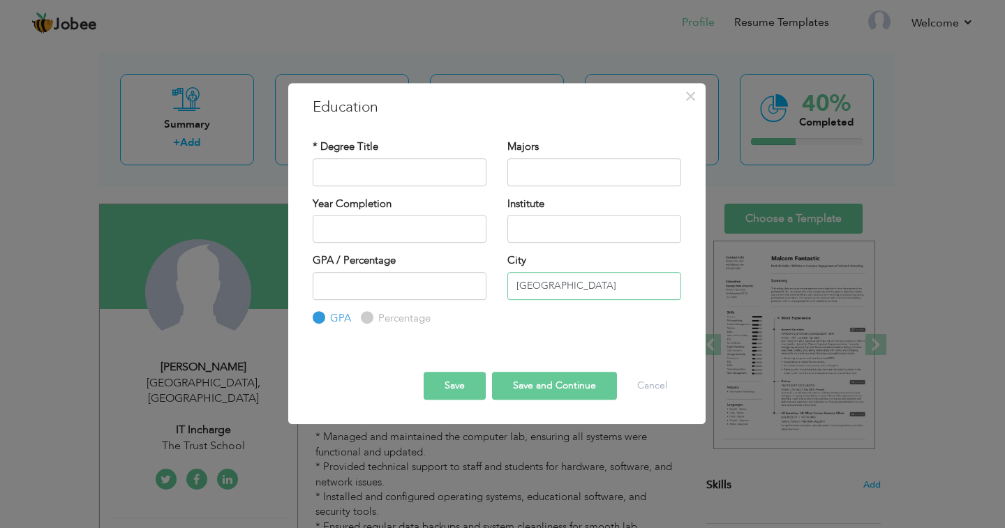
type input "[GEOGRAPHIC_DATA]"
click at [376, 160] on input "text" at bounding box center [400, 172] width 174 height 28
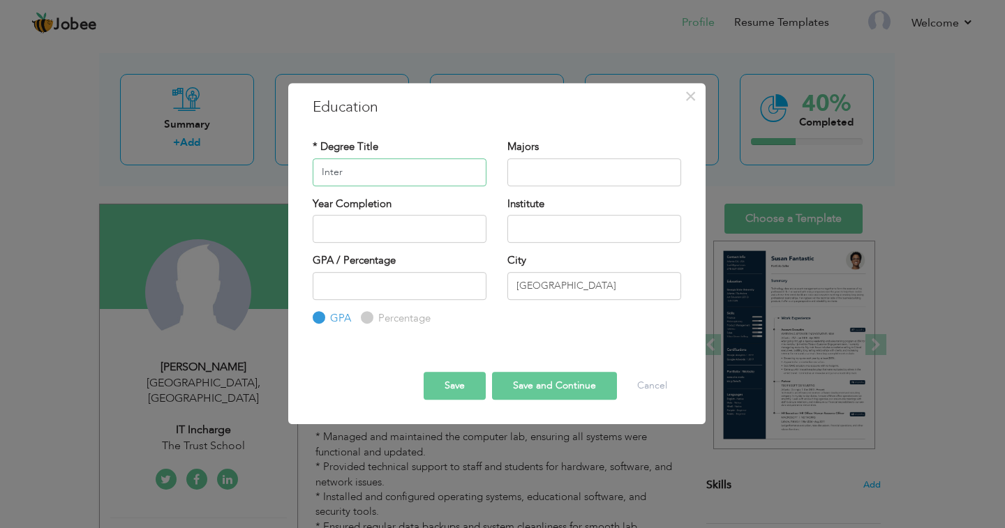
type input "Inter"
click at [579, 226] on input "text" at bounding box center [594, 229] width 174 height 28
type input "[GEOGRAPHIC_DATA]"
click at [537, 170] on input "text" at bounding box center [594, 172] width 174 height 28
click at [584, 228] on input "[GEOGRAPHIC_DATA]" at bounding box center [594, 229] width 174 height 28
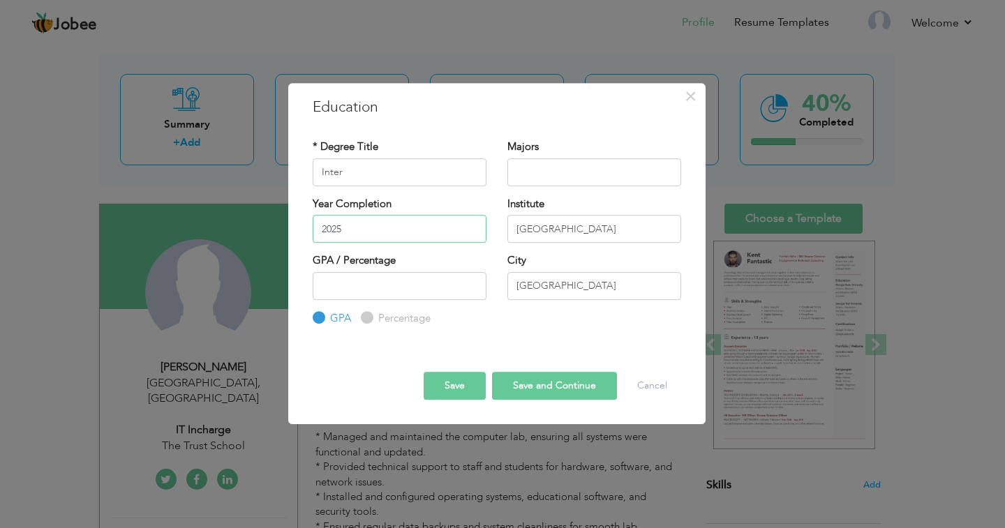
click at [406, 229] on input "2025" at bounding box center [400, 229] width 174 height 28
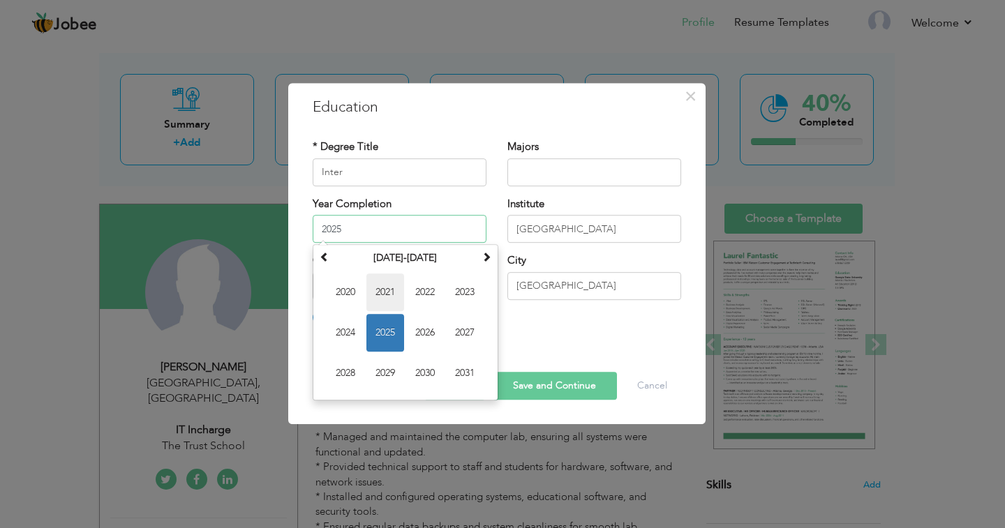
click at [373, 292] on span "2021" at bounding box center [385, 293] width 38 height 38
type input "2021"
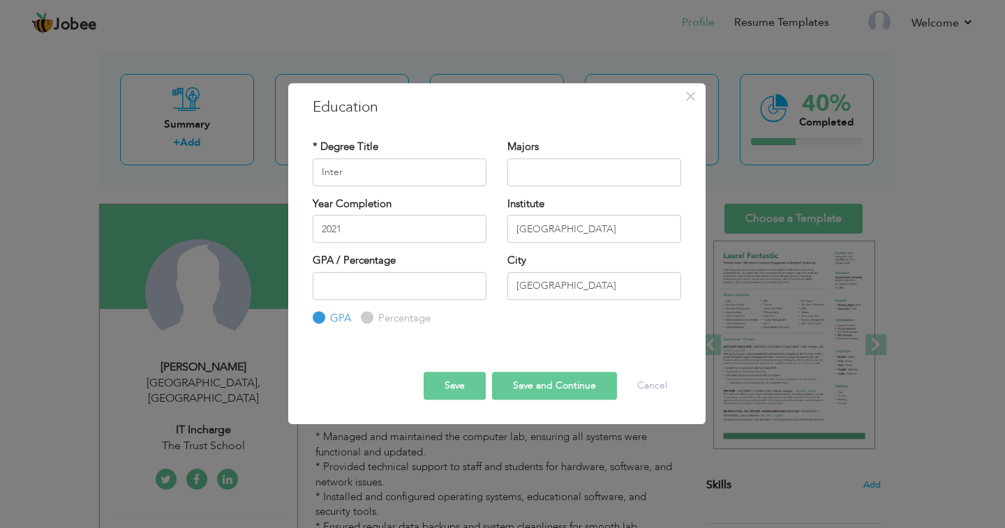
click at [576, 314] on div "GPA / Percentage GPA Percentage City" at bounding box center [497, 289] width 390 height 73
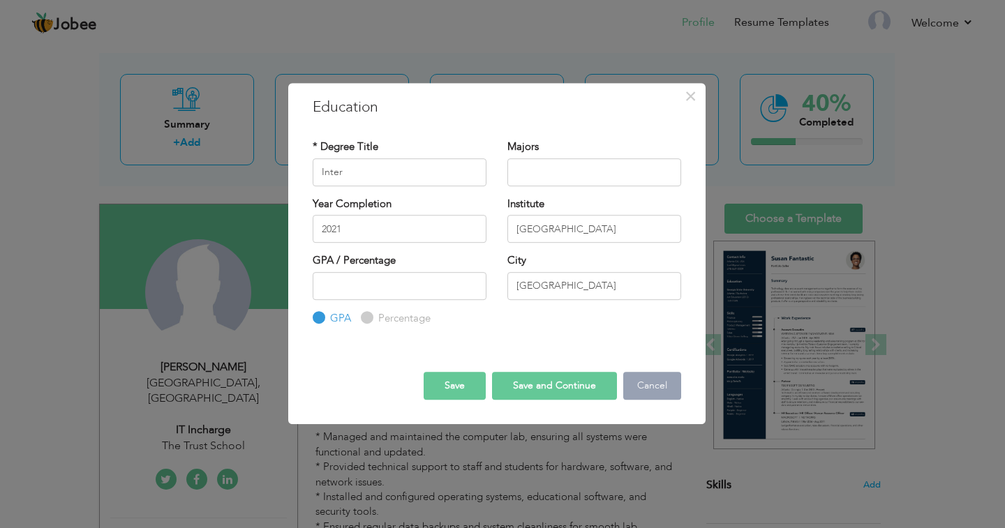
click at [665, 386] on button "Cancel" at bounding box center [652, 386] width 58 height 28
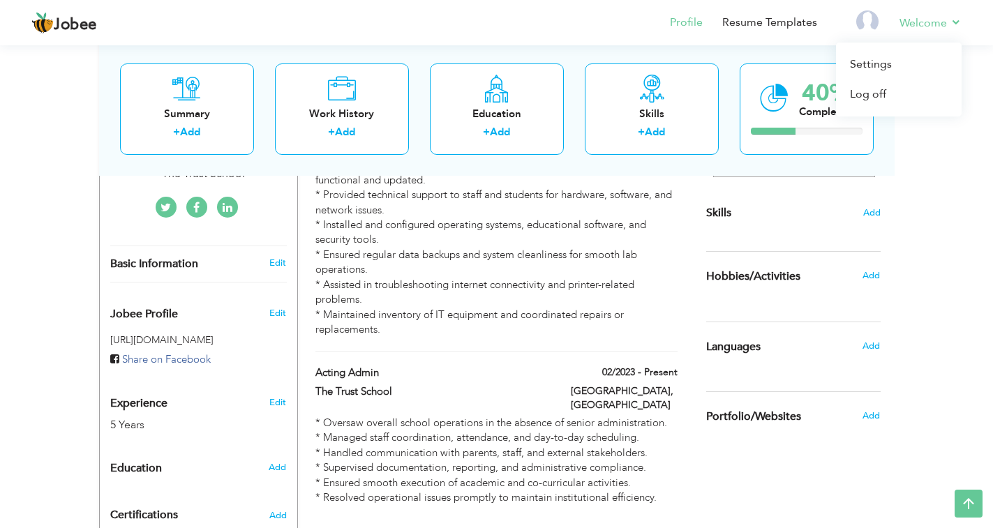
scroll to position [279, 0]
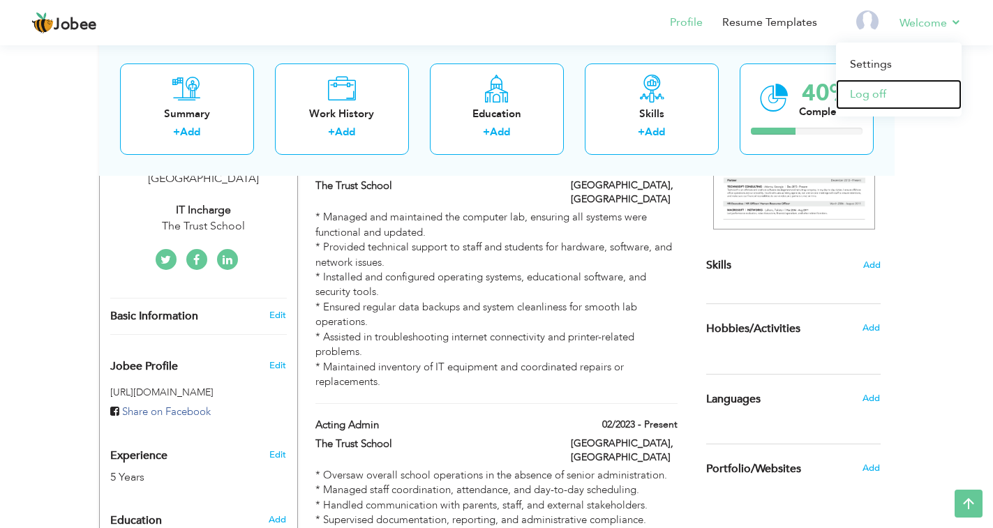
click at [878, 92] on link "Log off" at bounding box center [899, 95] width 126 height 30
